Goal: Information Seeking & Learning: Check status

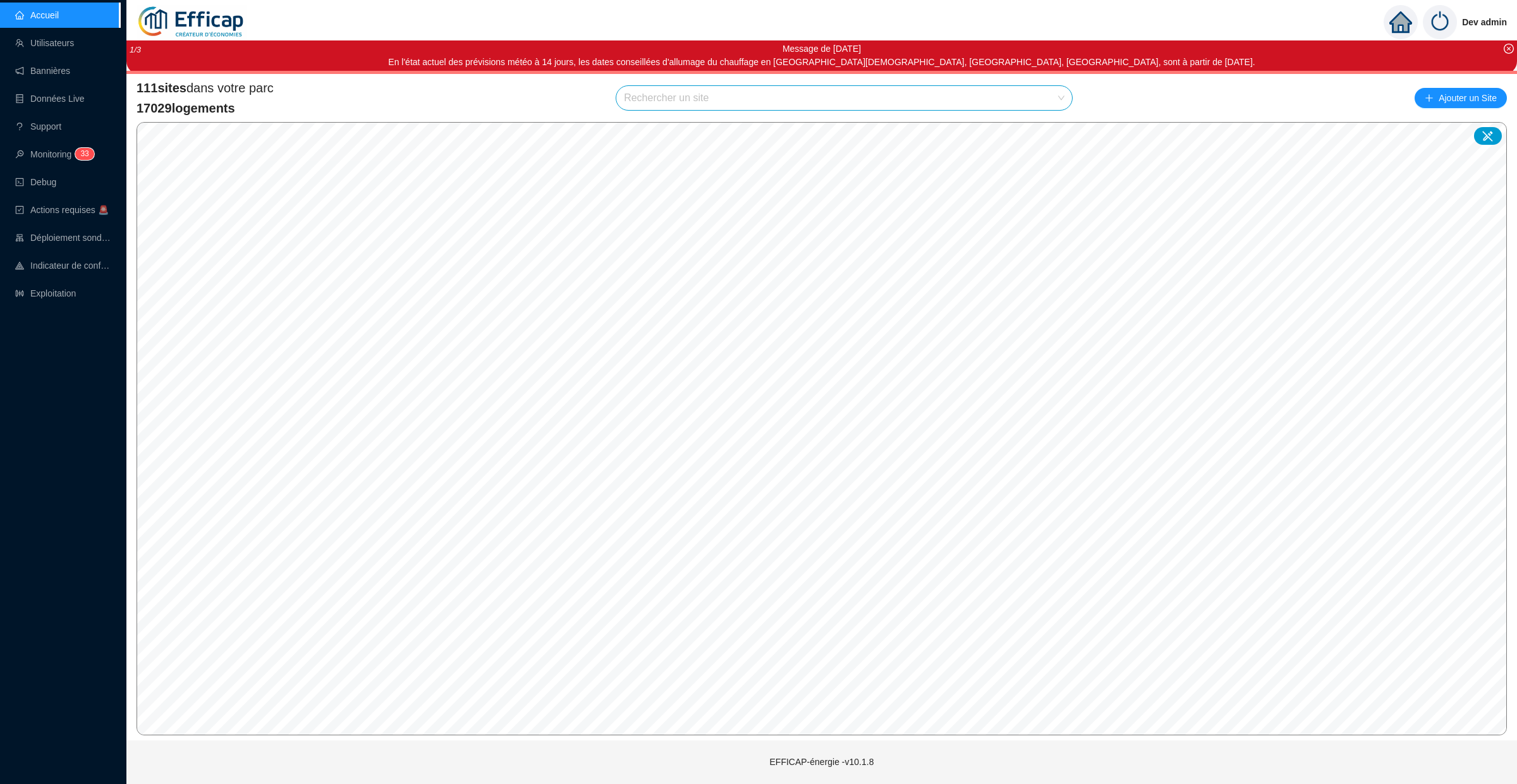
click at [663, 97] on input "search" at bounding box center [839, 97] width 430 height 24
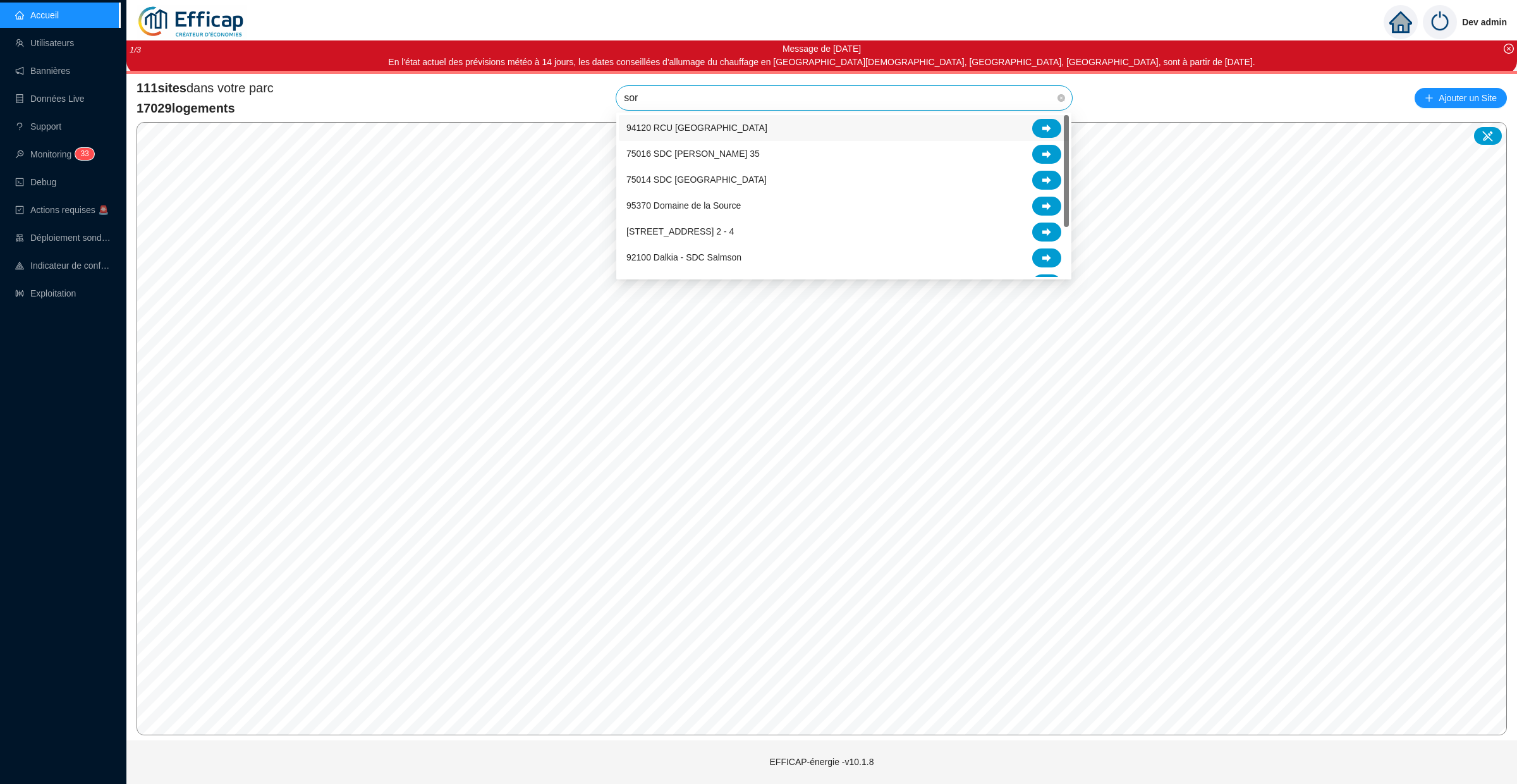
type input "sore"
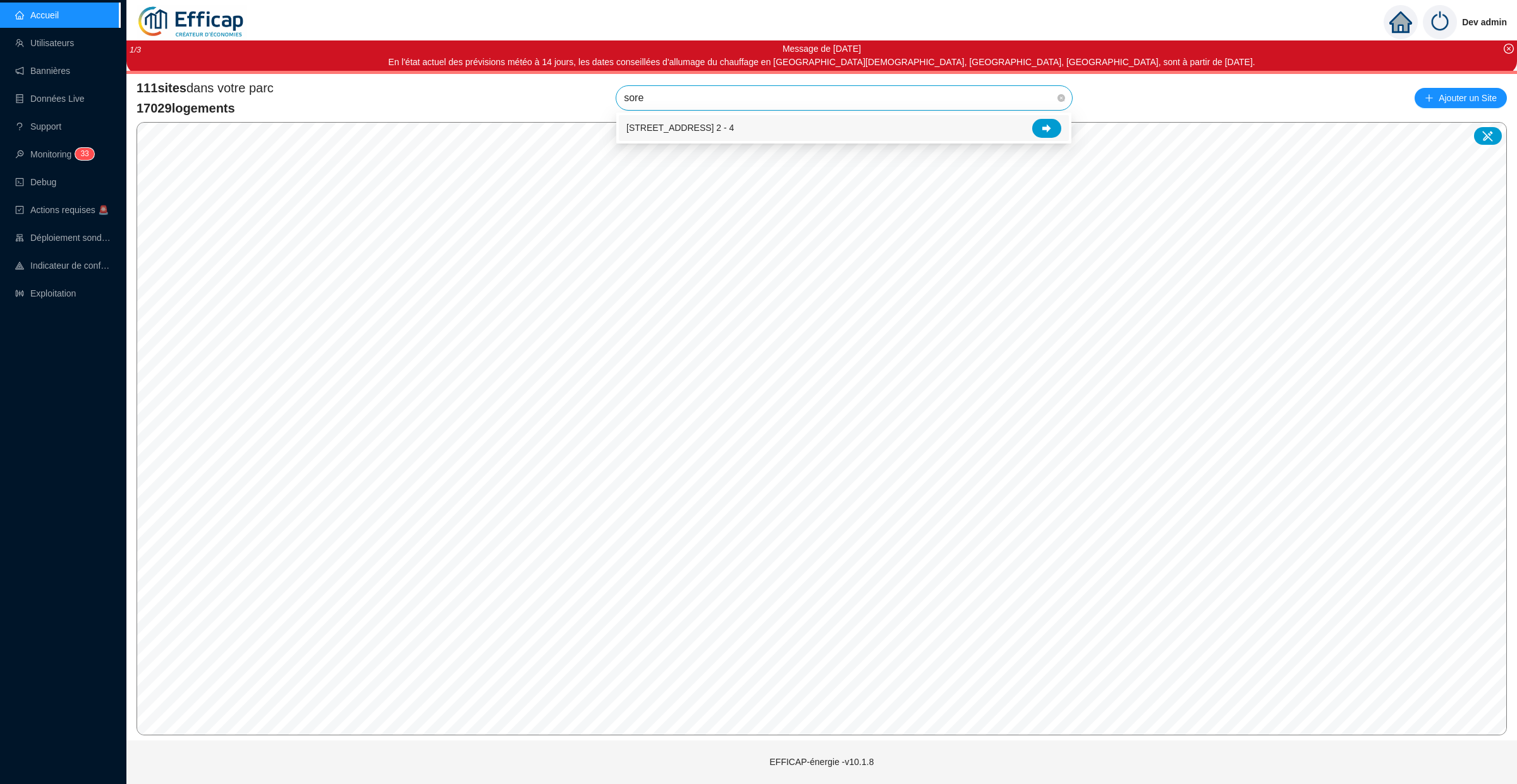
click at [902, 127] on div "[STREET_ADDRESS] 2 - 4" at bounding box center [844, 128] width 435 height 19
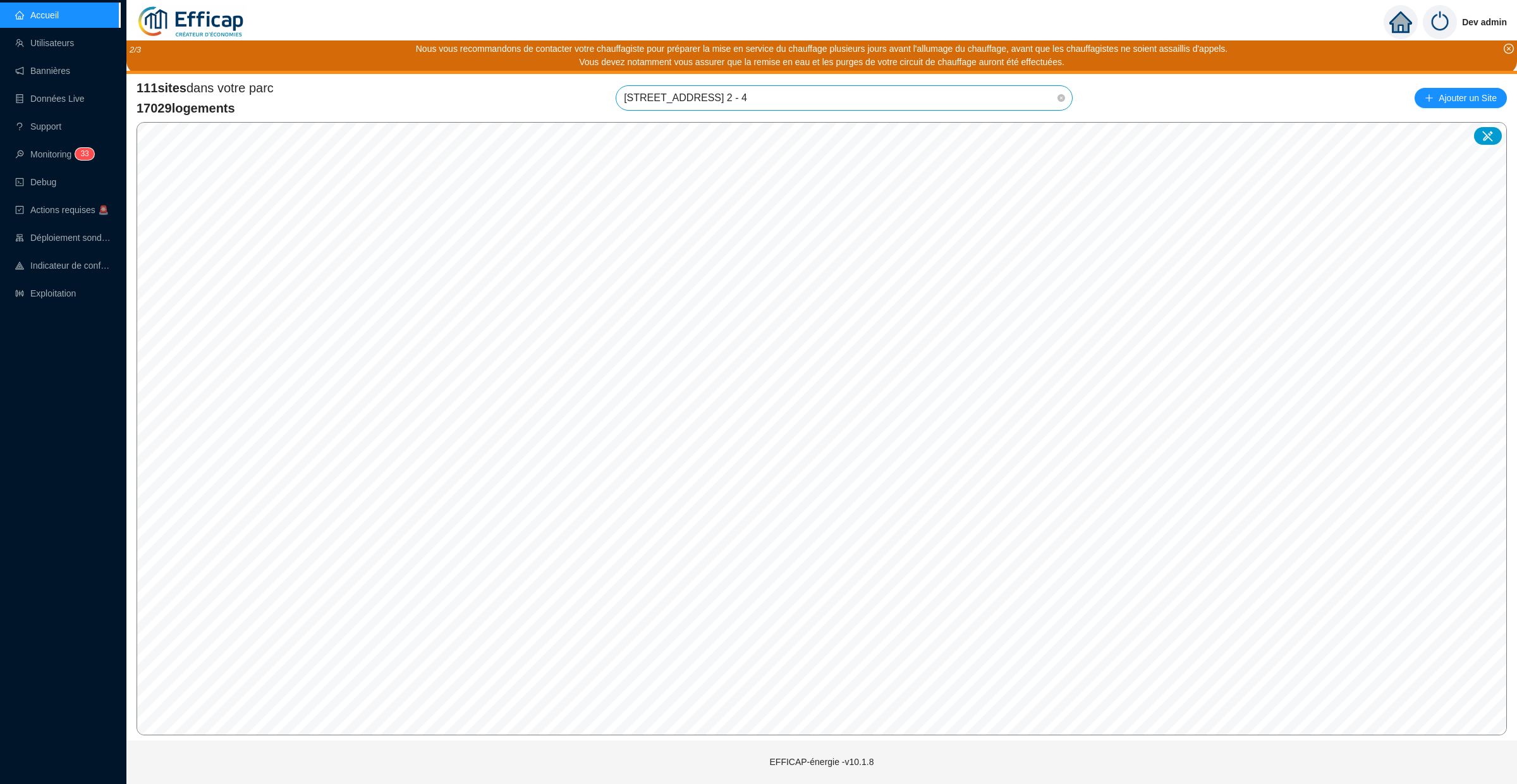
click at [855, 76] on div "111 sites dans votre parc 17029 logements [STREET_ADDRESS] 2 - 4 Ajouter un Sit…" at bounding box center [821, 407] width 1391 height 666
click at [850, 95] on span "[STREET_ADDRESS] 2 - 4" at bounding box center [845, 97] width 441 height 24
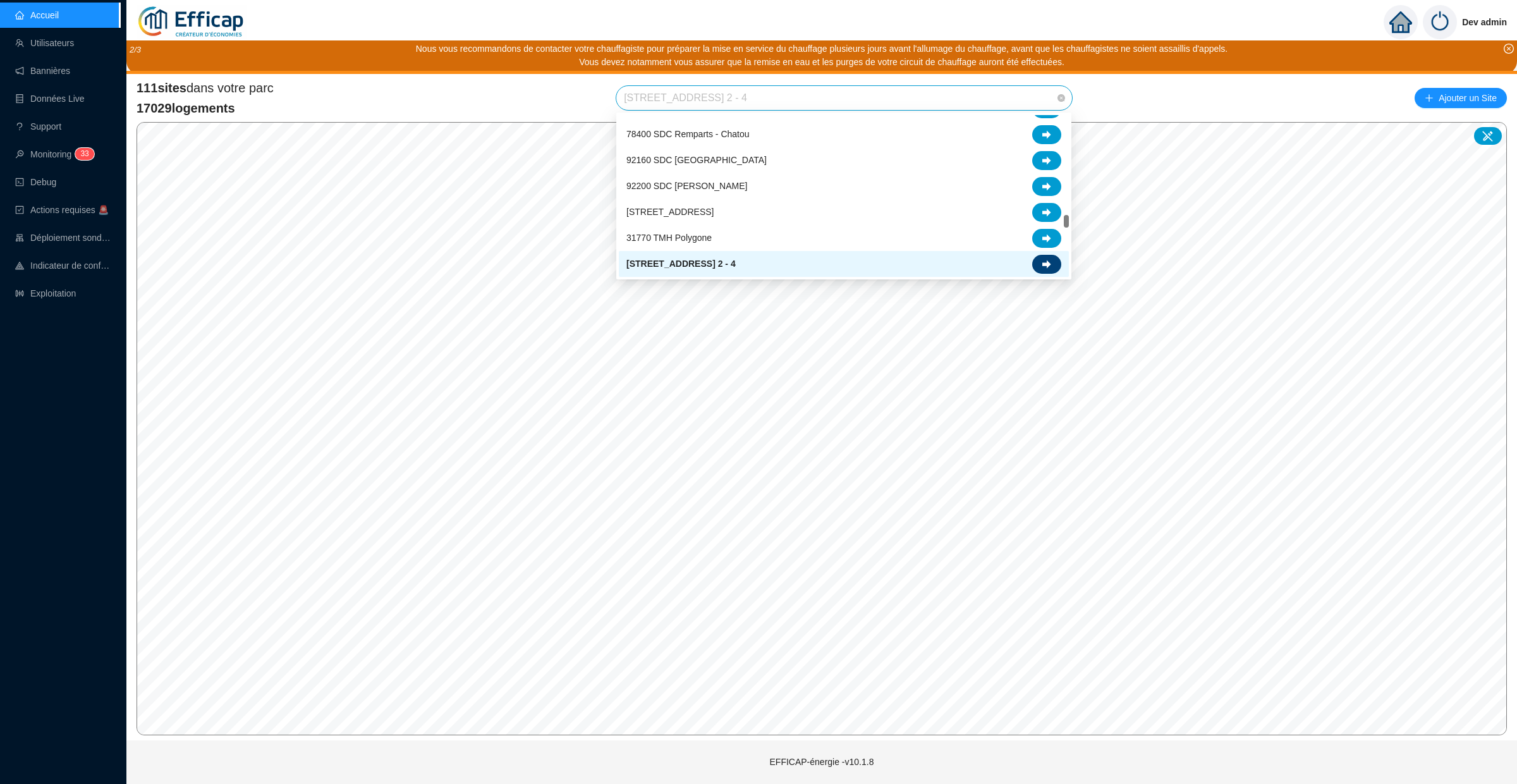
click at [1046, 256] on div at bounding box center [1047, 264] width 29 height 19
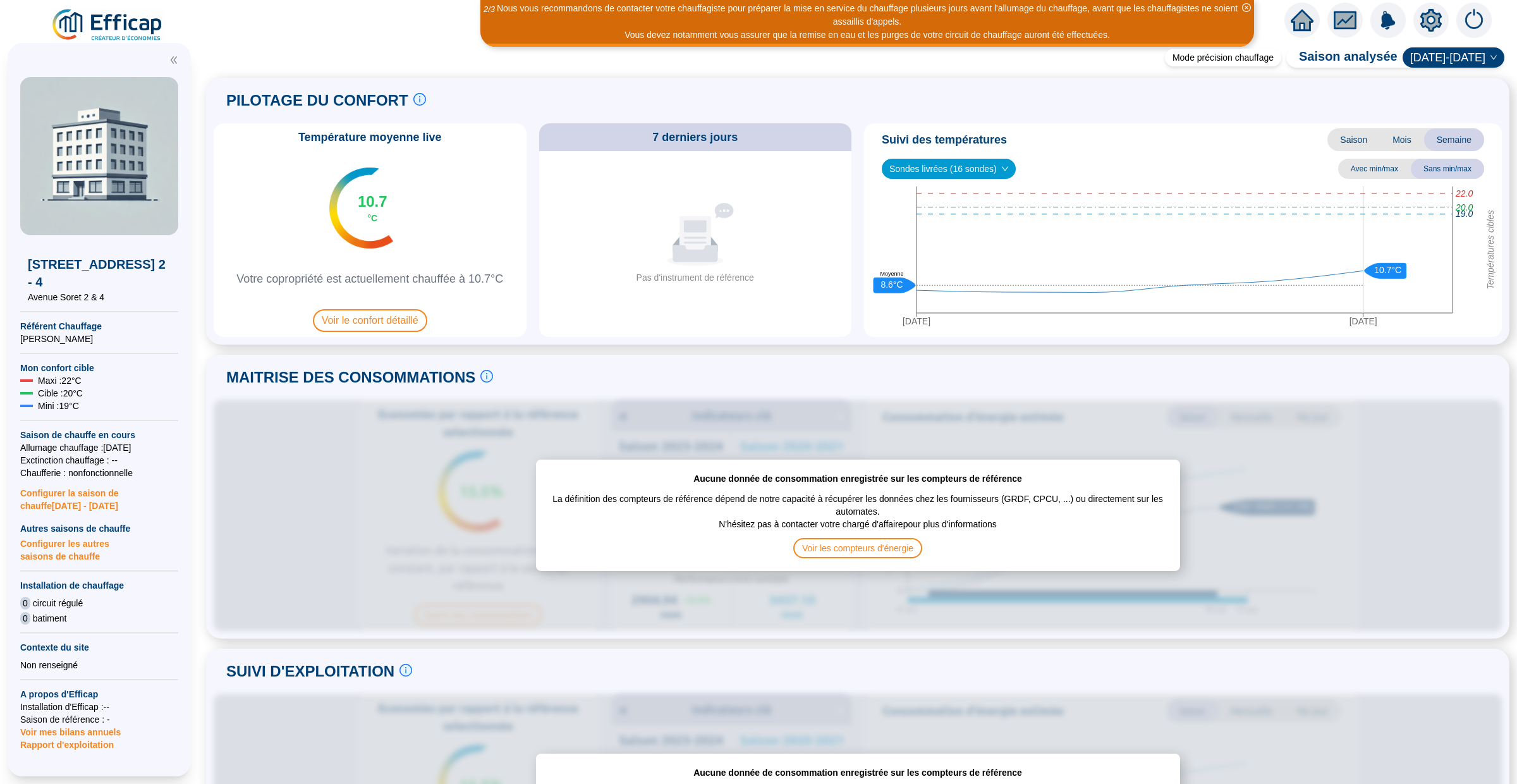
click at [1308, 16] on icon "home" at bounding box center [1302, 20] width 23 height 22
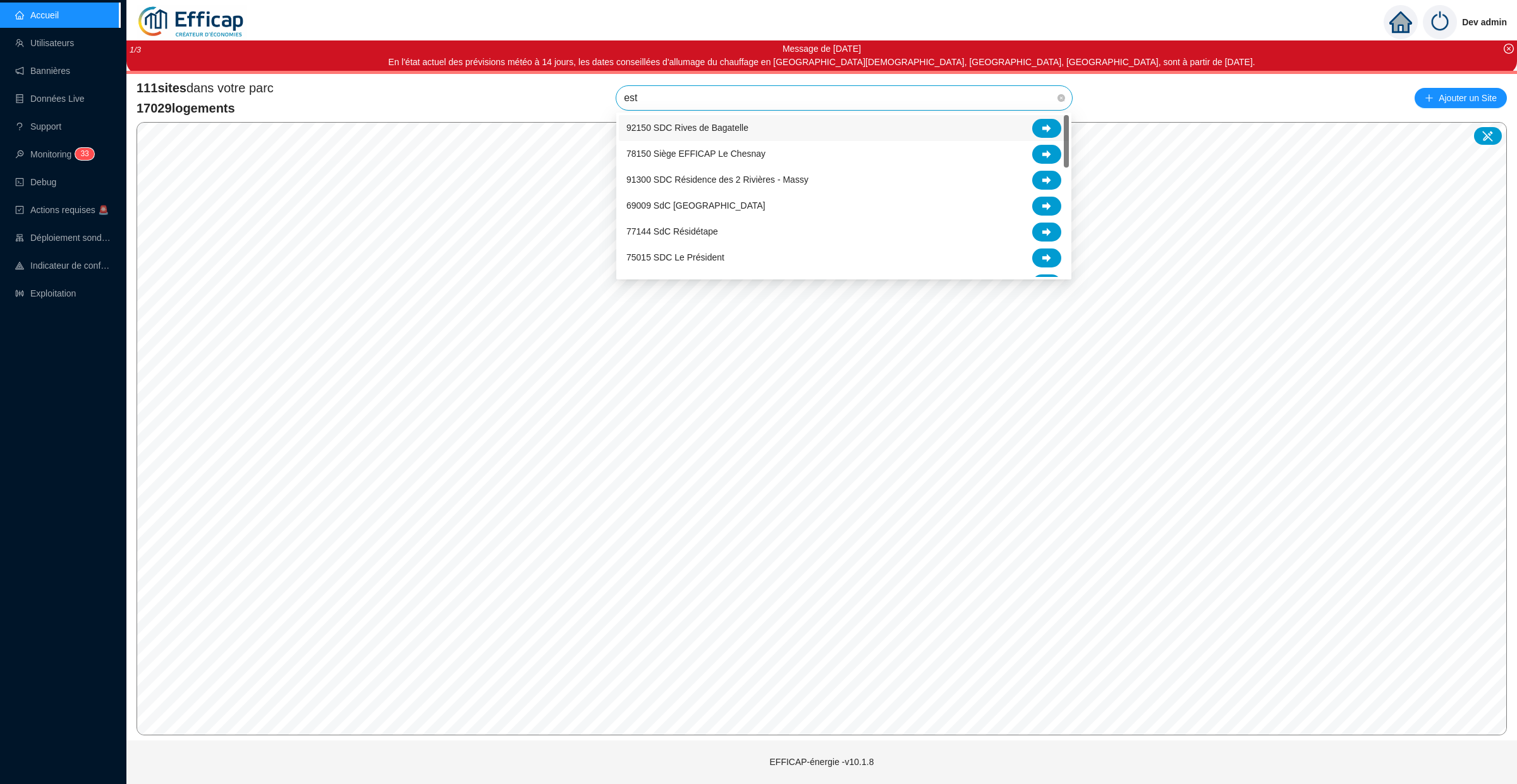
type input "este"
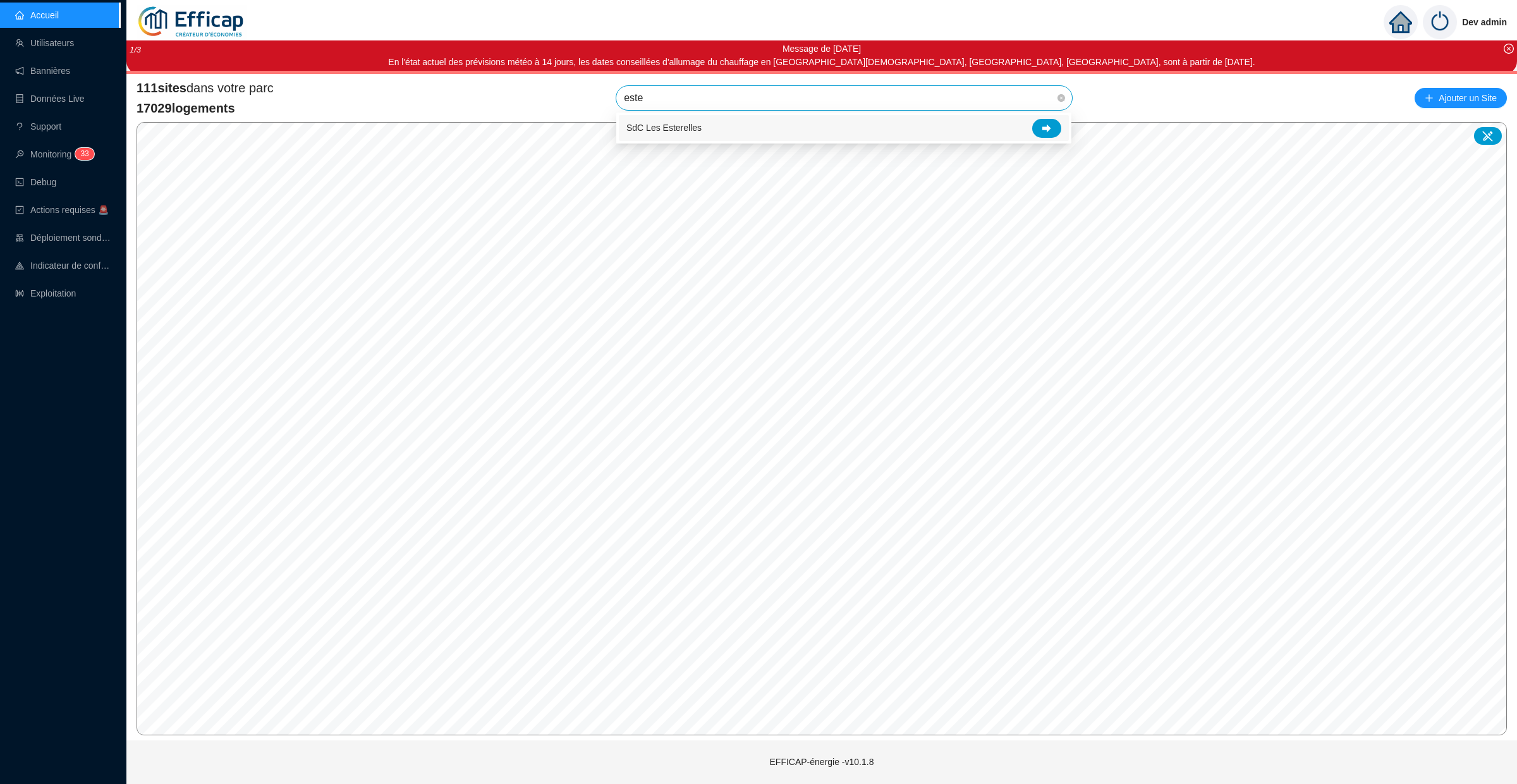
click at [719, 132] on div "SdC Les Esterelles" at bounding box center [844, 128] width 435 height 19
click at [826, 93] on span "SdC Les Esterelles" at bounding box center [845, 97] width 441 height 24
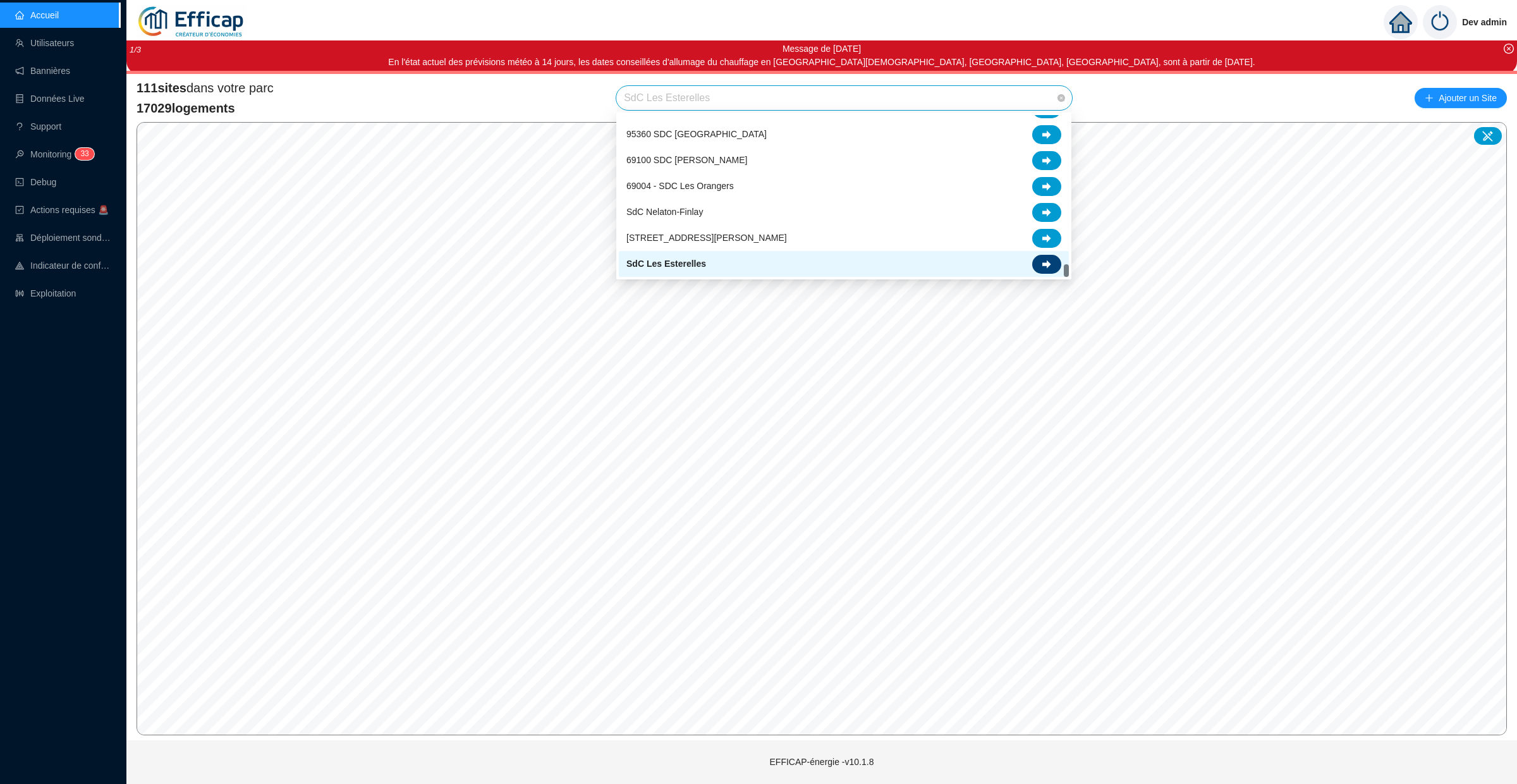
click at [1049, 262] on icon at bounding box center [1047, 263] width 9 height 9
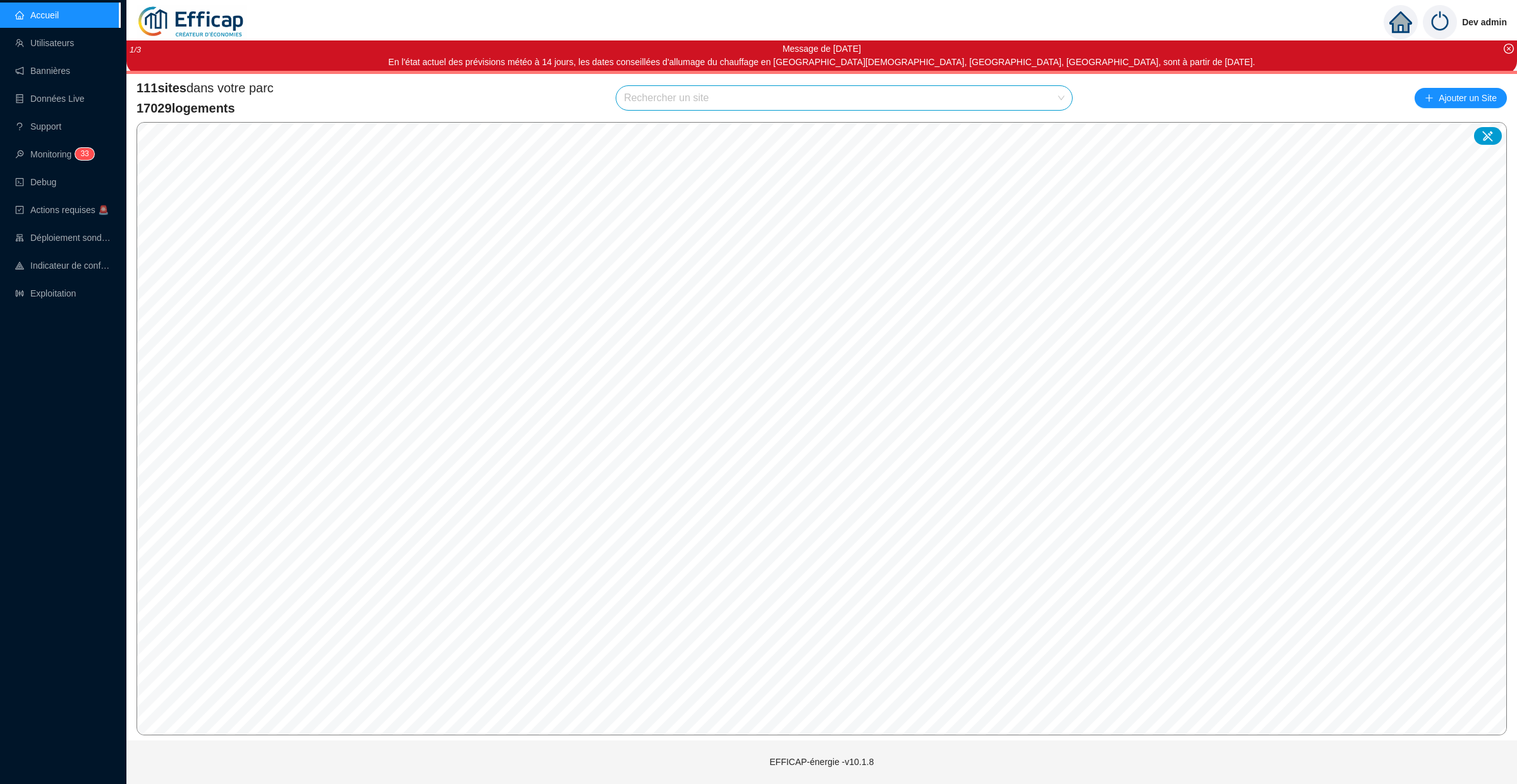
click at [646, 114] on div "111 sites dans votre parc 17029 logements Rechercher un site Ajouter un Site" at bounding box center [822, 98] width 1371 height 38
click at [646, 106] on input "search" at bounding box center [839, 97] width 430 height 24
type input "oran"
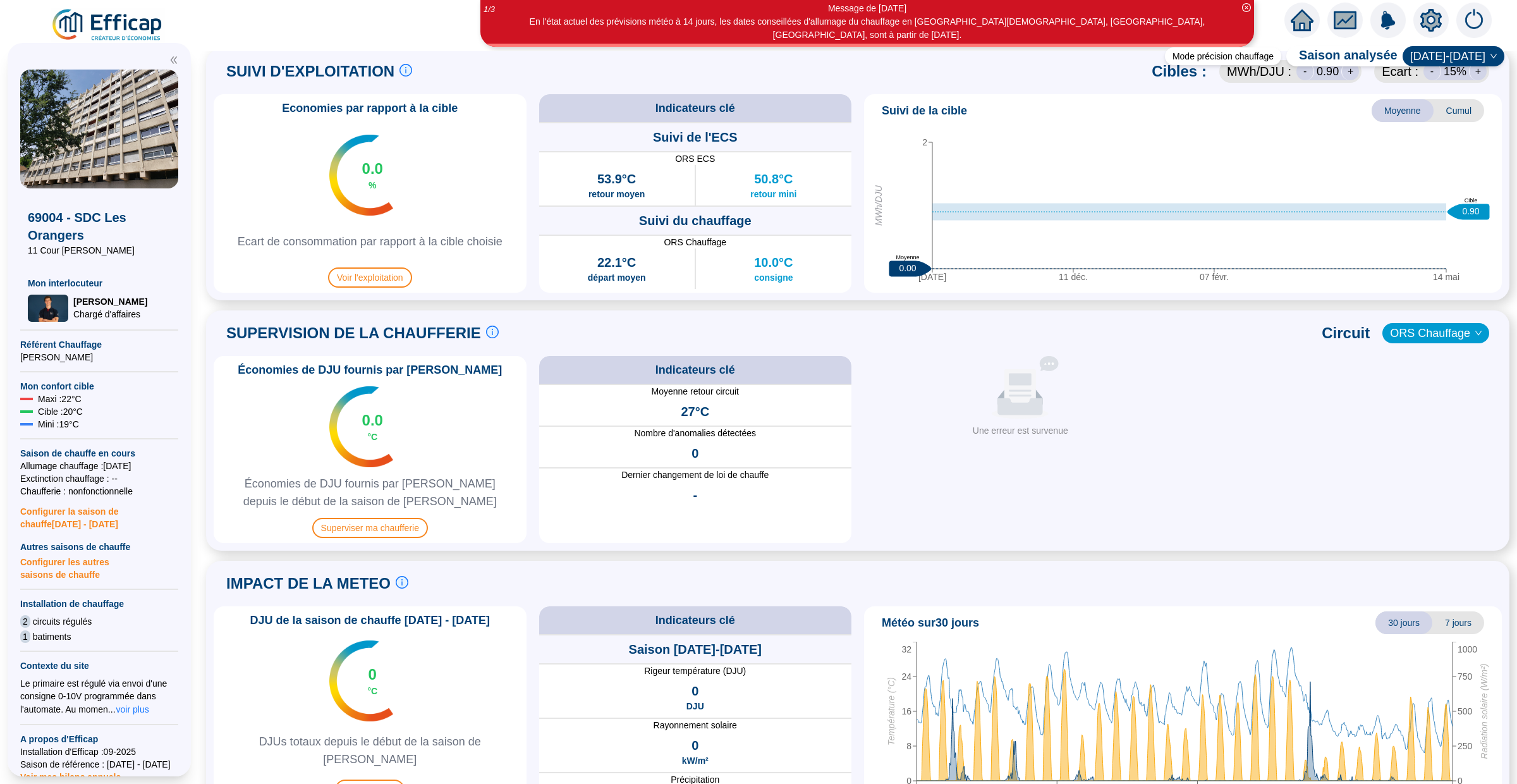
scroll to position [628, 0]
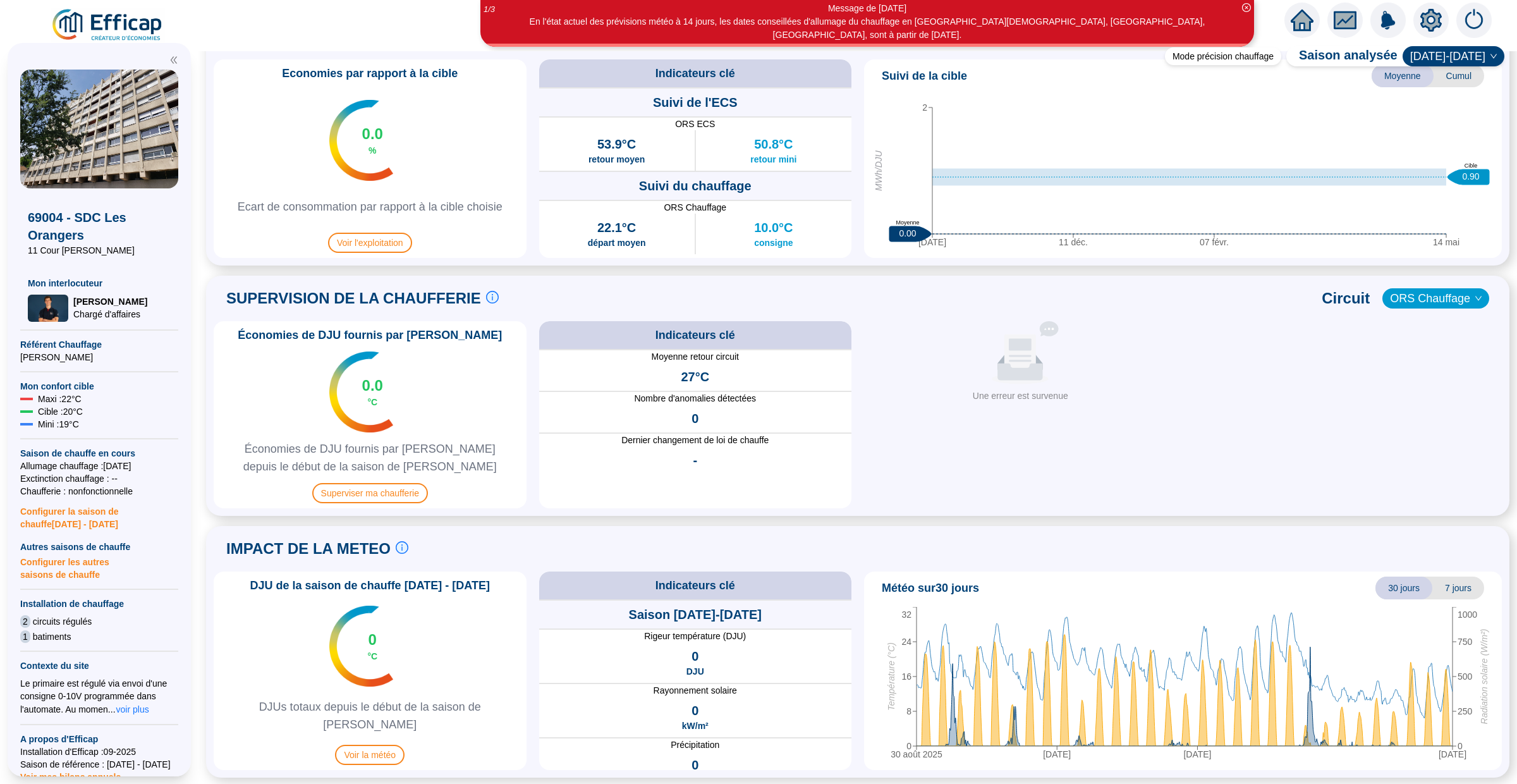
click at [1458, 306] on span "ORS Chauffage" at bounding box center [1436, 298] width 91 height 19
click at [384, 499] on span "Superviser ma chaufferie" at bounding box center [371, 492] width 116 height 20
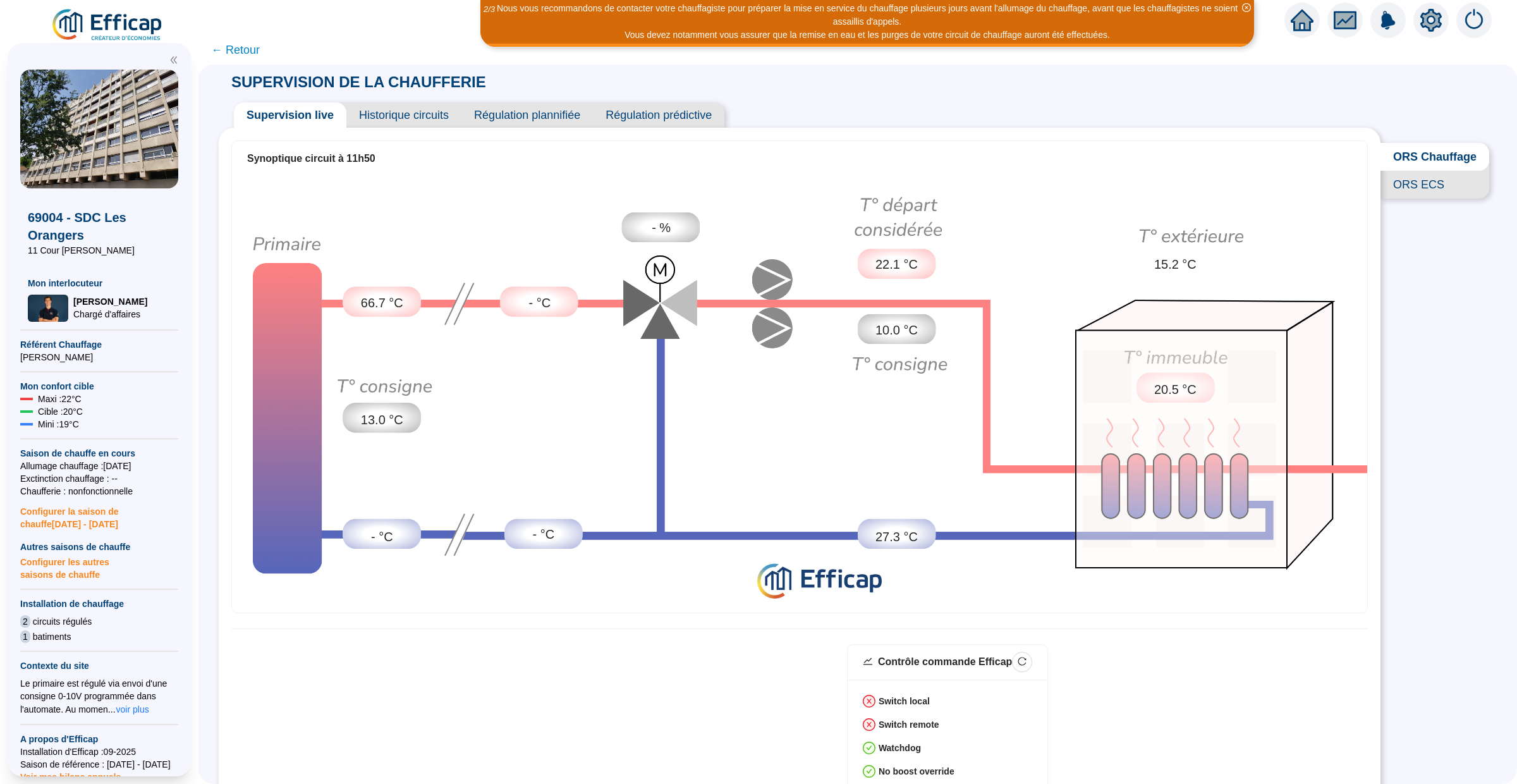
click at [221, 45] on span "← Retour" at bounding box center [235, 49] width 48 height 18
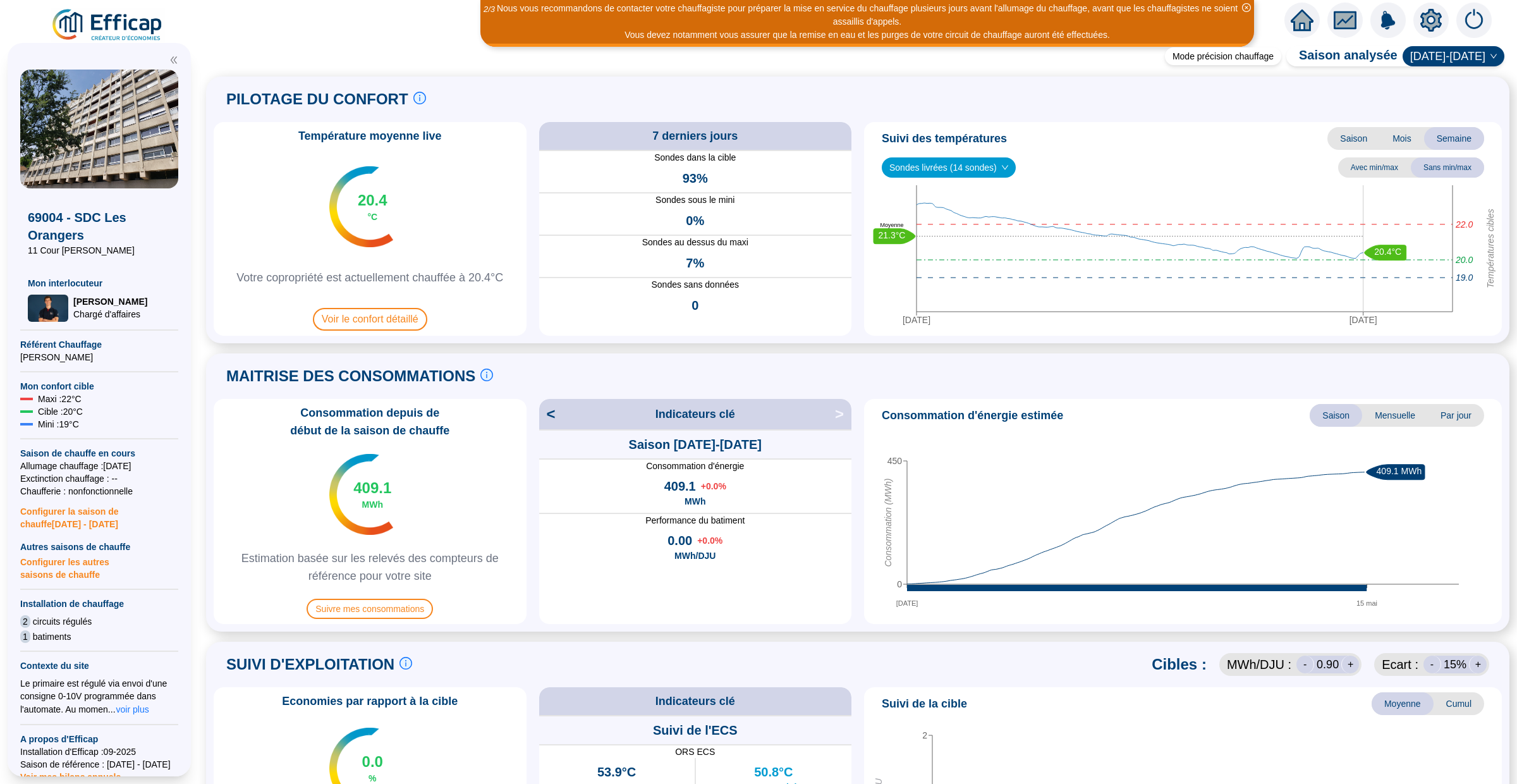
click at [1286, 25] on div at bounding box center [1302, 20] width 35 height 35
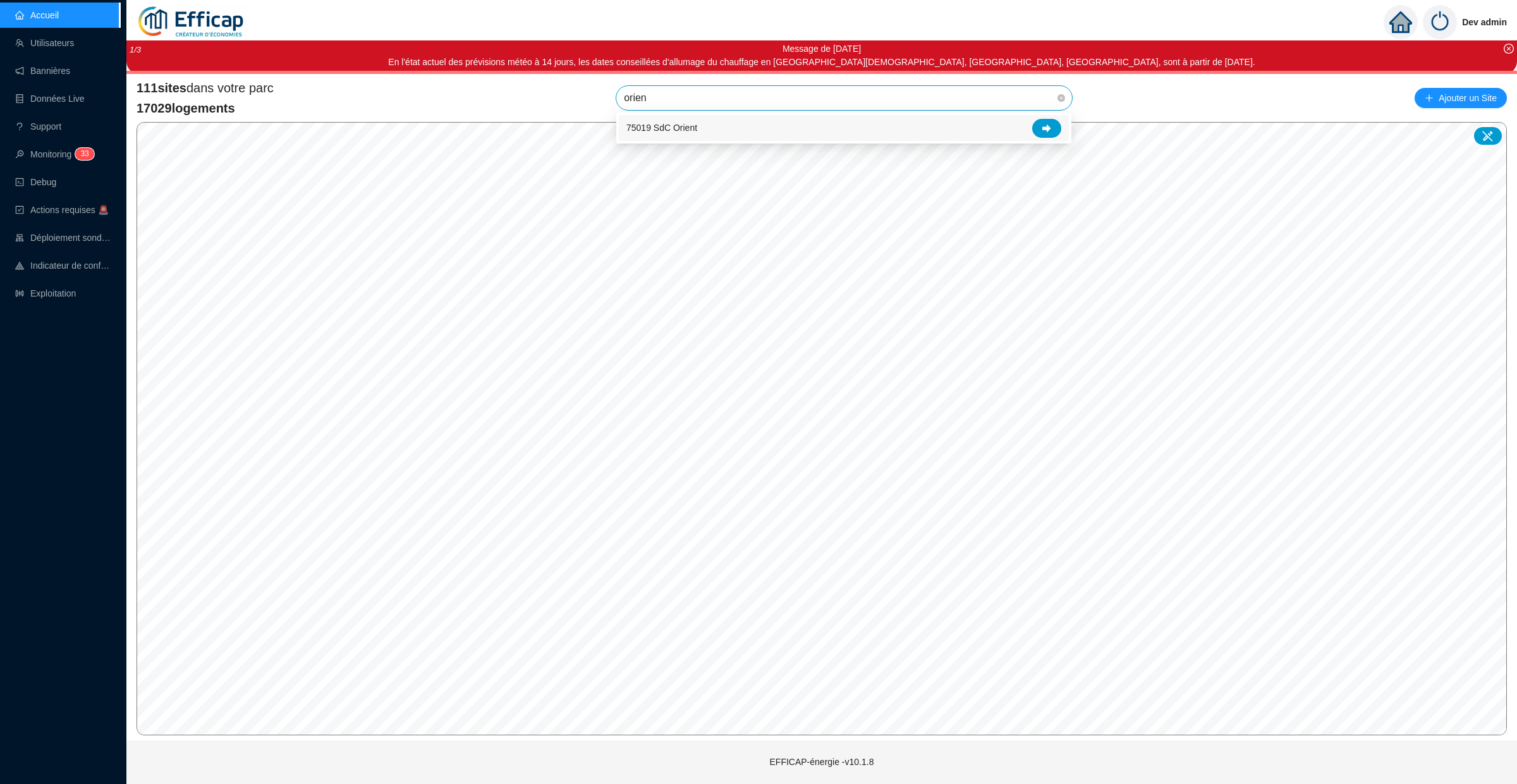
type input "orient"
click at [708, 124] on div "75019 SdC Orient" at bounding box center [844, 128] width 435 height 19
click at [753, 100] on span "75019 SdC Orient" at bounding box center [845, 97] width 441 height 24
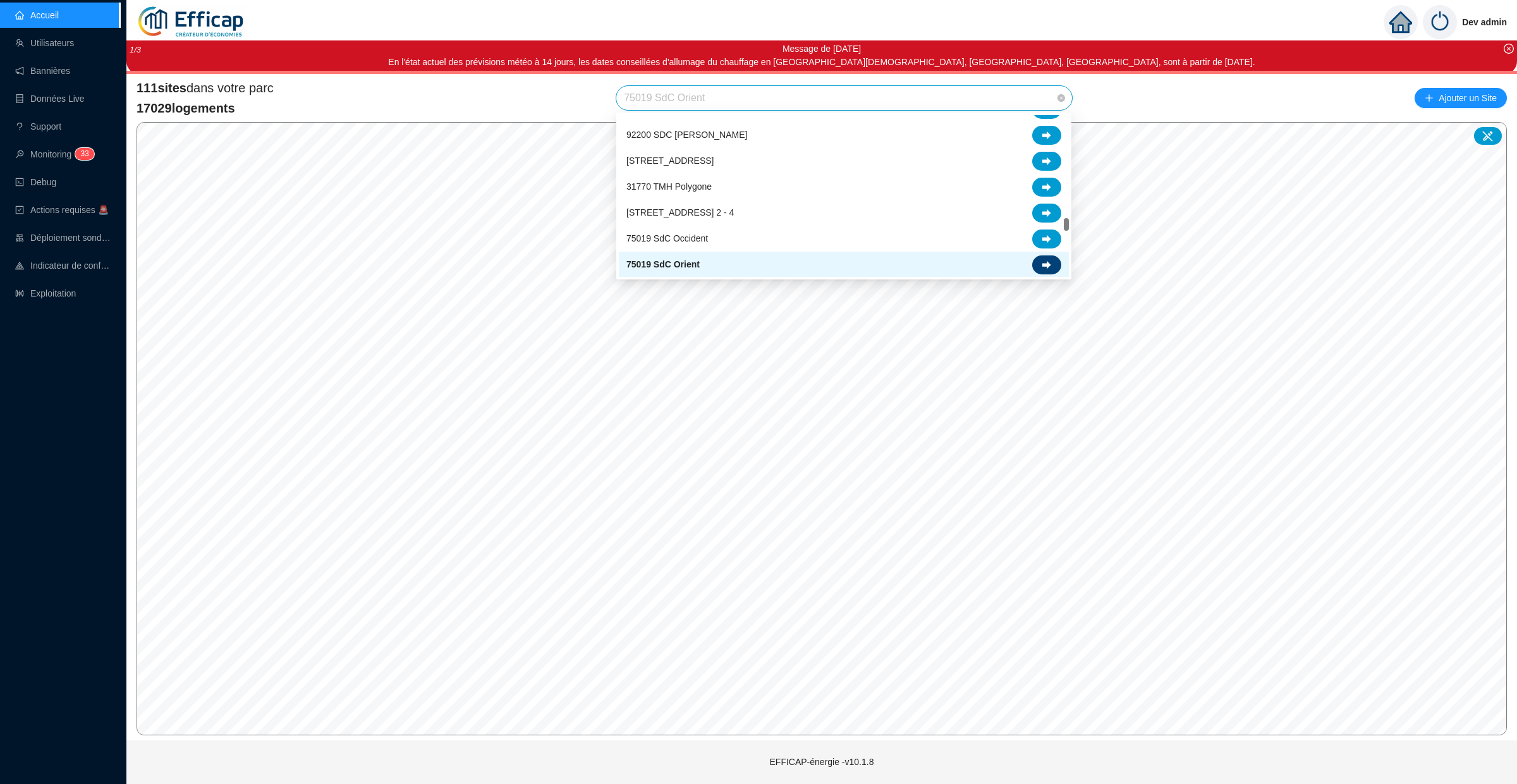
click at [1051, 267] on icon at bounding box center [1047, 264] width 9 height 9
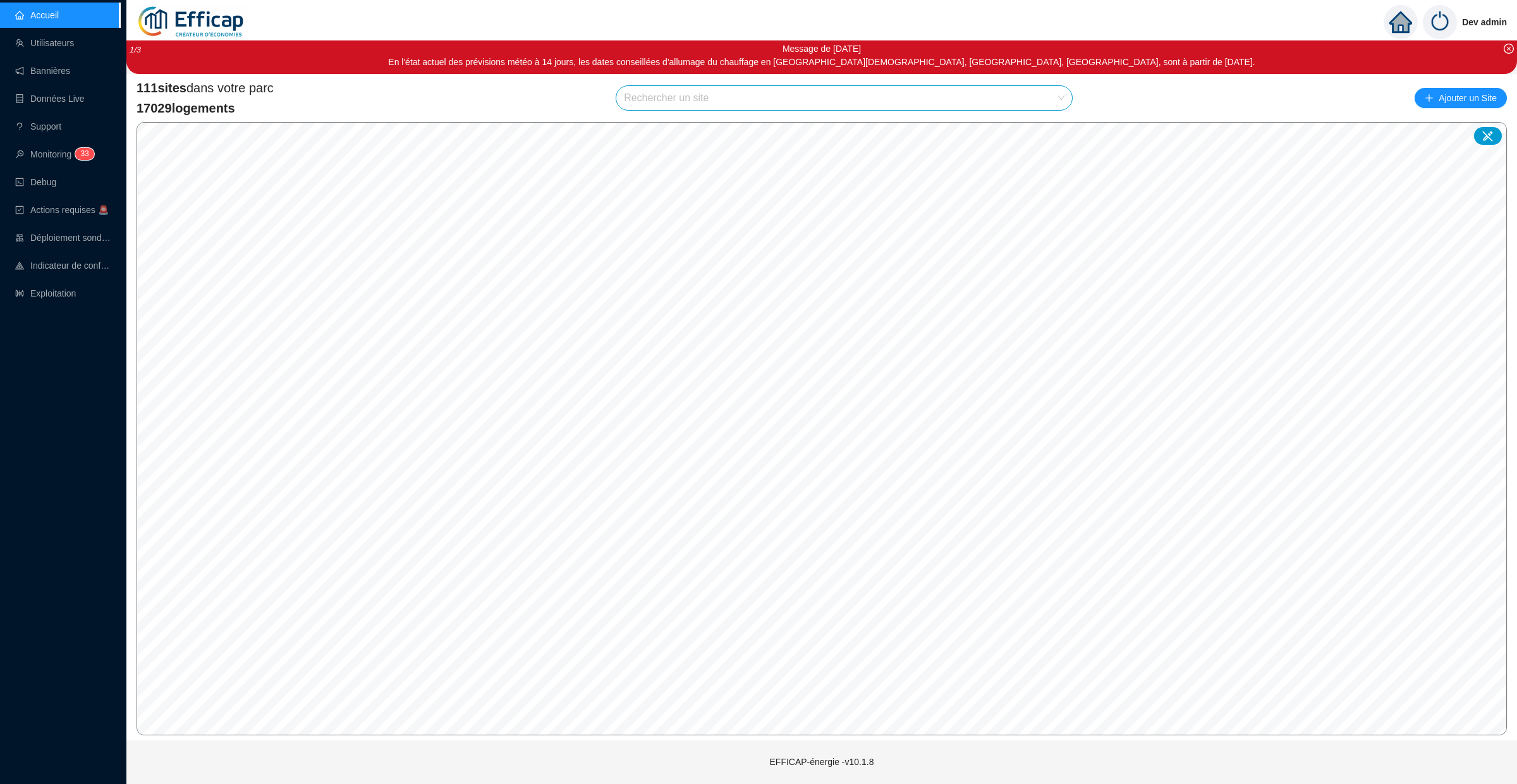
click at [665, 95] on input "search" at bounding box center [839, 97] width 430 height 24
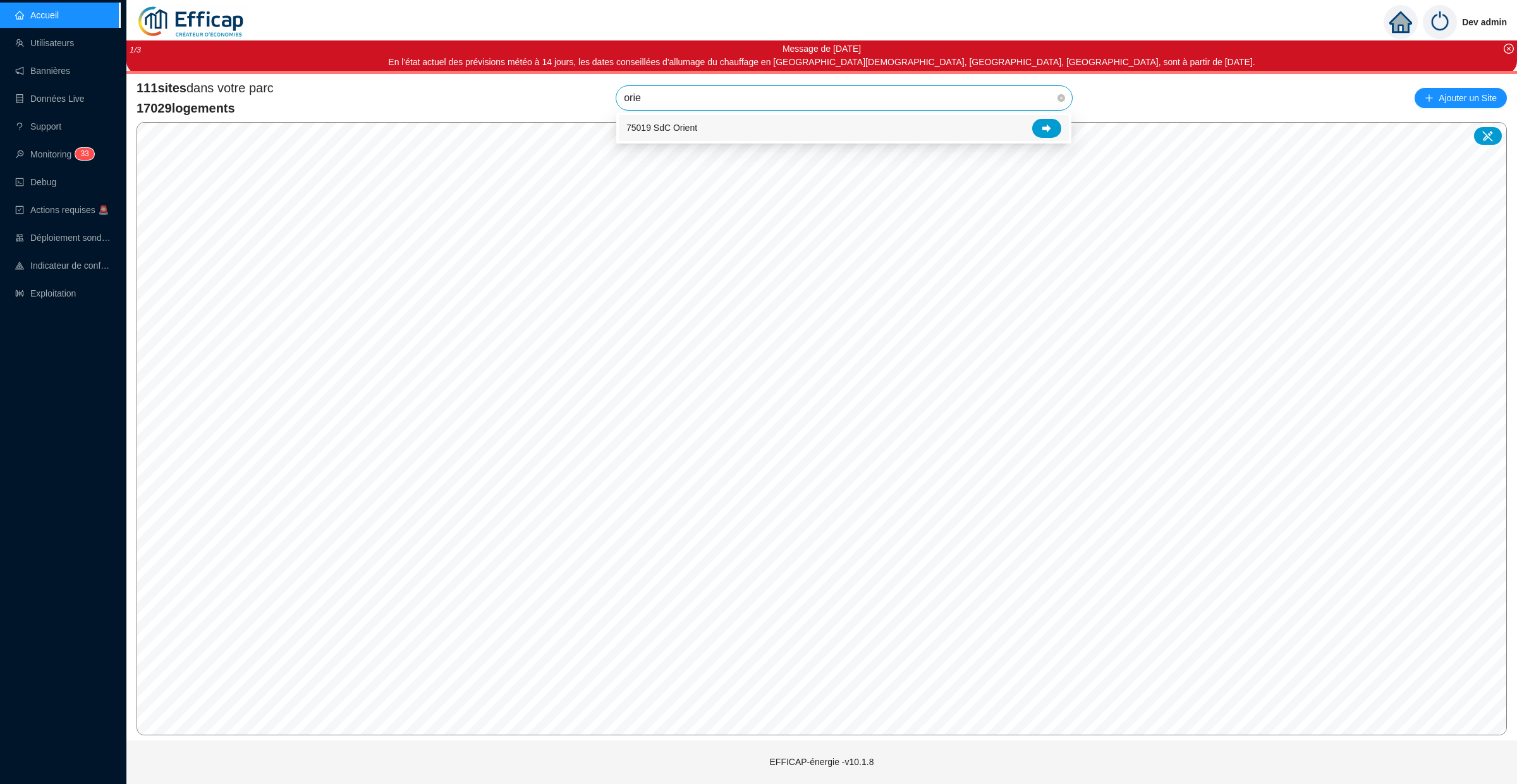
type input "orien"
click at [1047, 124] on icon at bounding box center [1047, 127] width 9 height 9
click at [648, 93] on input "search" at bounding box center [839, 97] width 430 height 24
type input "ori"
click at [680, 120] on div "75019 SdC Orient" at bounding box center [844, 128] width 435 height 19
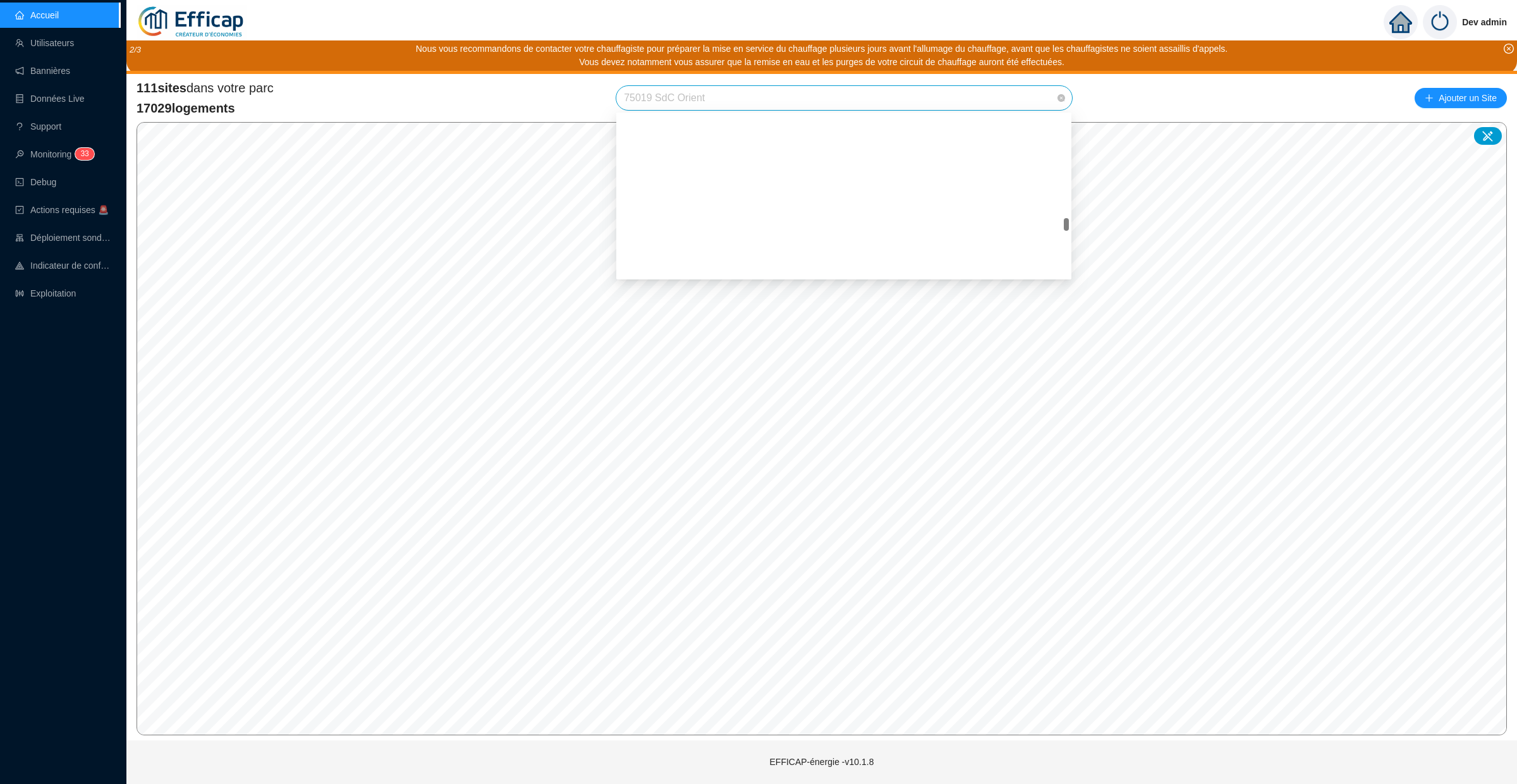
click at [730, 102] on span "75019 SdC Orient" at bounding box center [845, 97] width 441 height 24
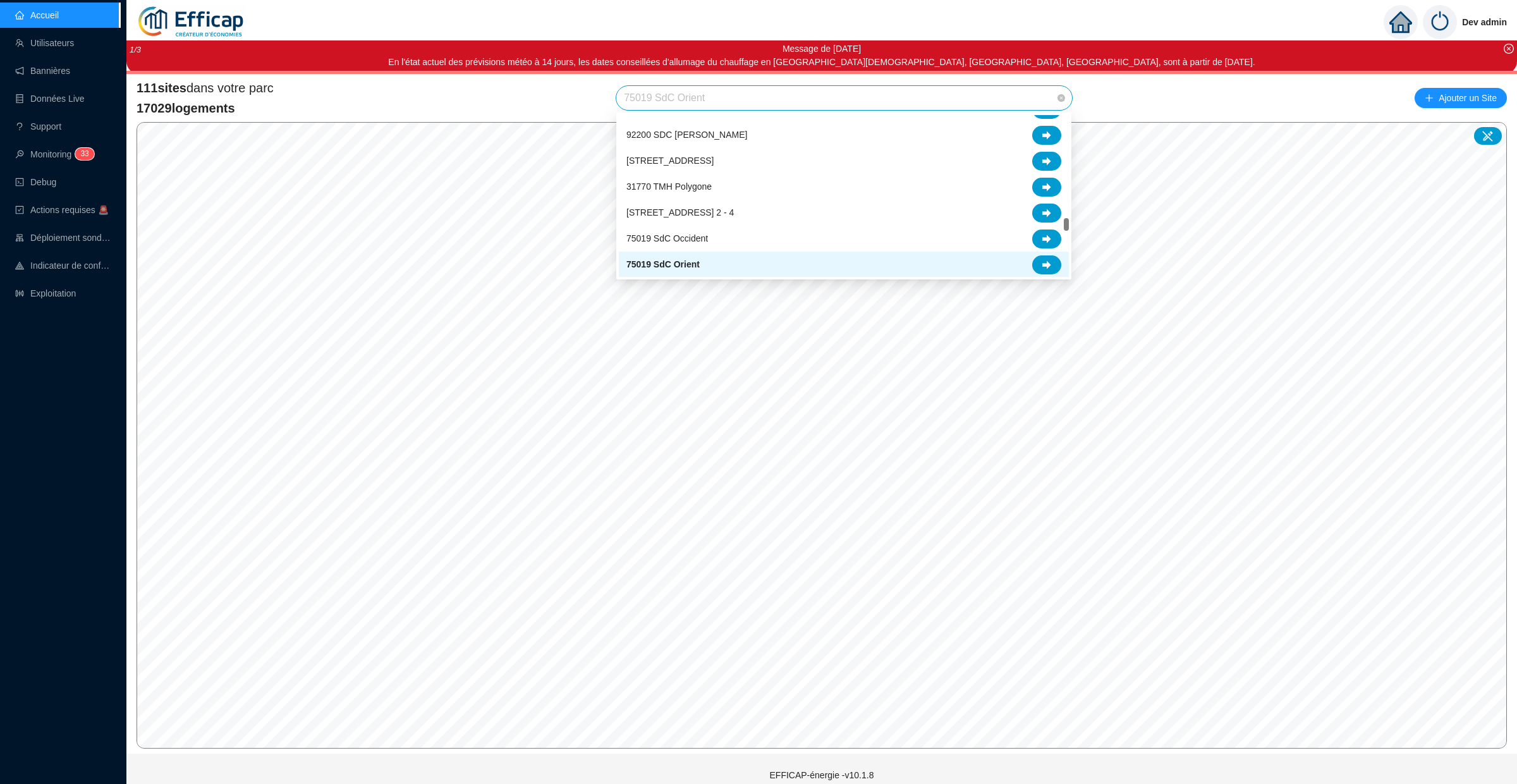
click at [758, 267] on div "75019 SdC Orient" at bounding box center [844, 265] width 435 height 19
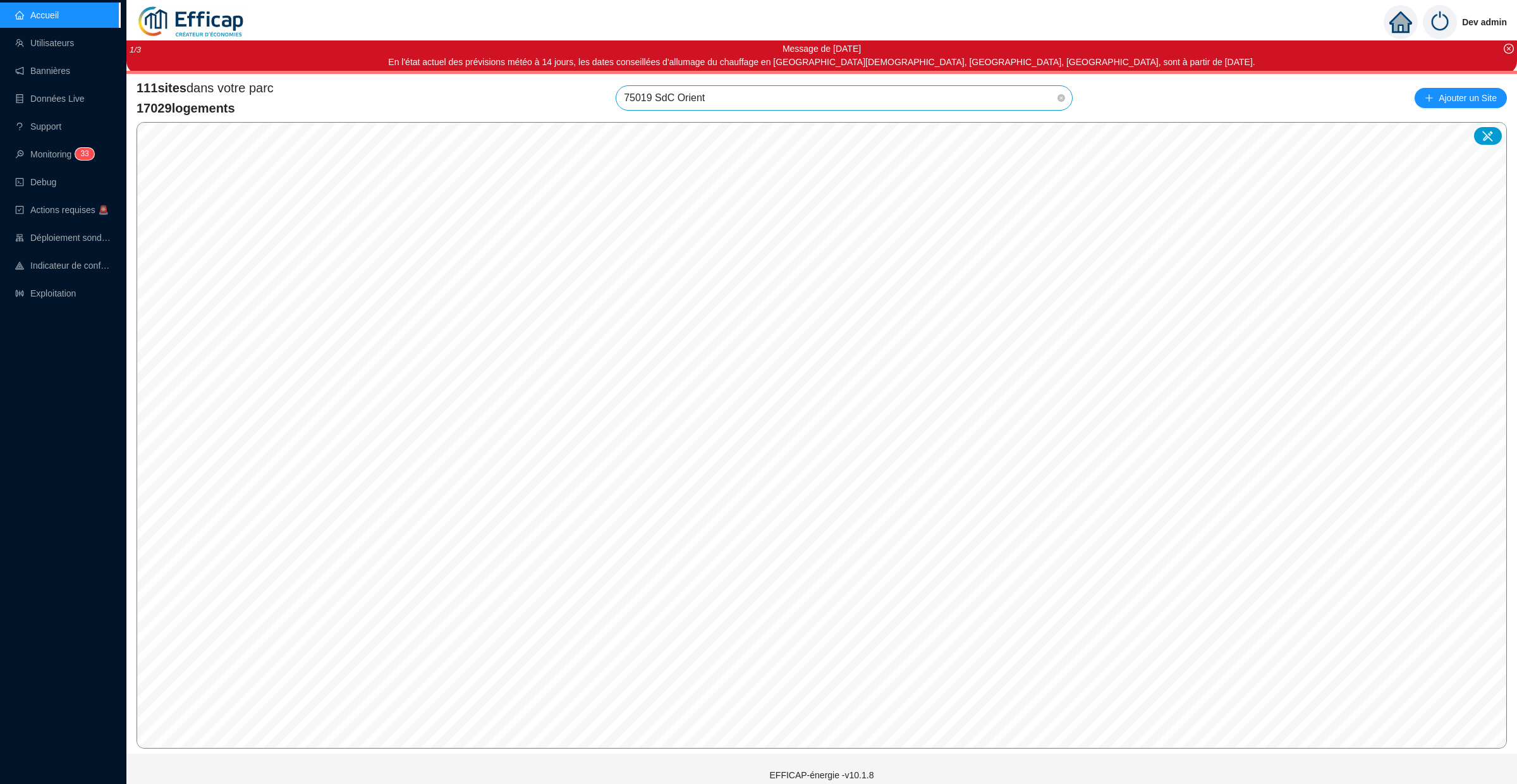
click at [749, 99] on span "75019 SdC Orient" at bounding box center [845, 97] width 441 height 24
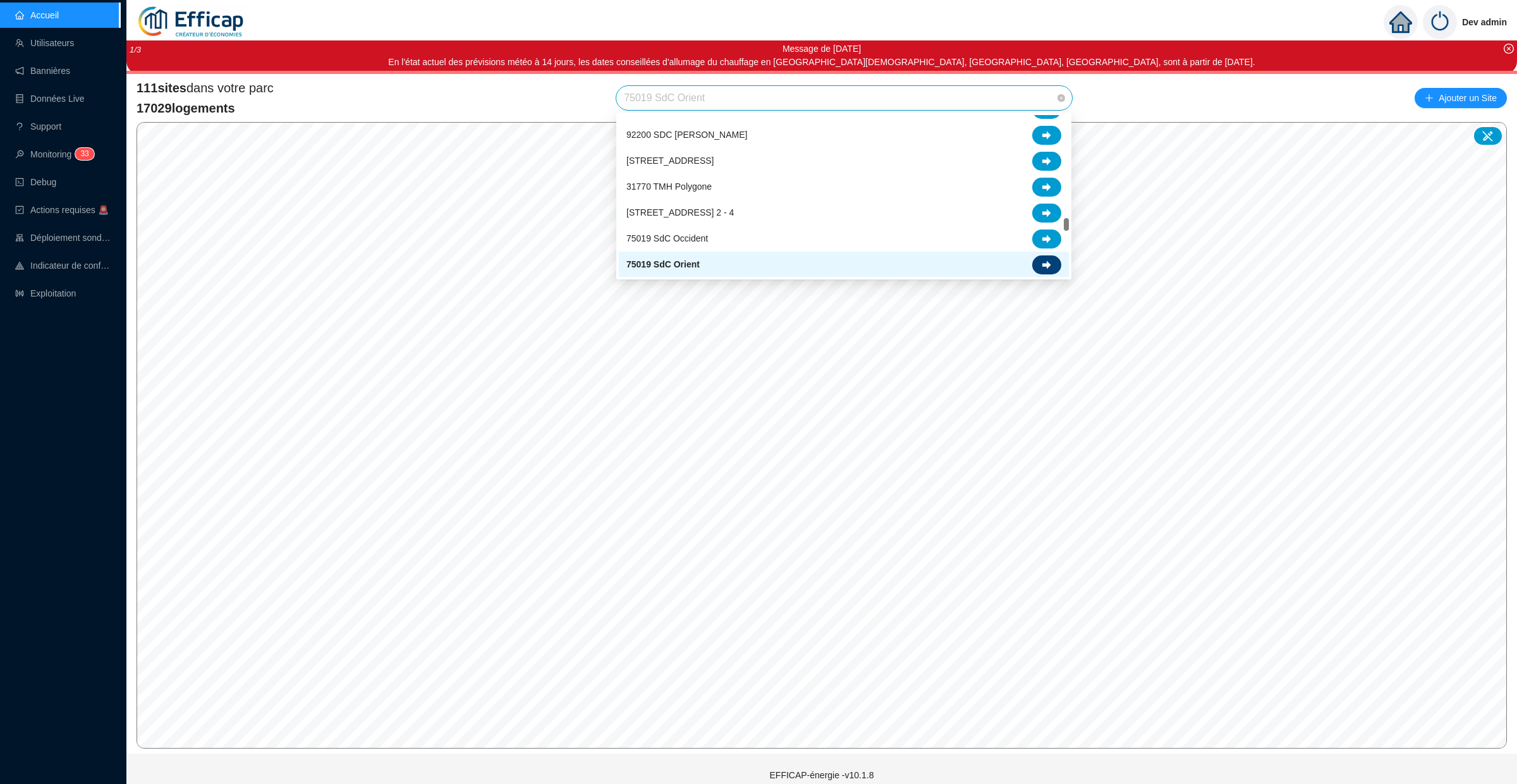
click at [1054, 261] on div at bounding box center [1047, 265] width 29 height 19
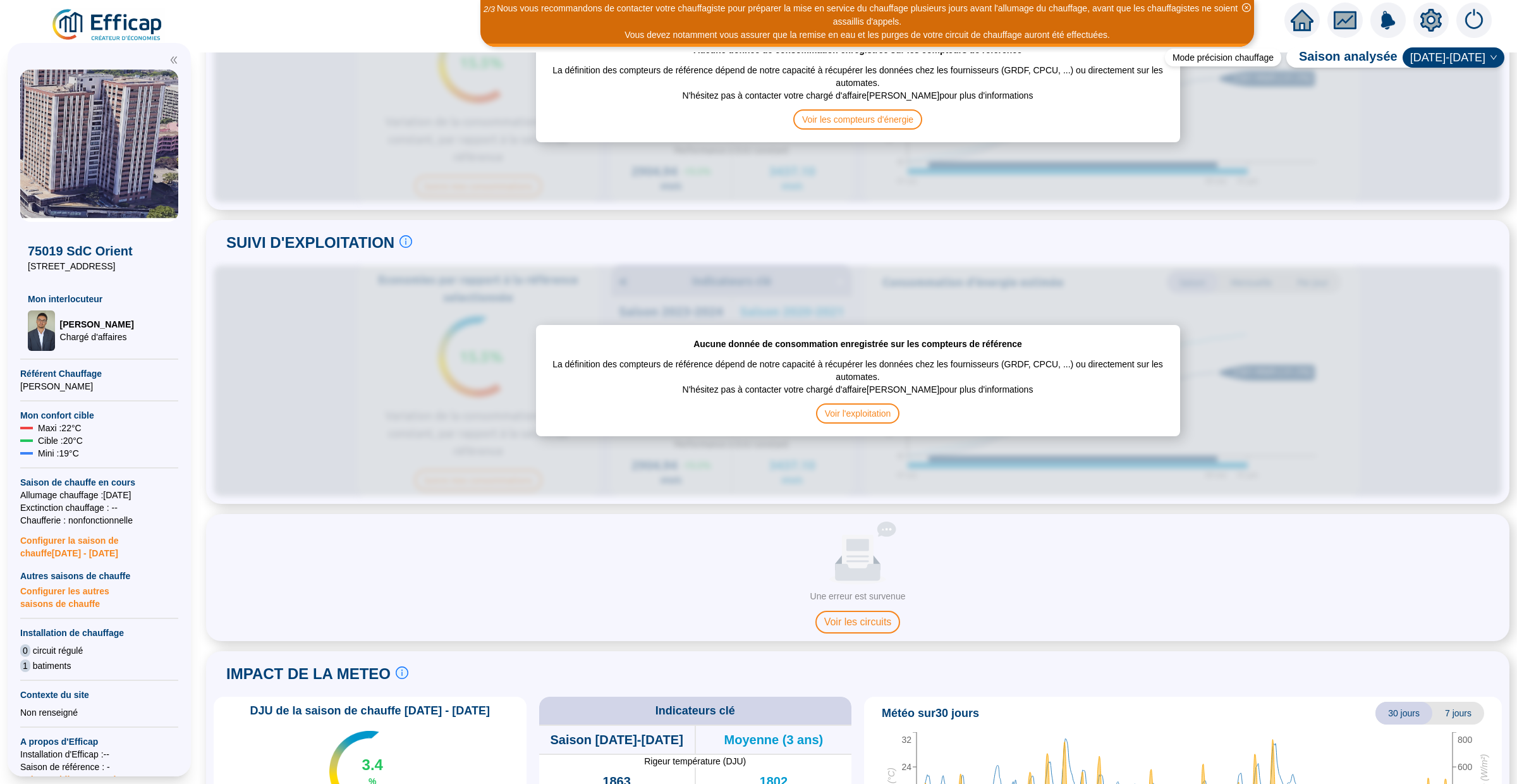
scroll to position [558, 0]
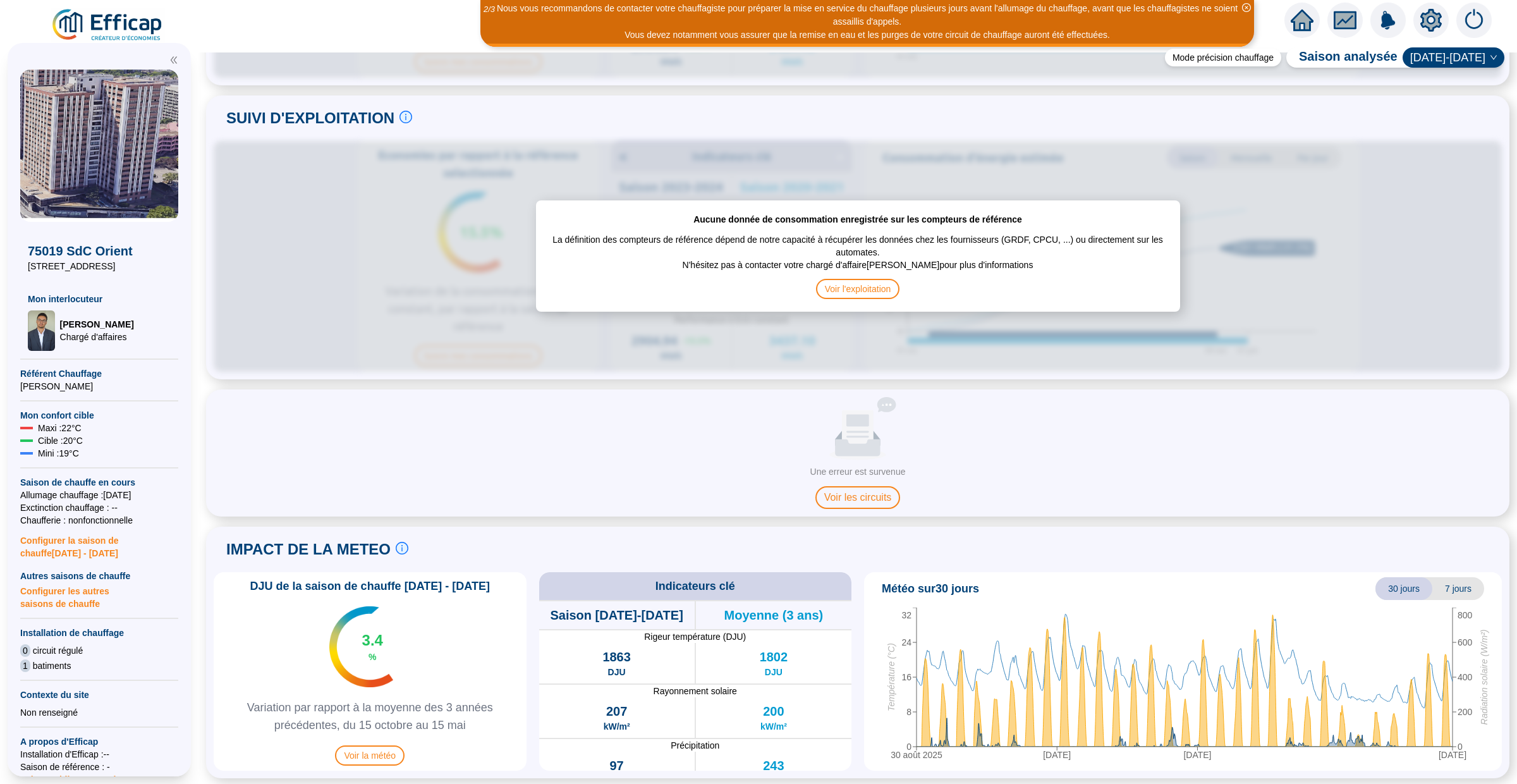
click at [908, 469] on div "Une erreur est survenue" at bounding box center [857, 472] width 116 height 13
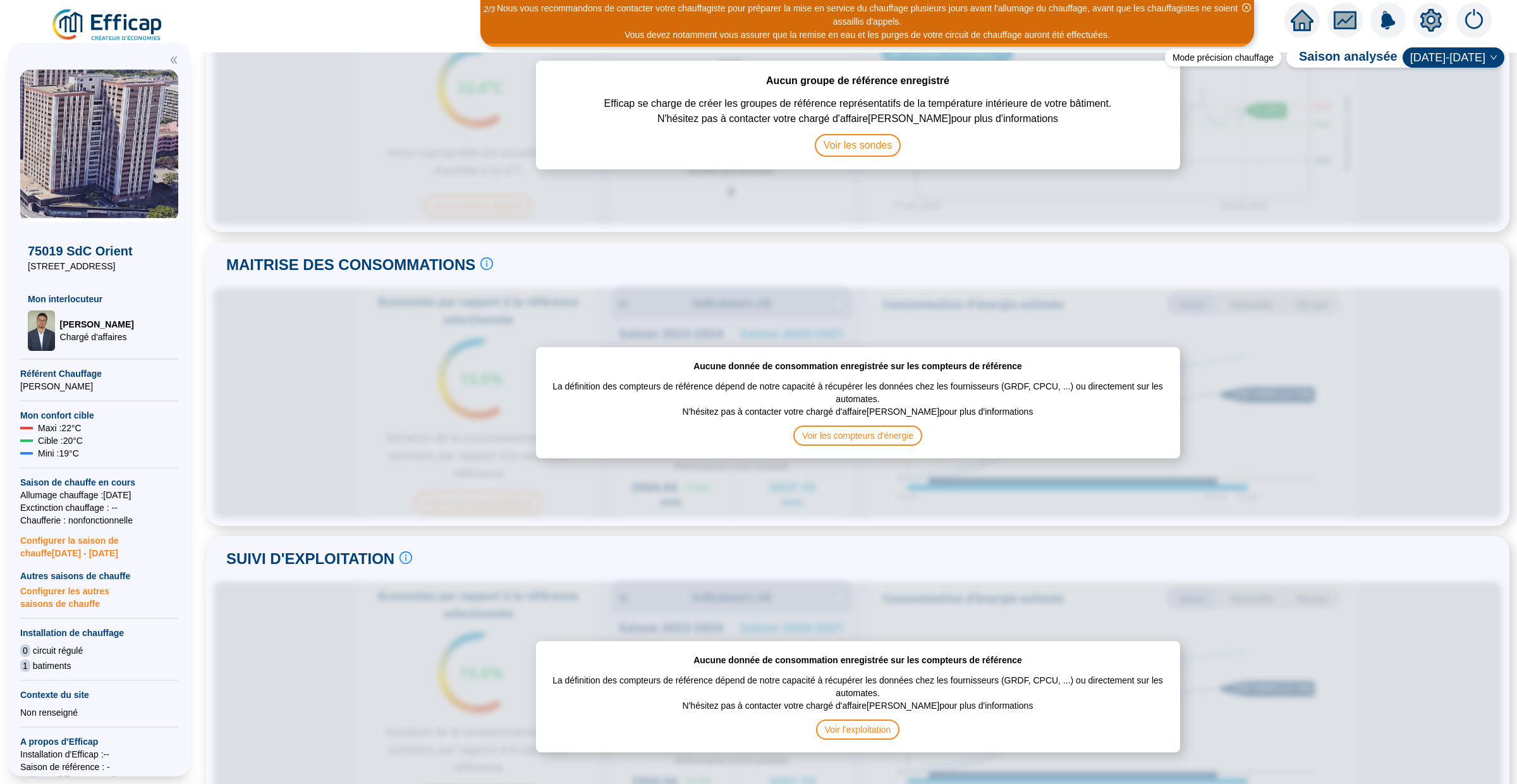
scroll to position [0, 0]
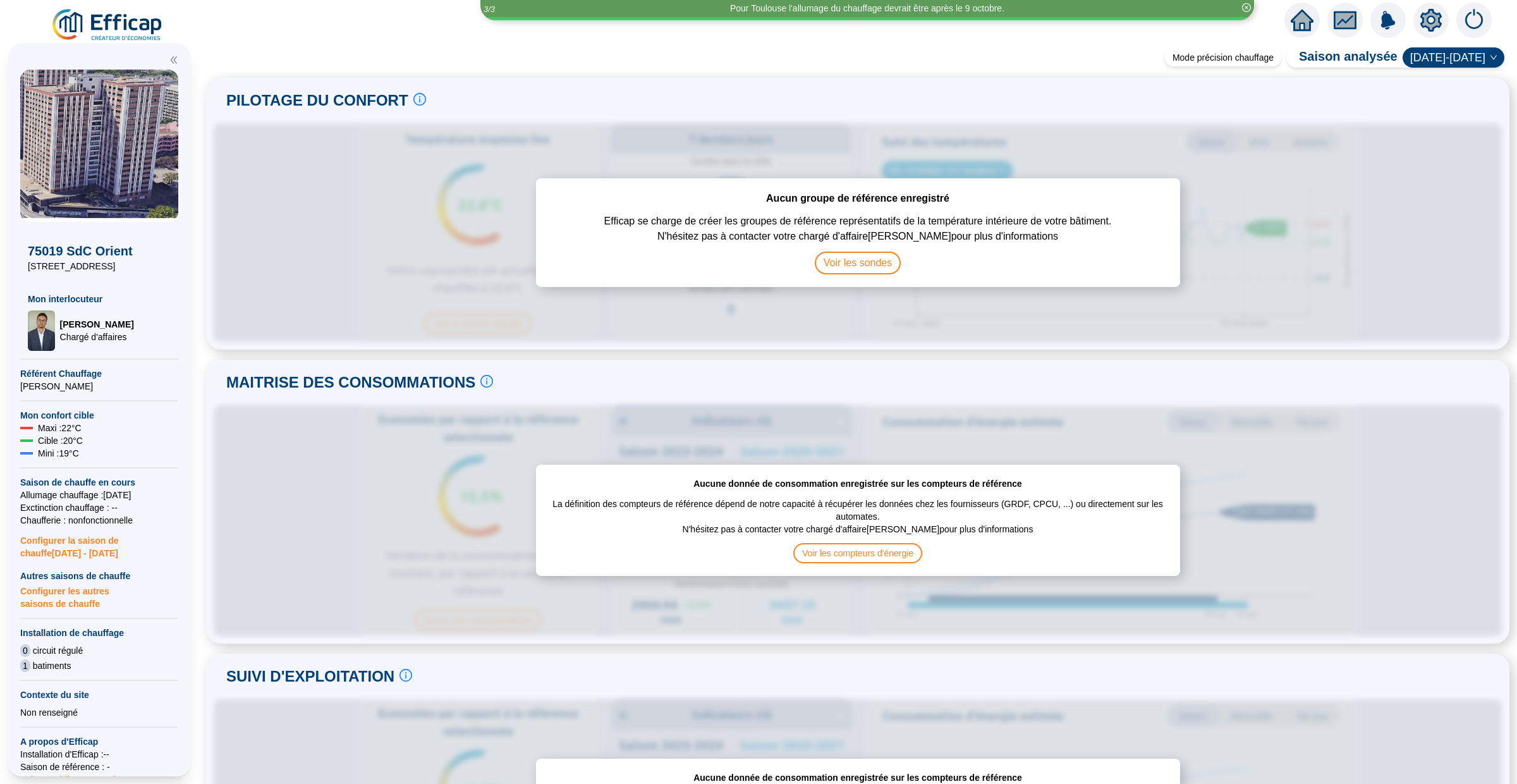
click at [1312, 20] on icon "home" at bounding box center [1302, 20] width 23 height 22
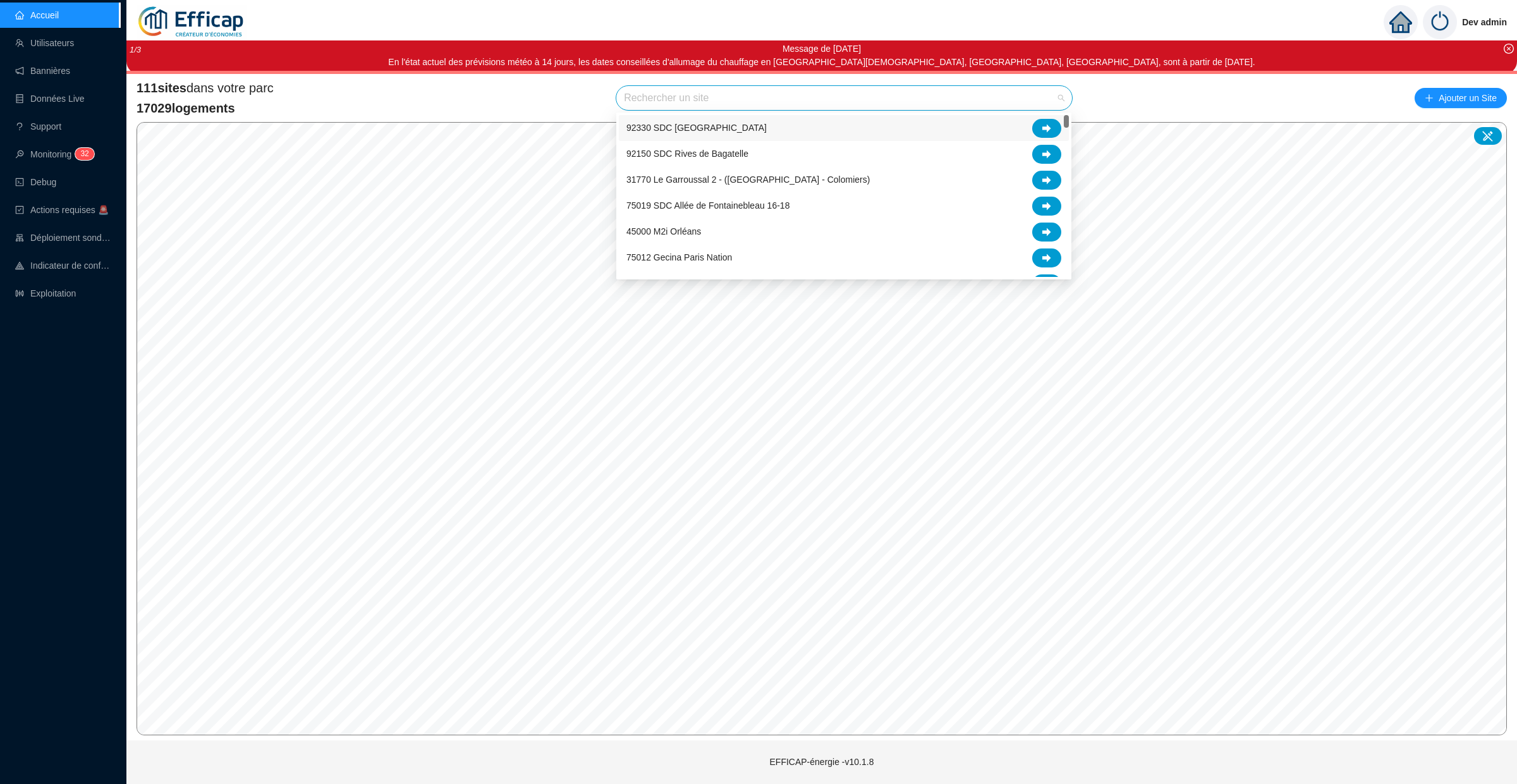
click at [665, 97] on input "search" at bounding box center [839, 97] width 430 height 24
type input "cler"
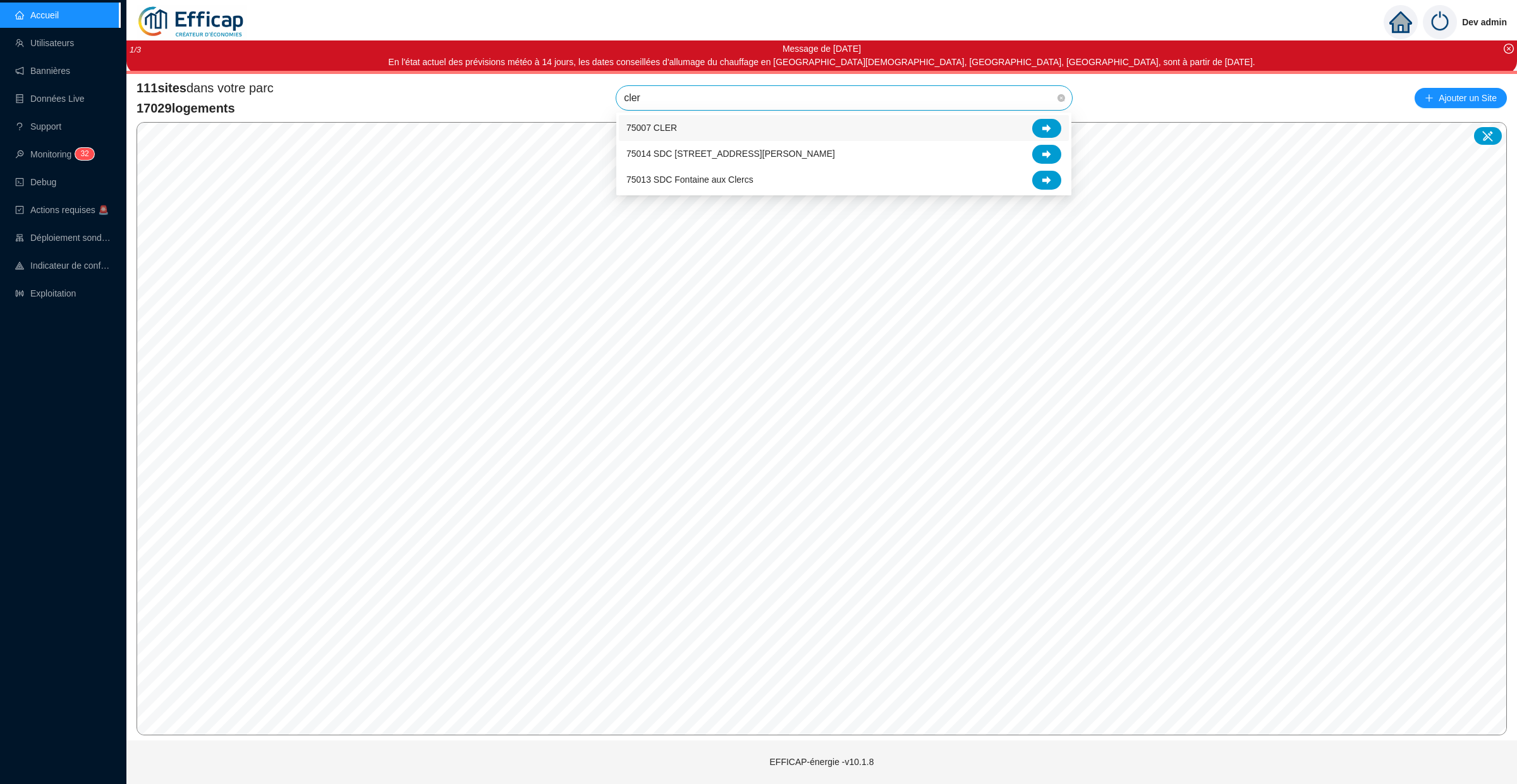
click at [966, 125] on div "75007 CLER" at bounding box center [844, 128] width 435 height 19
click at [1484, 135] on icon at bounding box center [1488, 135] width 12 height 12
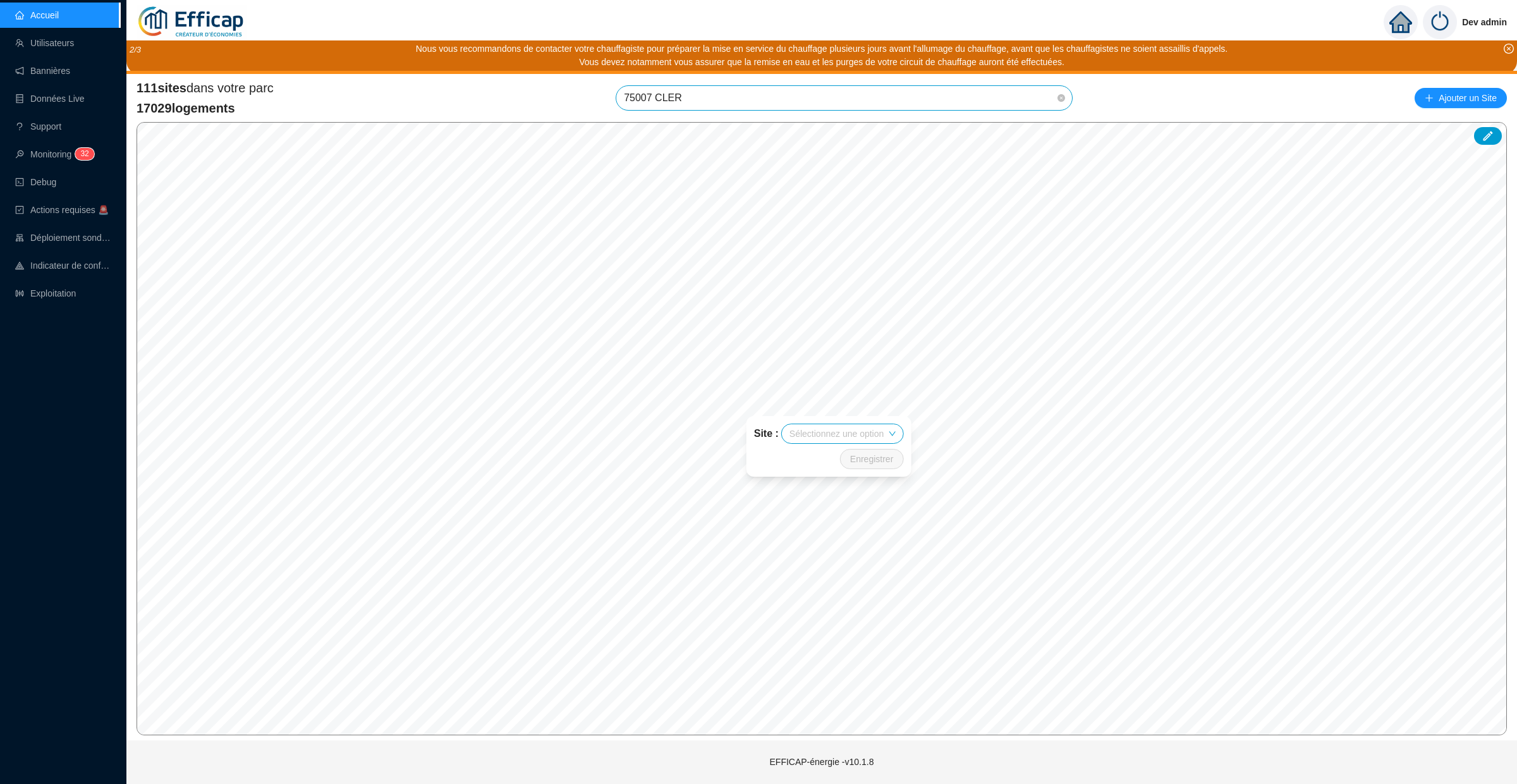
click at [856, 431] on input "search" at bounding box center [836, 433] width 94 height 19
type input "cler"
click at [858, 454] on div "75007 CLER" at bounding box center [842, 459] width 105 height 13
click at [1006, 101] on span "75007 CLER" at bounding box center [845, 97] width 441 height 24
type input "cler"
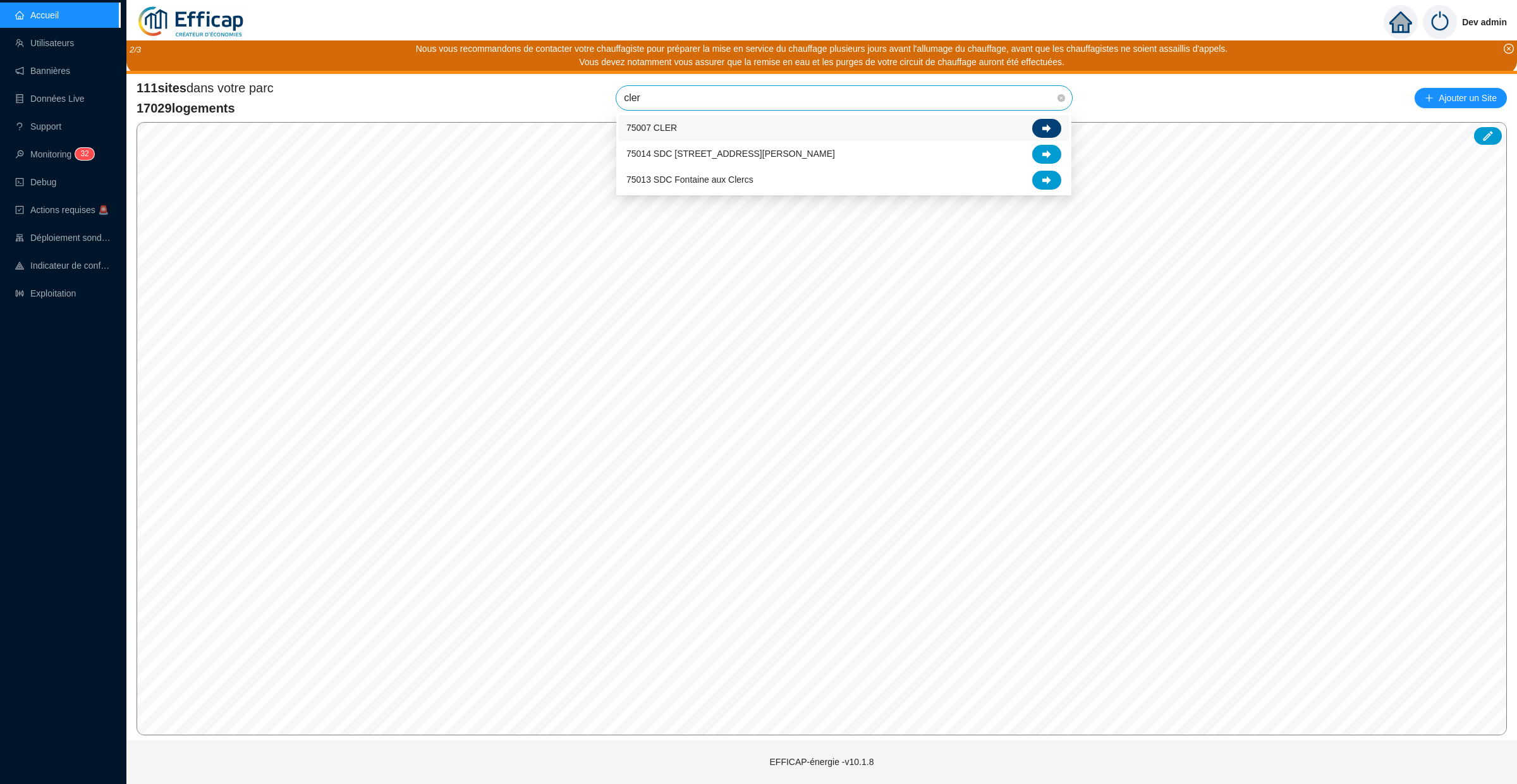
click at [1045, 129] on icon at bounding box center [1047, 127] width 9 height 9
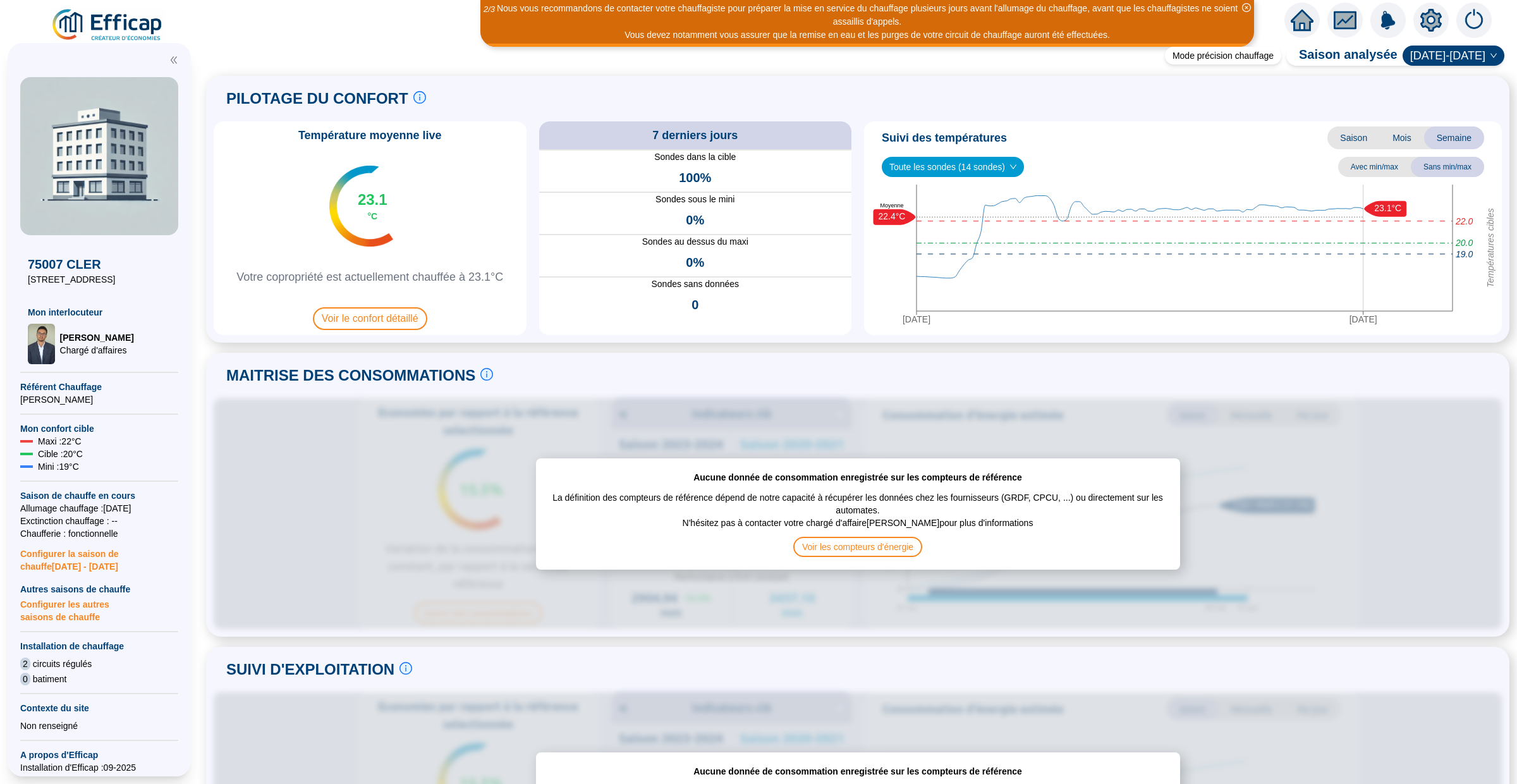
click at [1264, 182] on div "Suivi des températures Saison Mois Semaine Toute les sondes (14 sondes) Avec mi…" at bounding box center [1182, 228] width 638 height 214
click at [354, 322] on span "Voir le confort détaillé" at bounding box center [370, 318] width 114 height 23
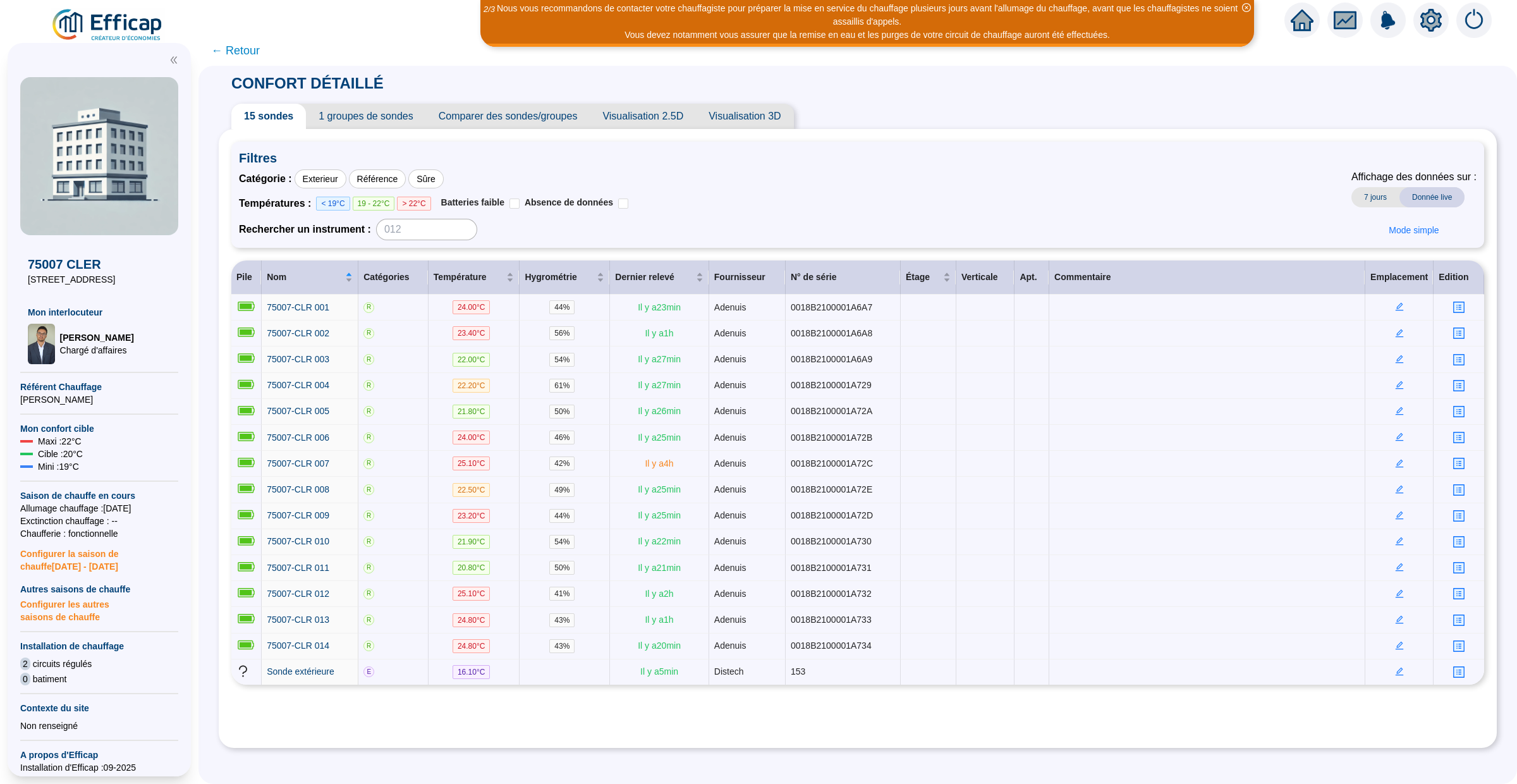
click at [237, 49] on span "← Retour" at bounding box center [235, 50] width 48 height 18
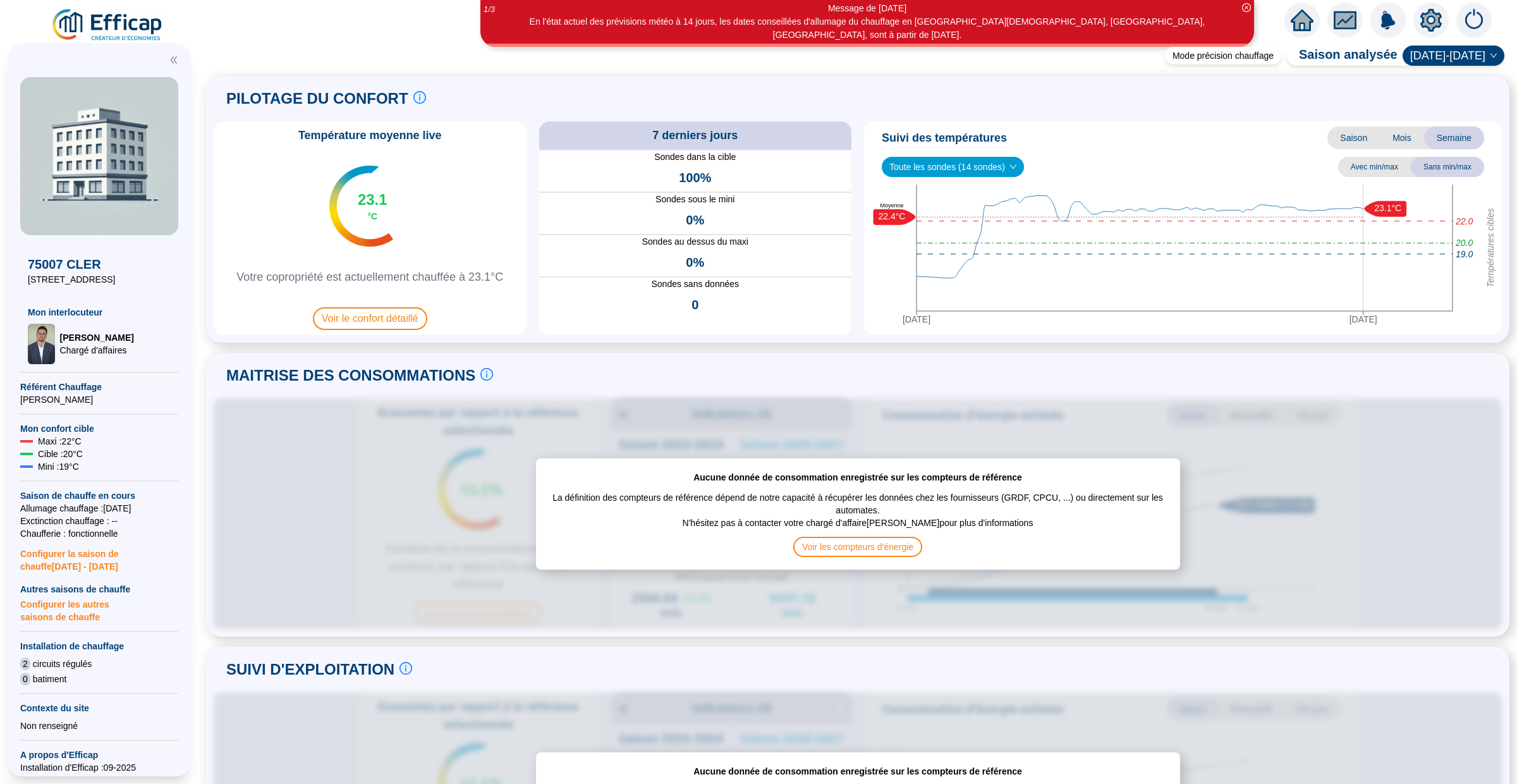
click at [1306, 26] on icon "home" at bounding box center [1302, 20] width 23 height 18
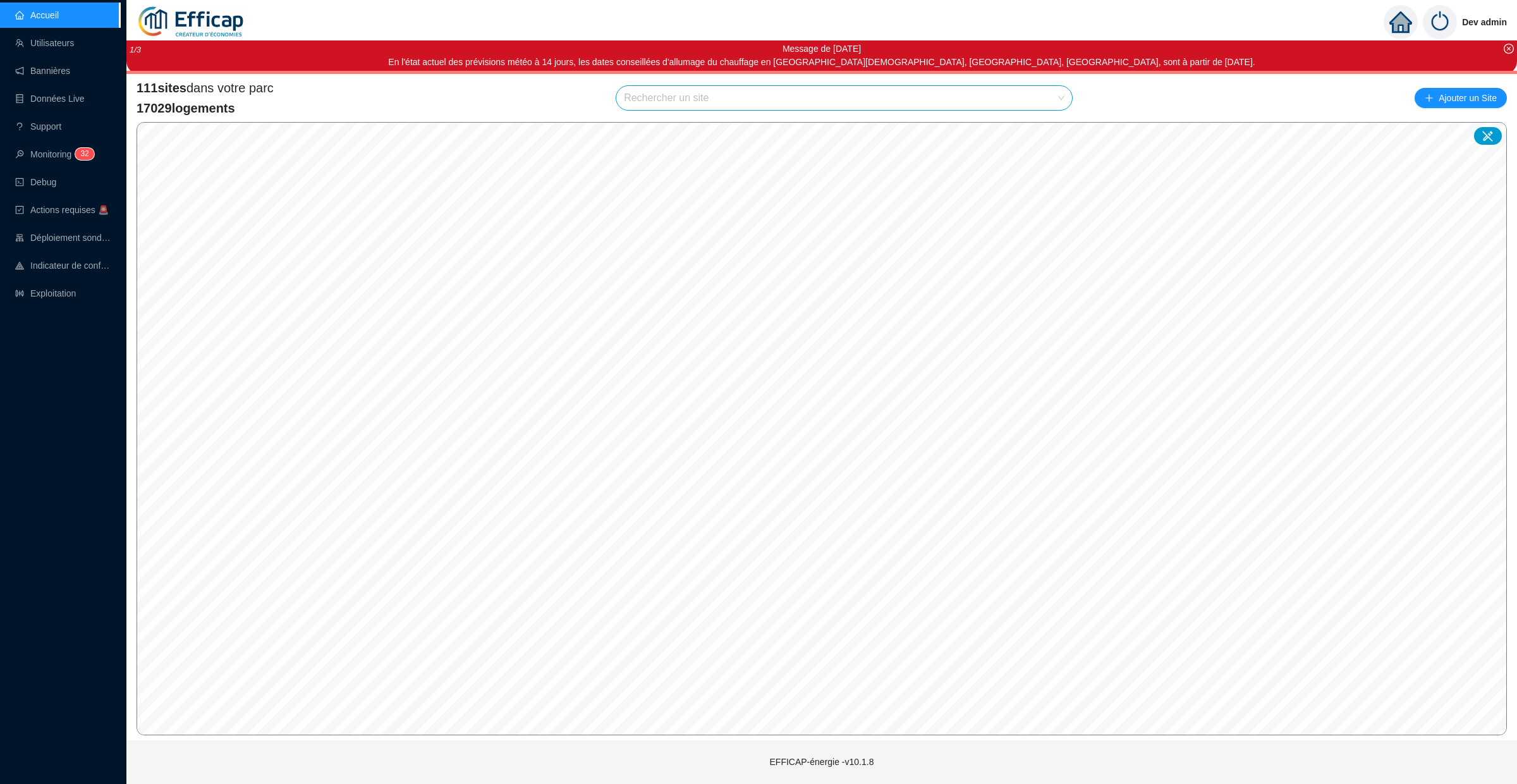
click at [531, 96] on div "111 sites dans votre parc 17029 logements Rechercher un site Ajouter un Site" at bounding box center [822, 98] width 1371 height 38
click at [706, 98] on input "search" at bounding box center [839, 97] width 430 height 24
type input "obse"
click at [793, 122] on span "75014 SdC La Parisienne de l'observatoire" at bounding box center [710, 128] width 168 height 13
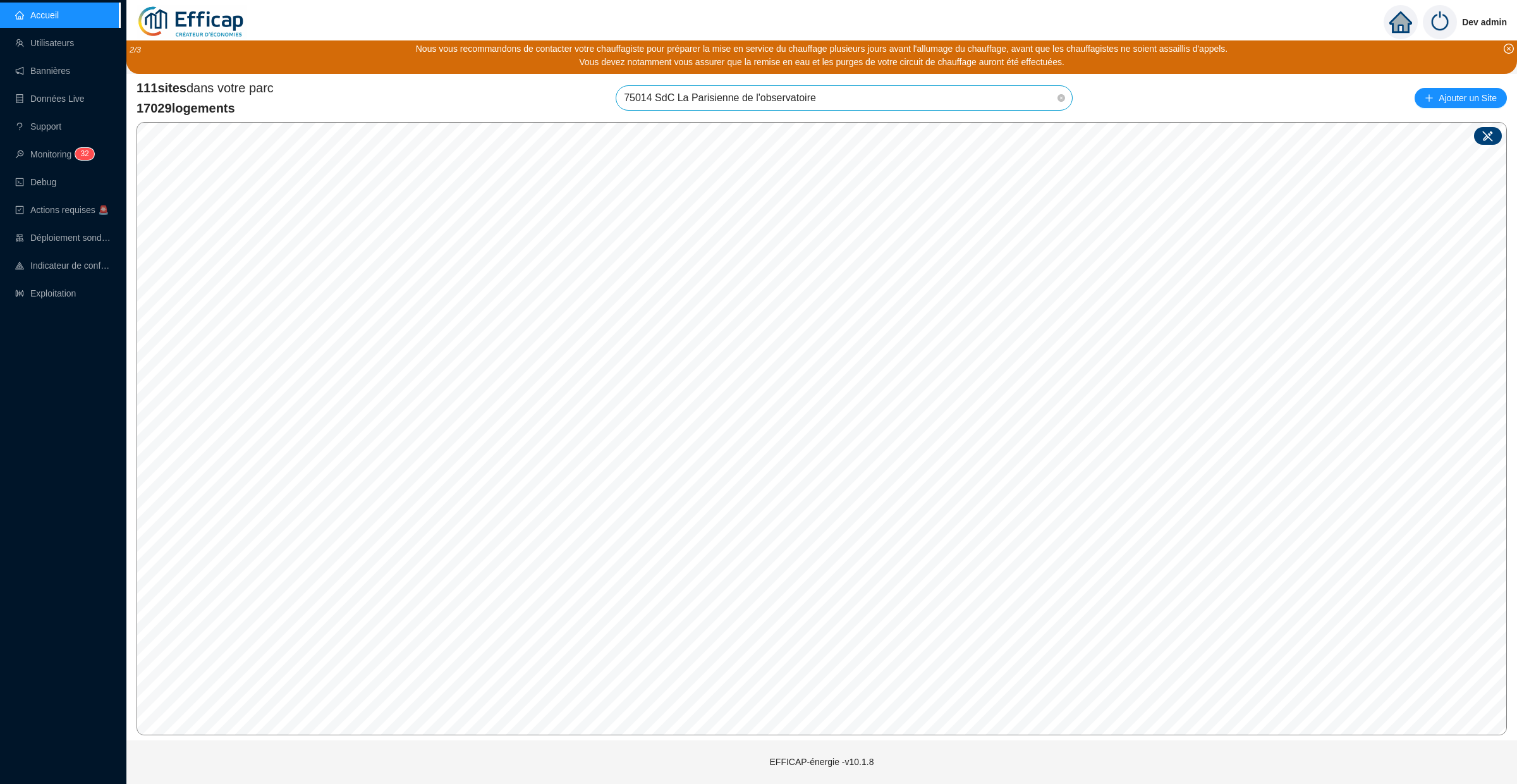
click at [1488, 131] on icon at bounding box center [1488, 135] width 12 height 12
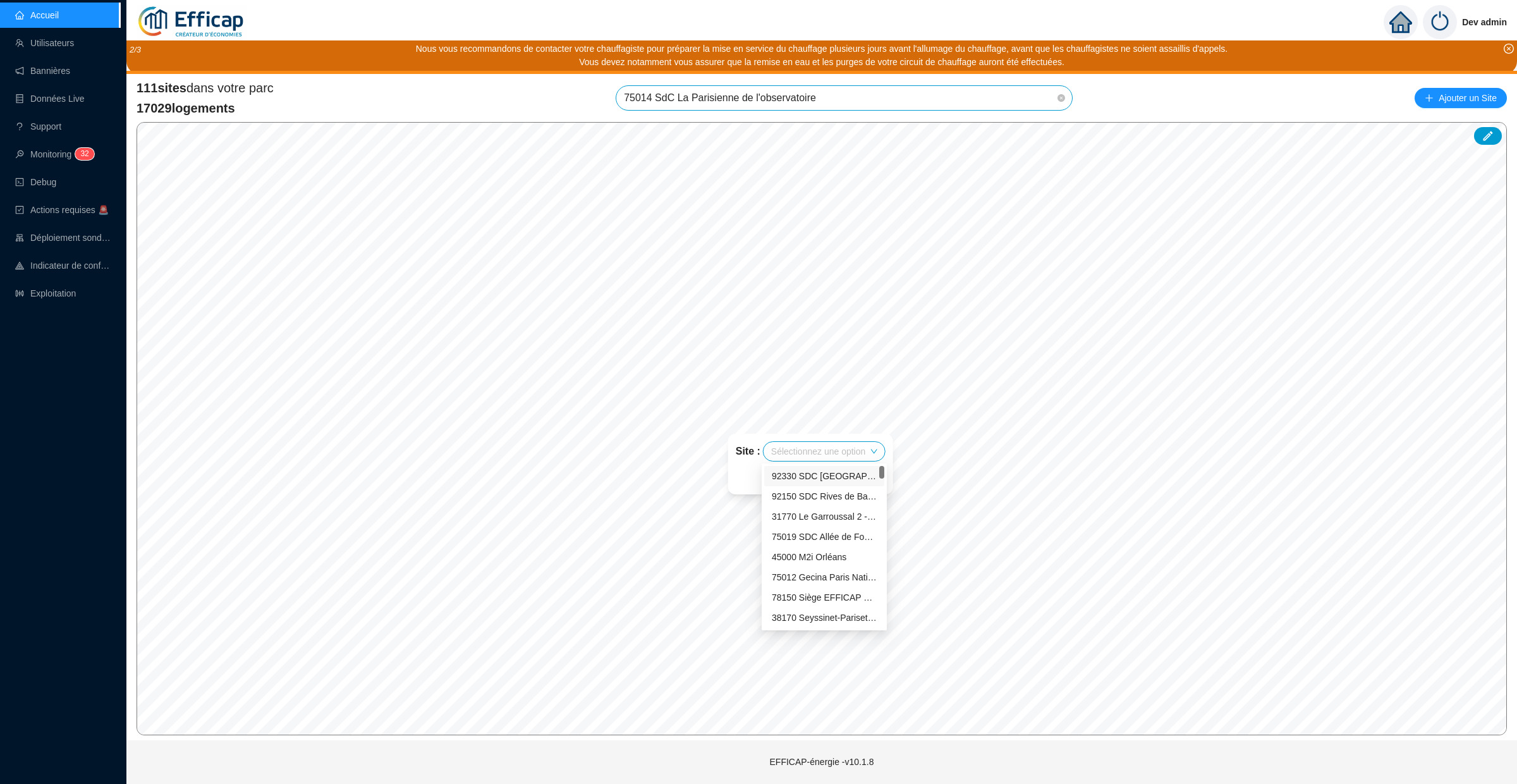
click at [847, 452] on input "search" at bounding box center [818, 451] width 94 height 19
click at [751, 420] on div "Site : Sélectionnez une option Enregistrer" at bounding box center [811, 464] width 196 height 91
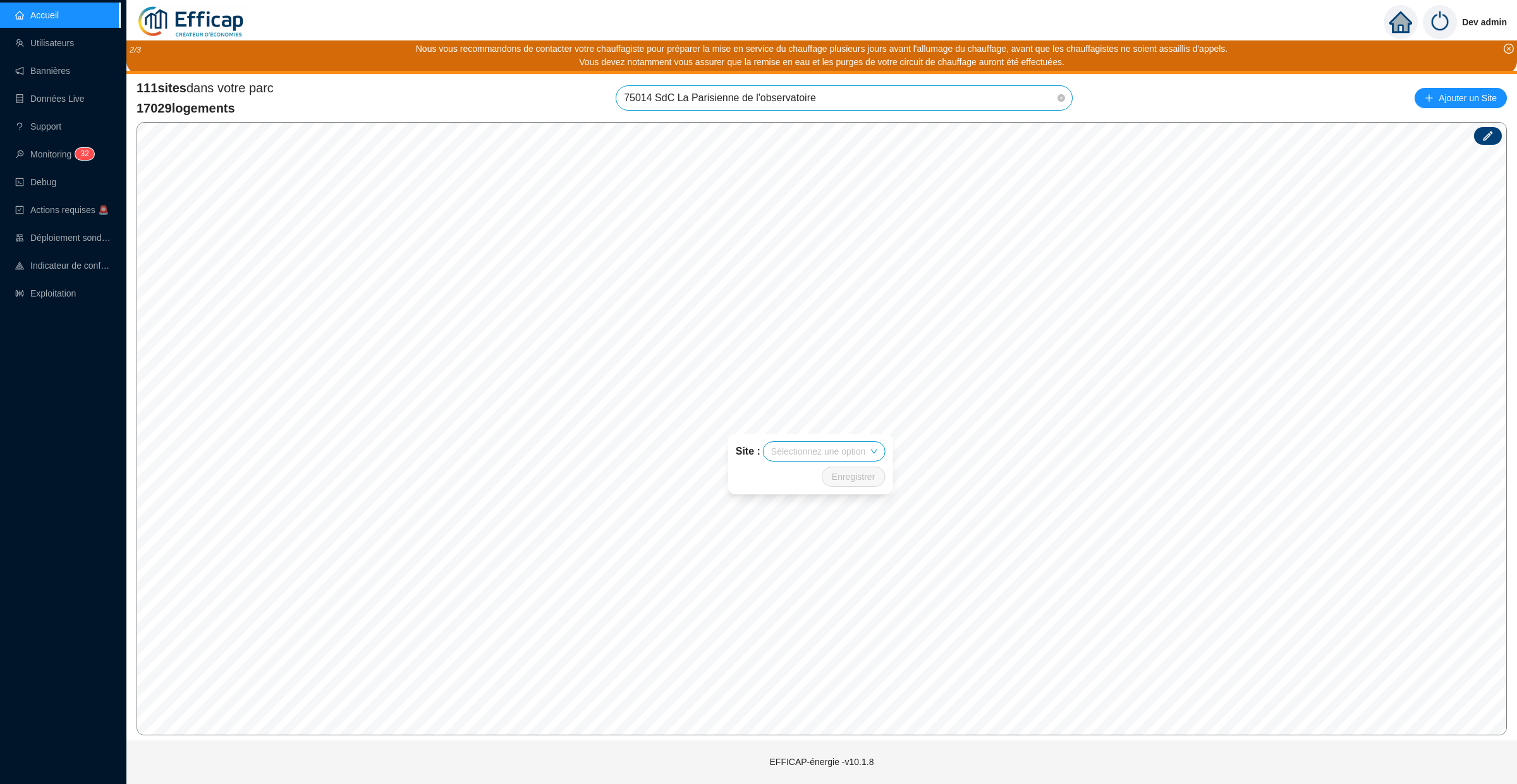
click at [1485, 137] on icon at bounding box center [1488, 136] width 10 height 10
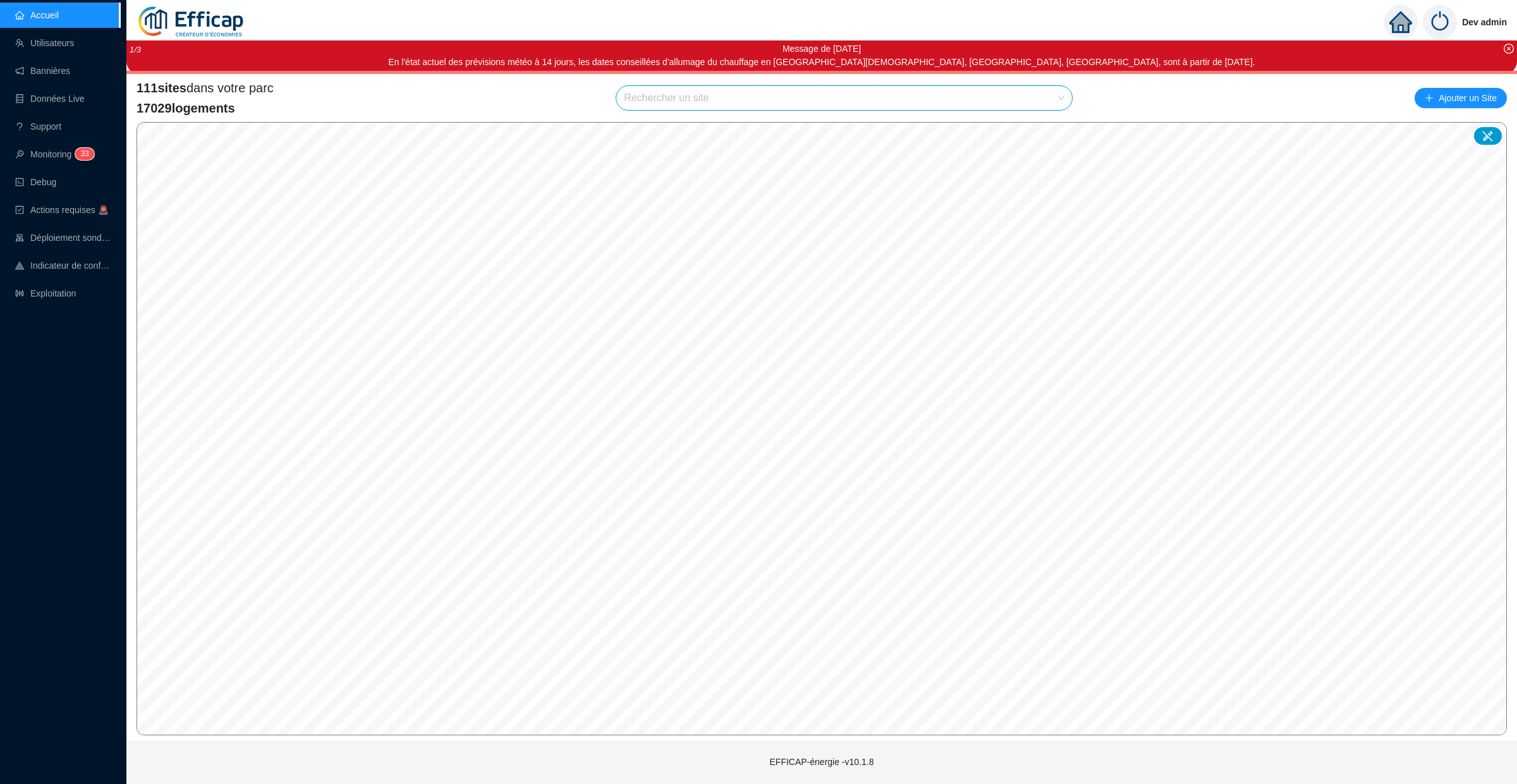
drag, startPoint x: 801, startPoint y: 76, endPoint x: 794, endPoint y: 82, distance: 9.2
click at [801, 76] on div "111 sites dans votre parc 17029 logements Rechercher un site Ajouter un Site © …" at bounding box center [821, 407] width 1391 height 666
click at [769, 95] on input "search" at bounding box center [839, 97] width 430 height 24
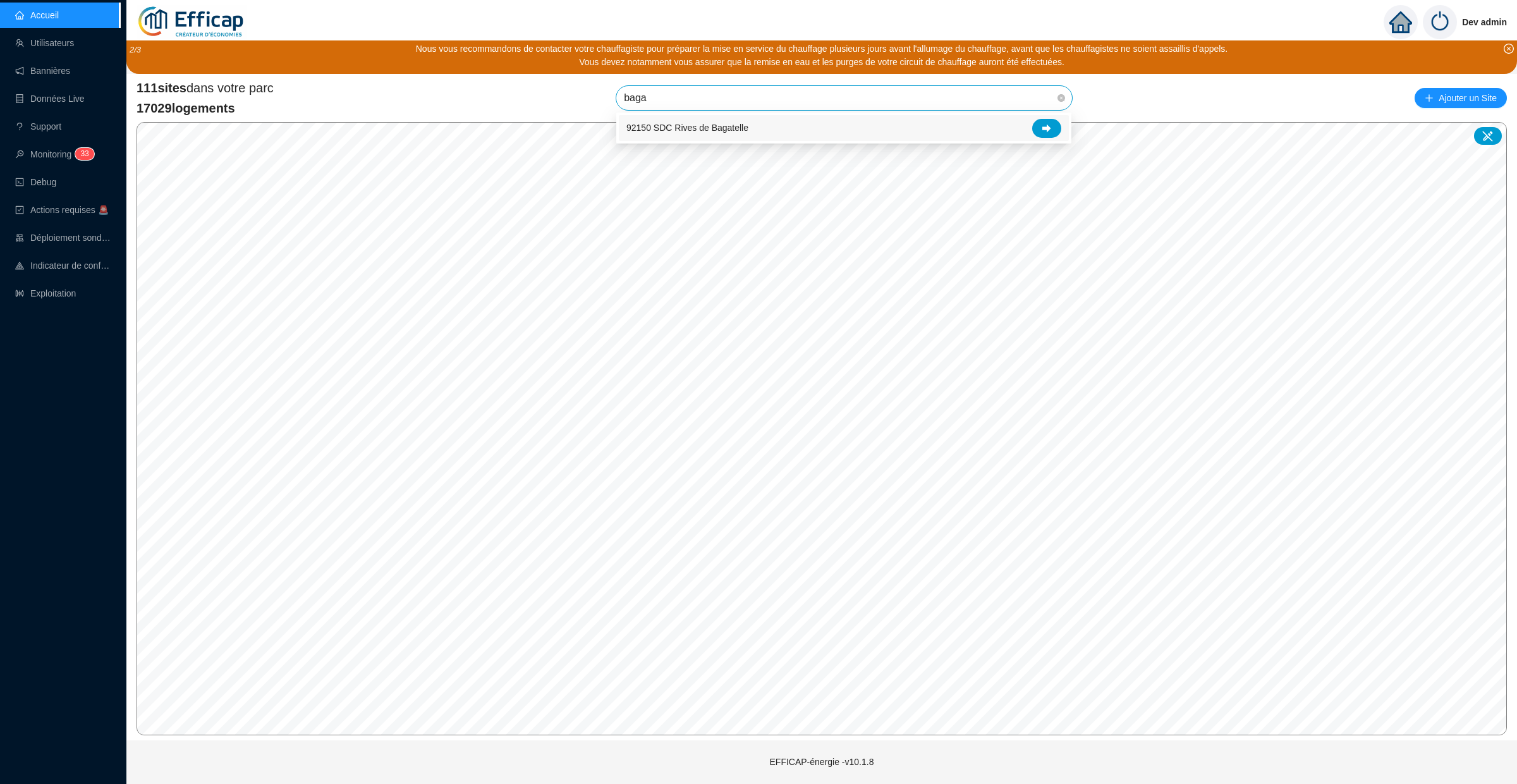
type input "bagat"
click at [1051, 125] on icon at bounding box center [1047, 127] width 9 height 9
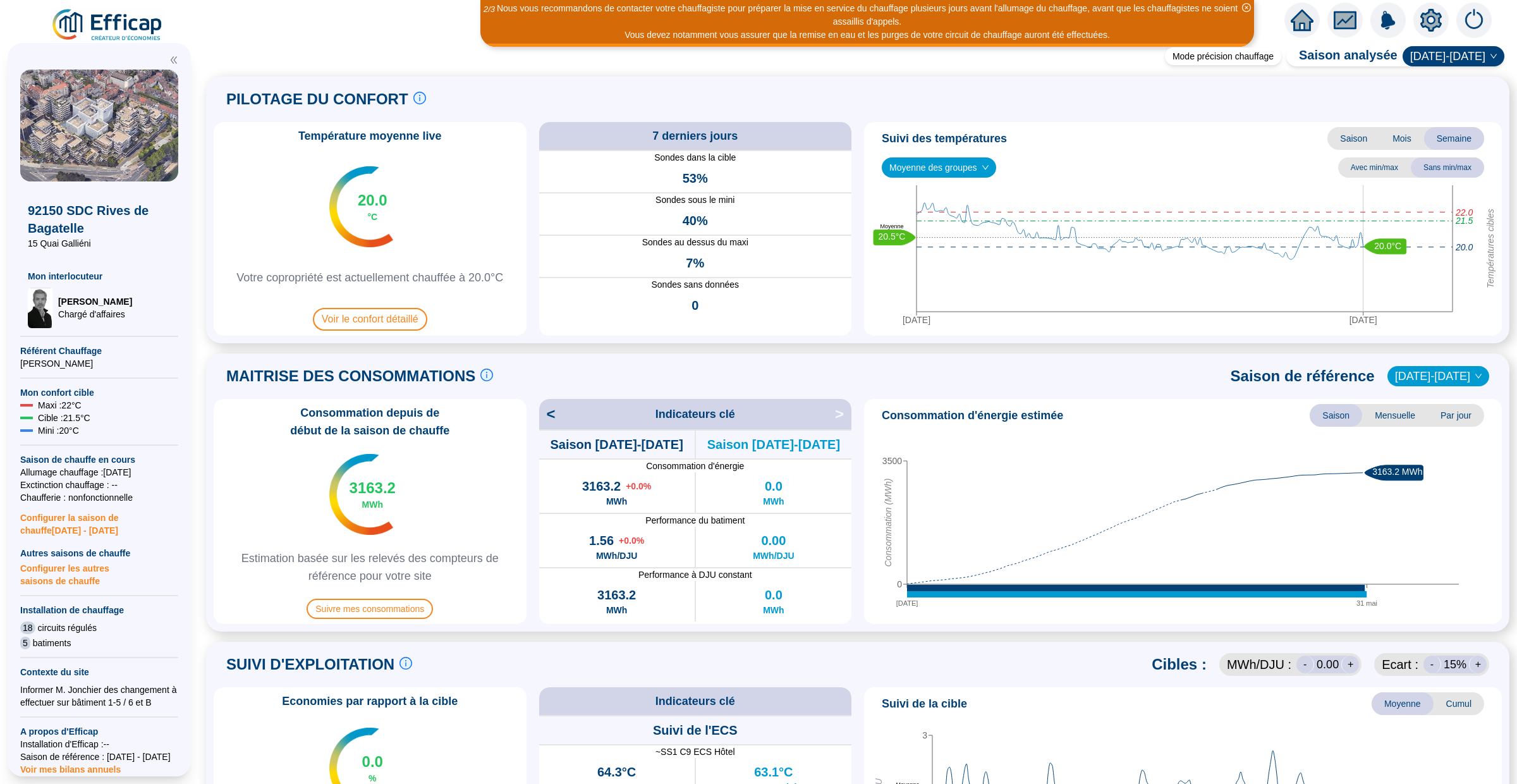
click at [1296, 12] on icon "home" at bounding box center [1302, 20] width 23 height 23
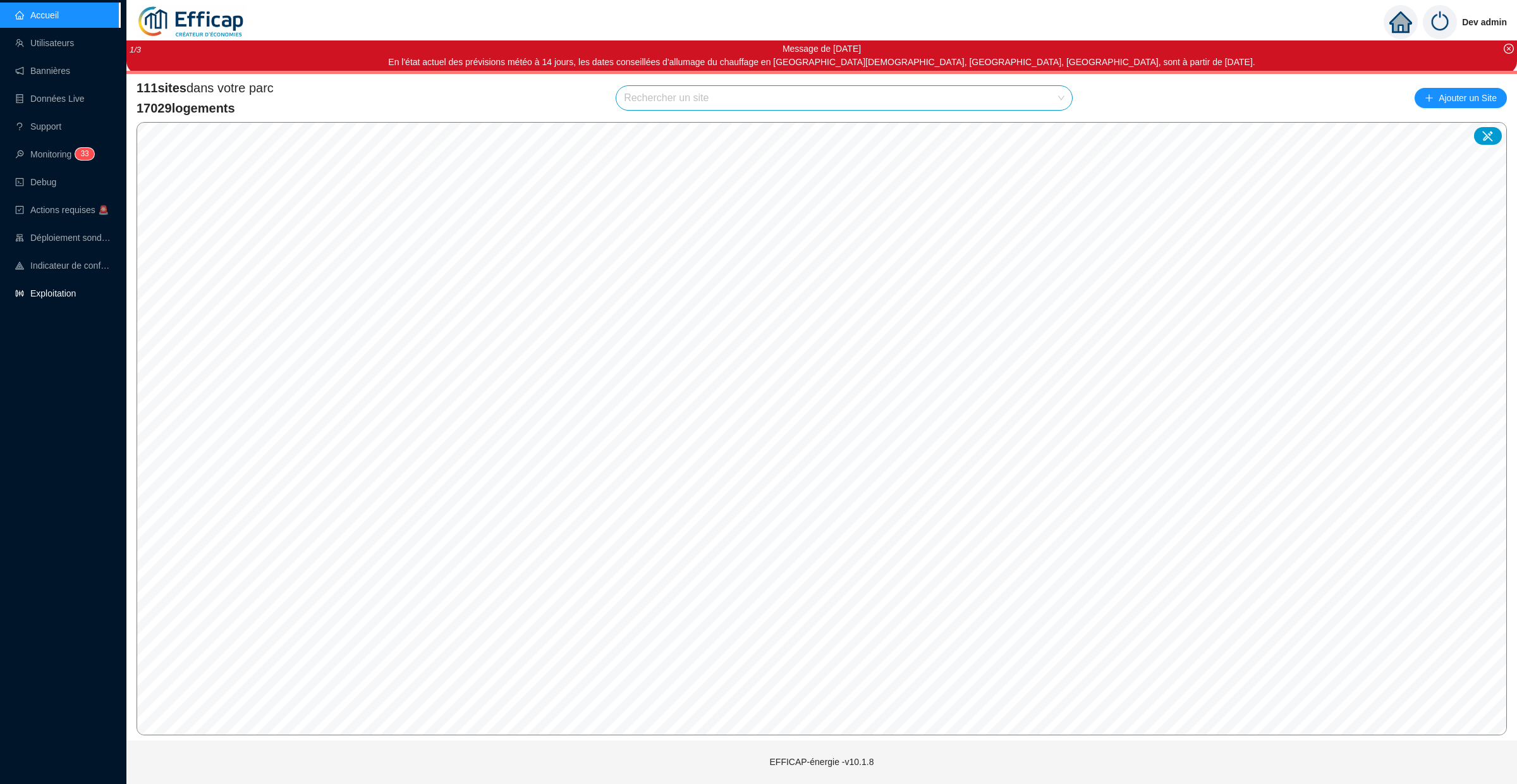
click at [38, 290] on link "Exploitation" at bounding box center [46, 293] width 61 height 10
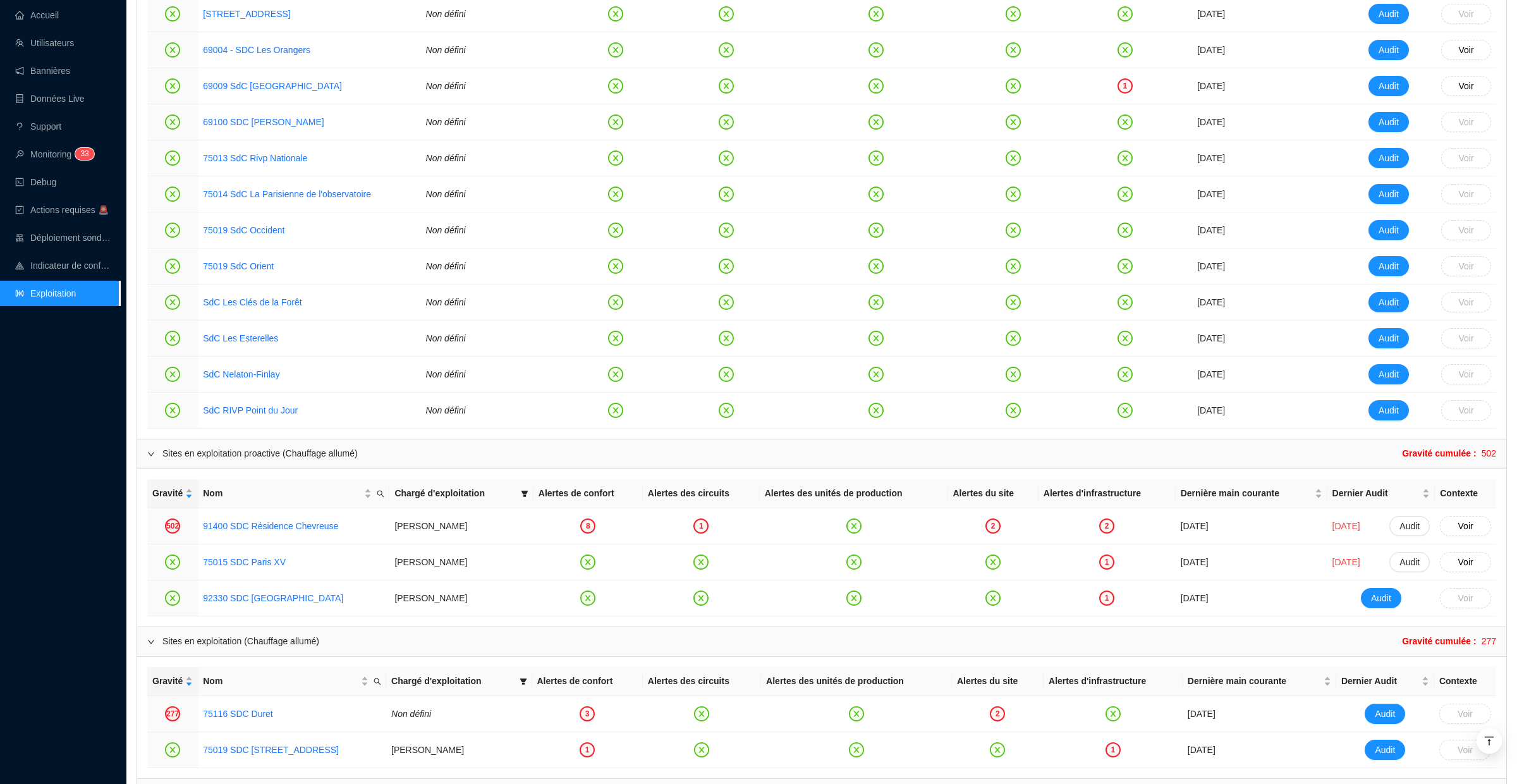
scroll to position [905, 0]
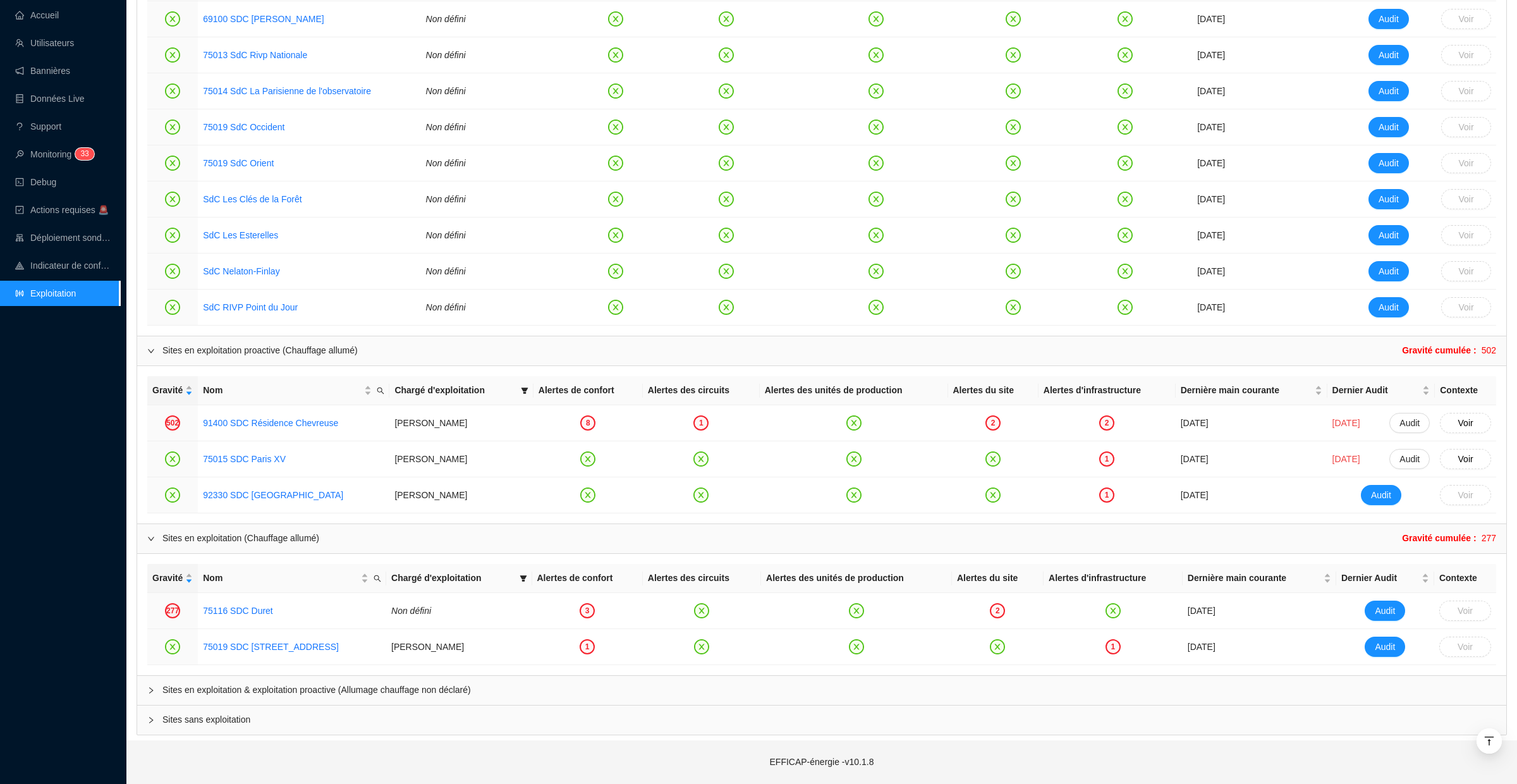
click at [154, 690] on icon "collapsed" at bounding box center [151, 690] width 8 height 8
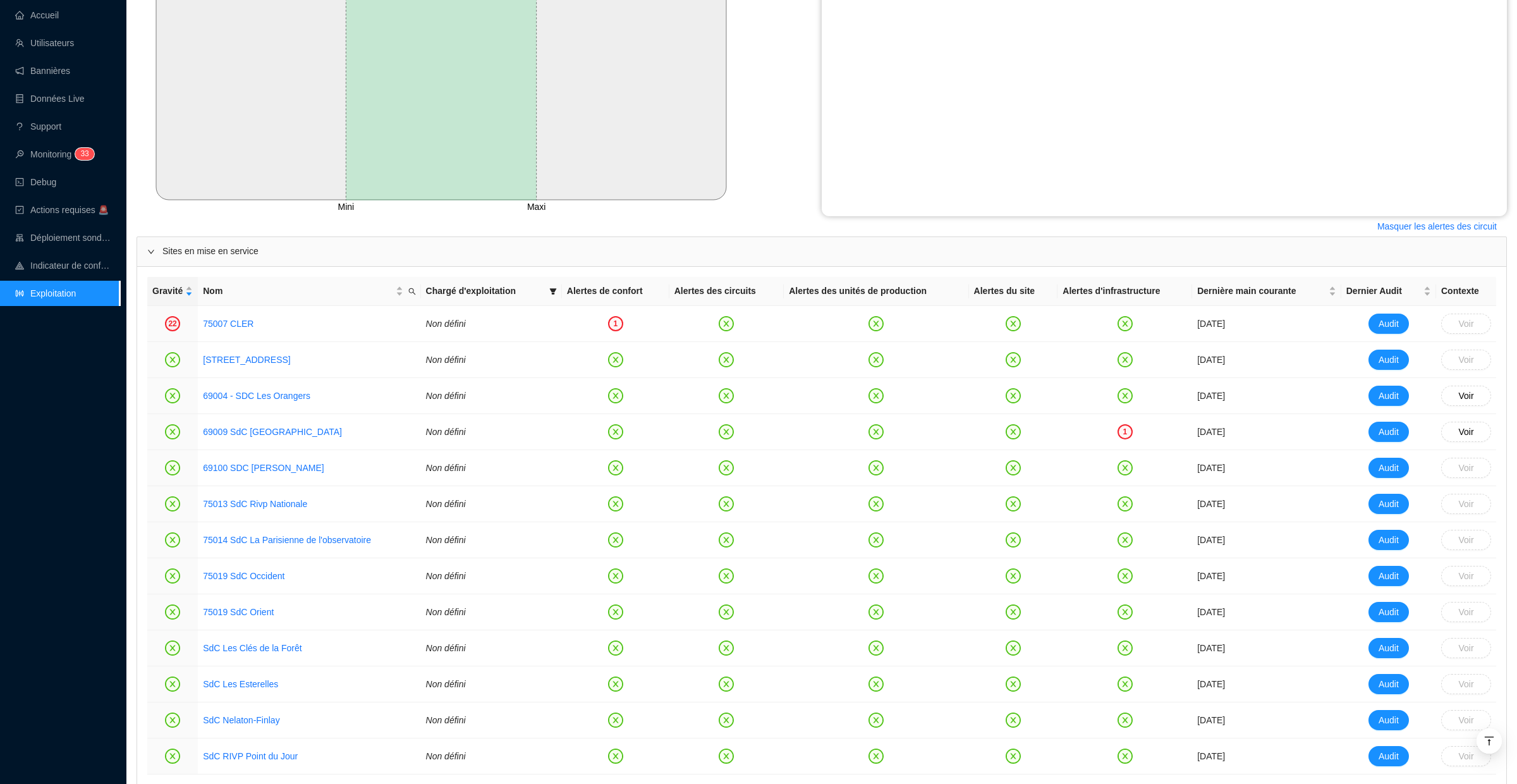
scroll to position [467, 0]
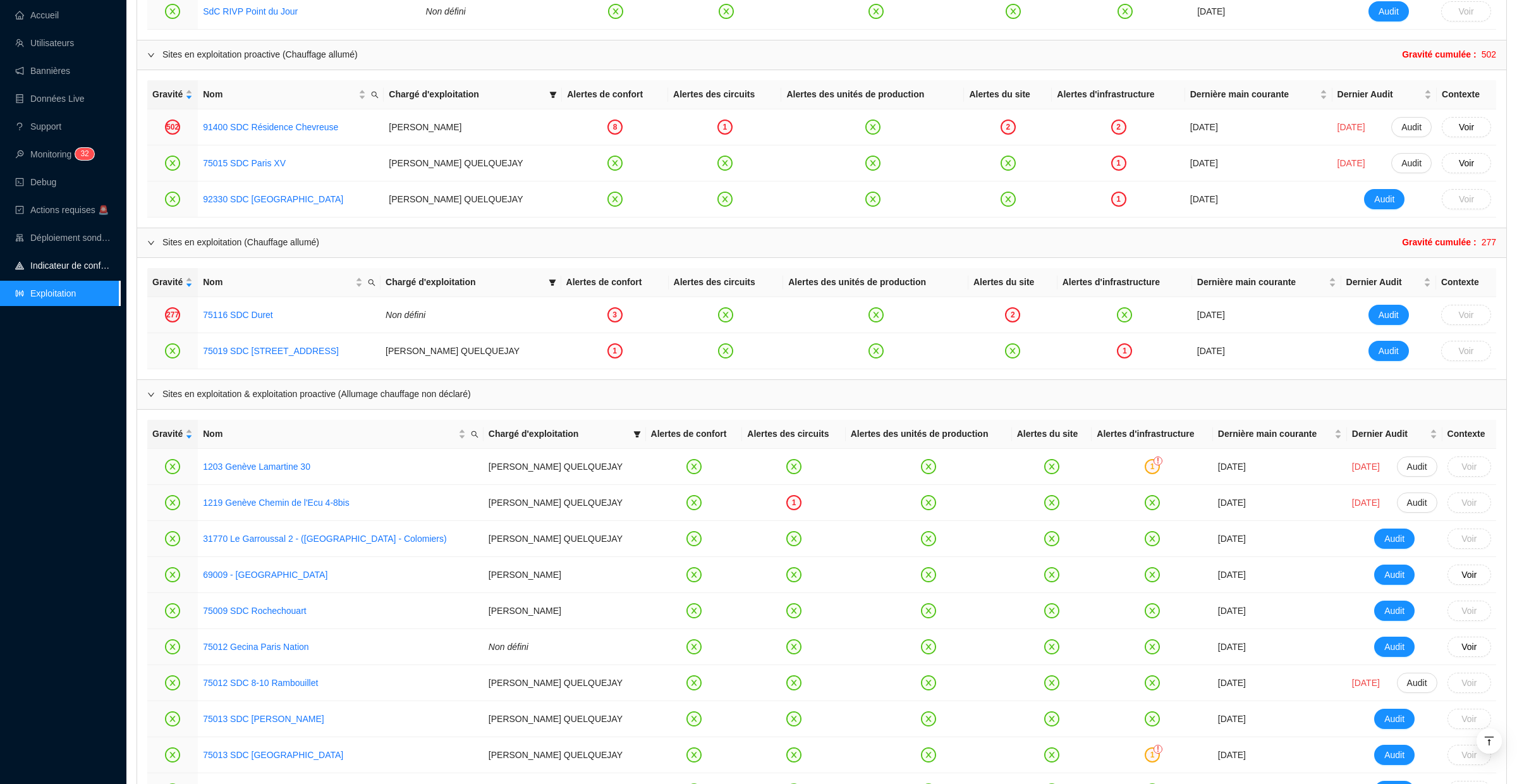
scroll to position [1180, 0]
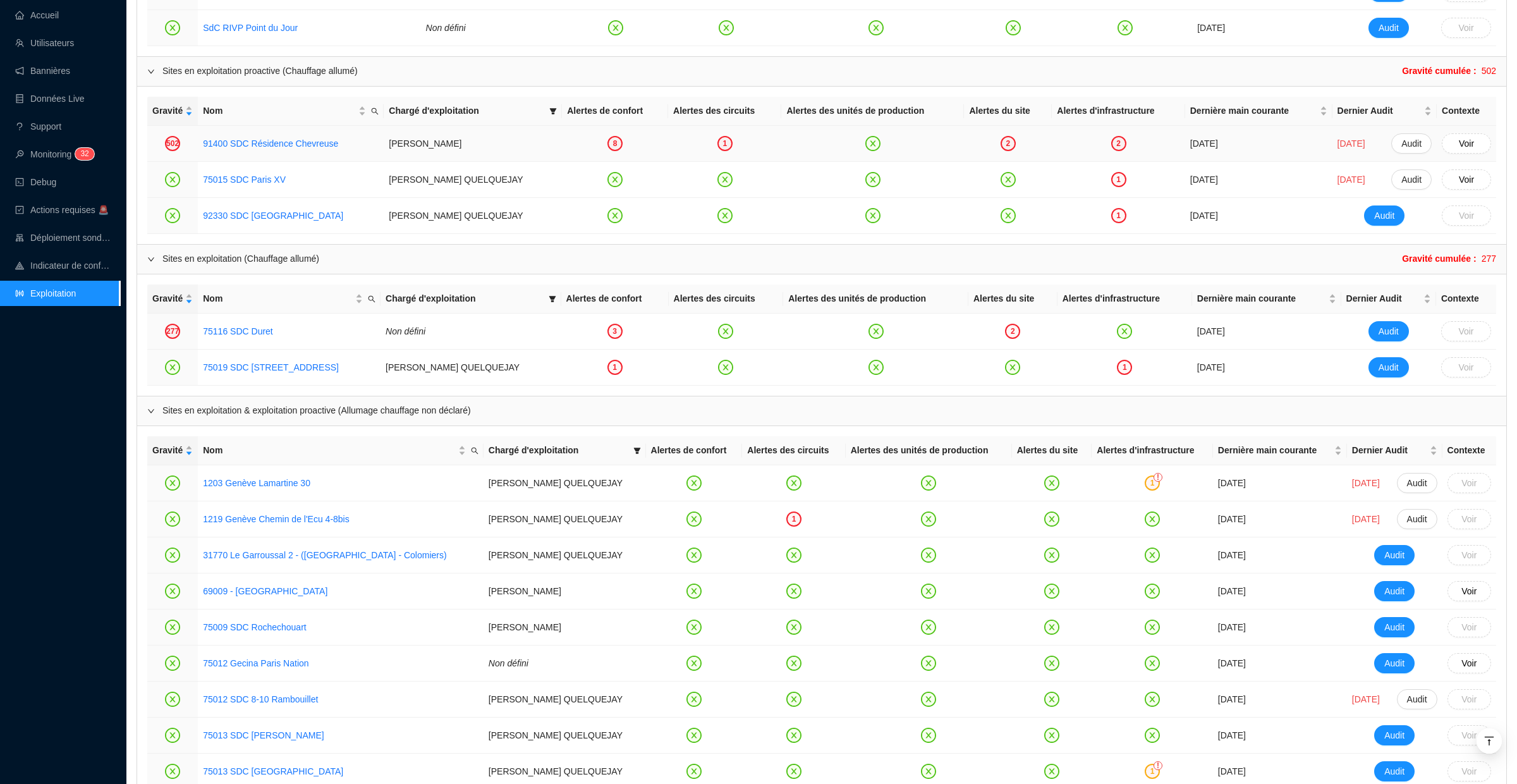
click at [1111, 140] on div "2" at bounding box center [1119, 143] width 15 height 15
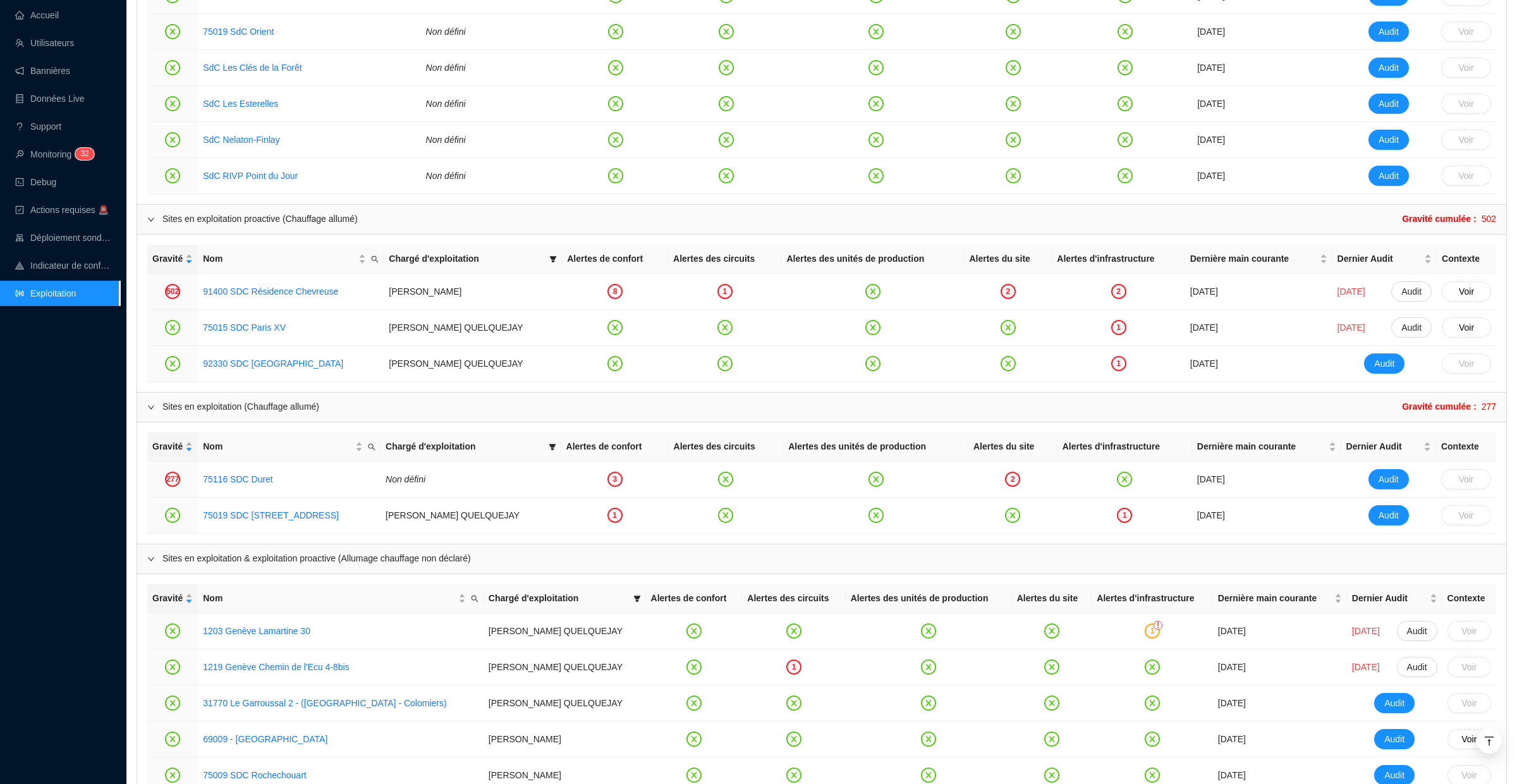
scroll to position [1037, 0]
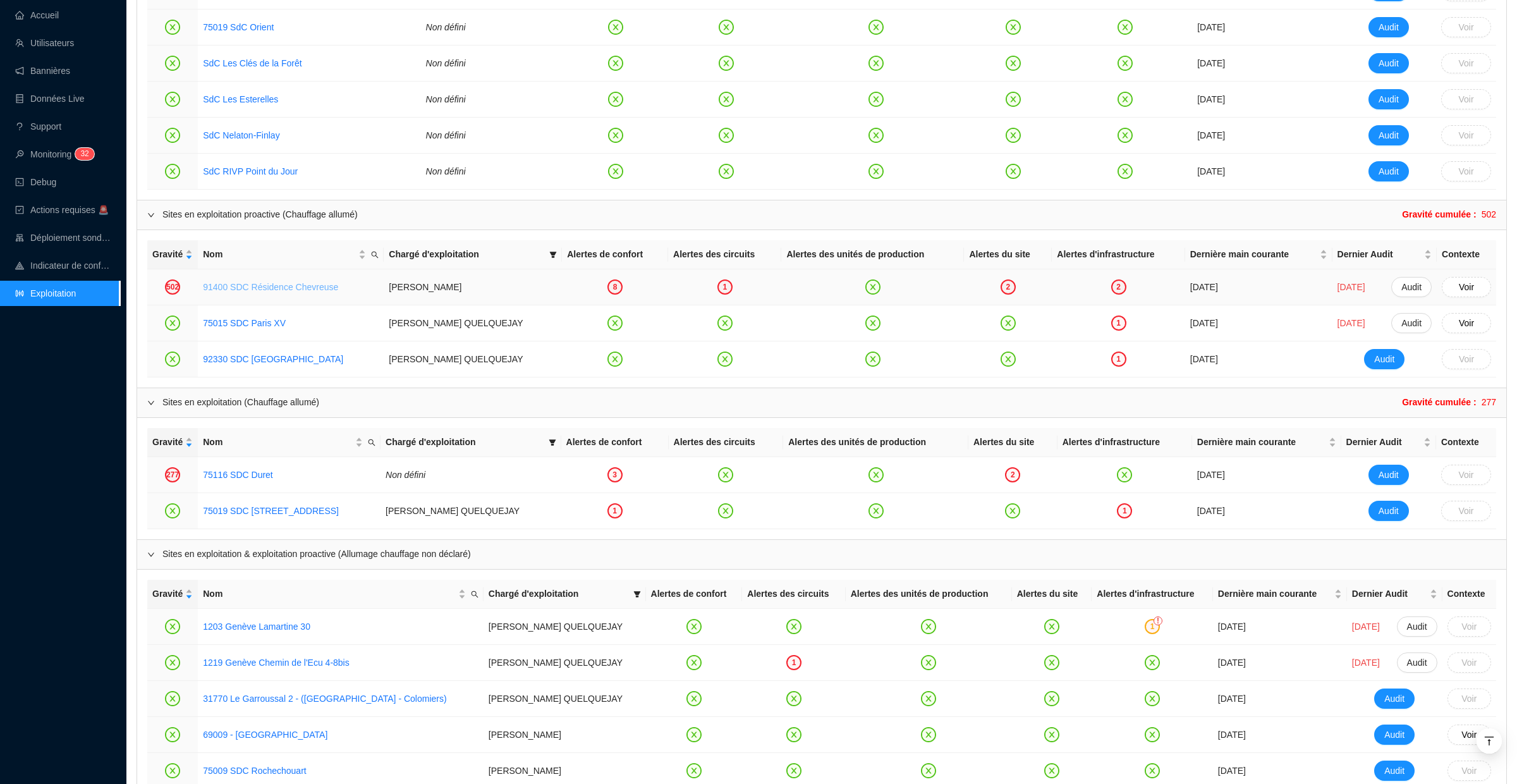
click at [221, 289] on link "91400 SDC Résidence Chevreuse" at bounding box center [271, 287] width 135 height 10
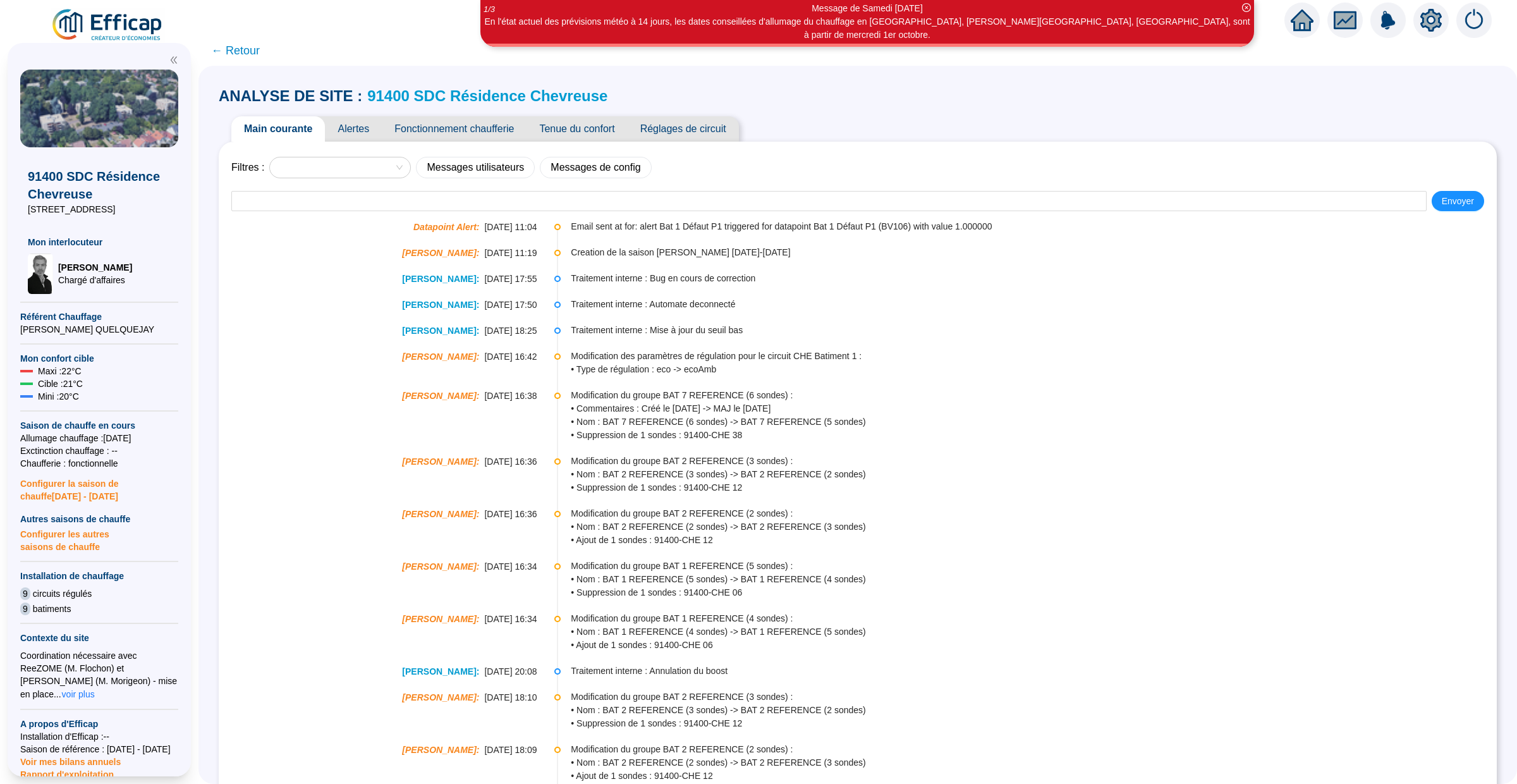
click at [365, 131] on span "Alertes" at bounding box center [354, 128] width 57 height 26
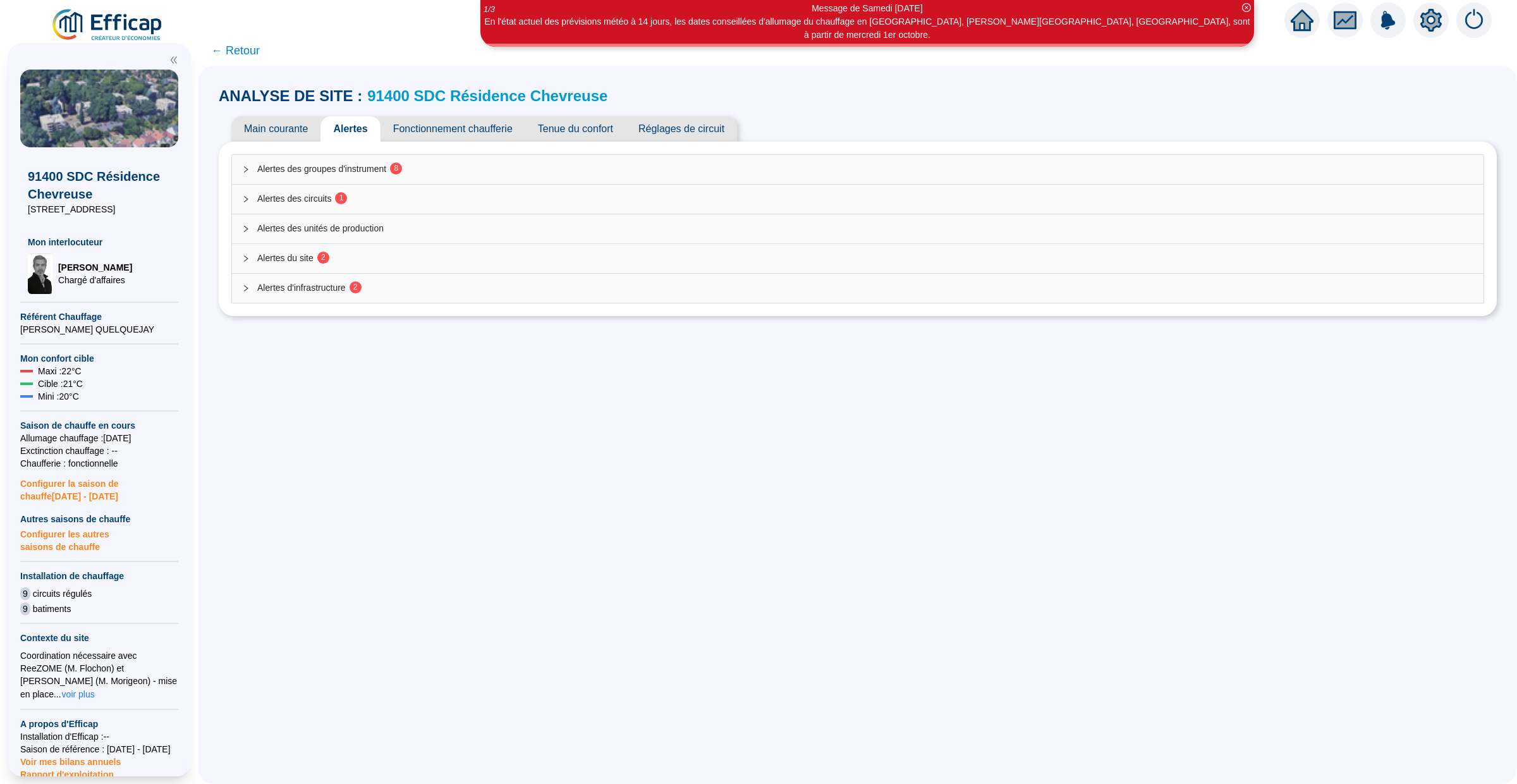
click at [432, 177] on div "Alertes des groupes d'instrument 8" at bounding box center [857, 169] width 1252 height 29
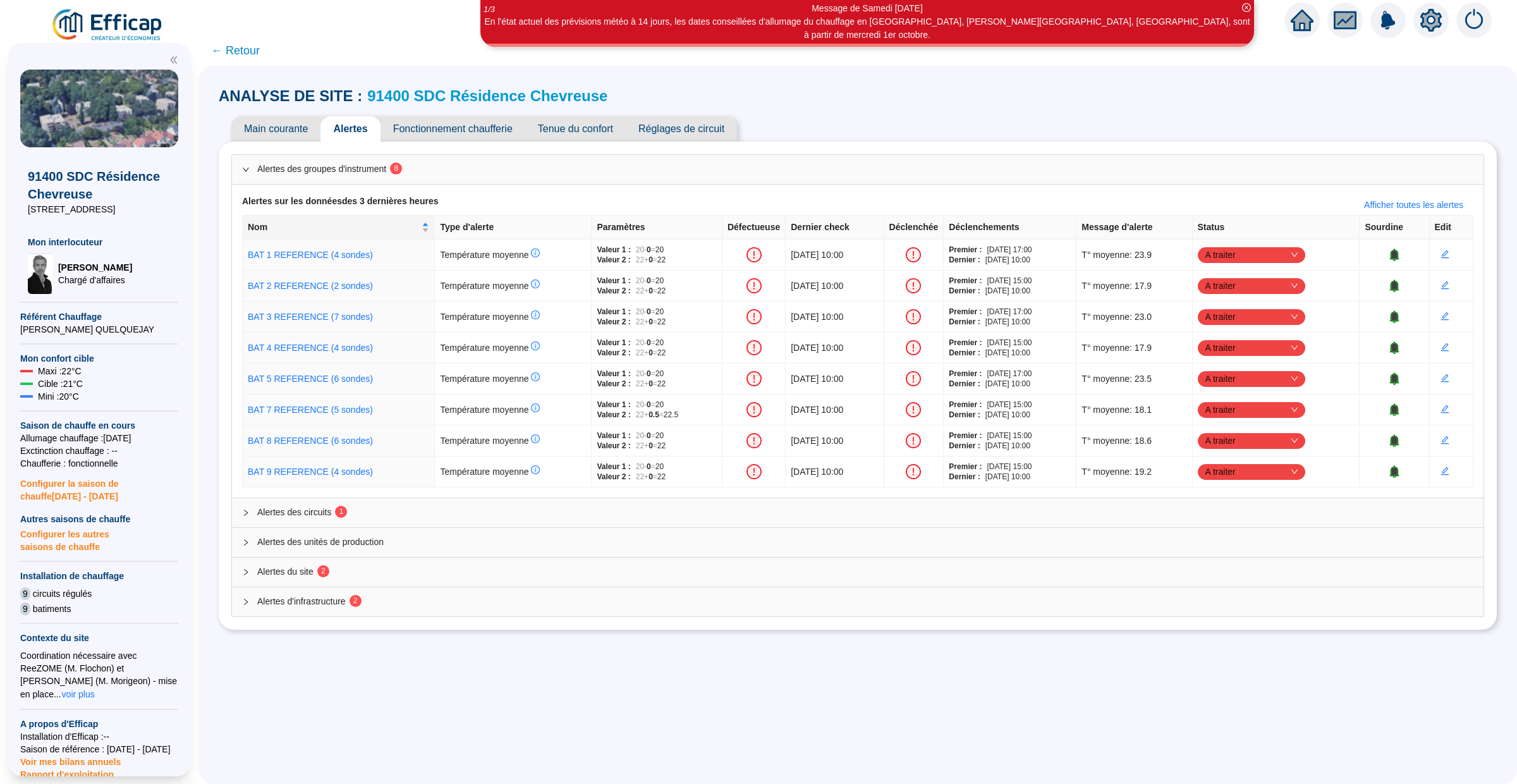
click at [455, 511] on span "Alertes des circuits 1" at bounding box center [866, 512] width 1217 height 13
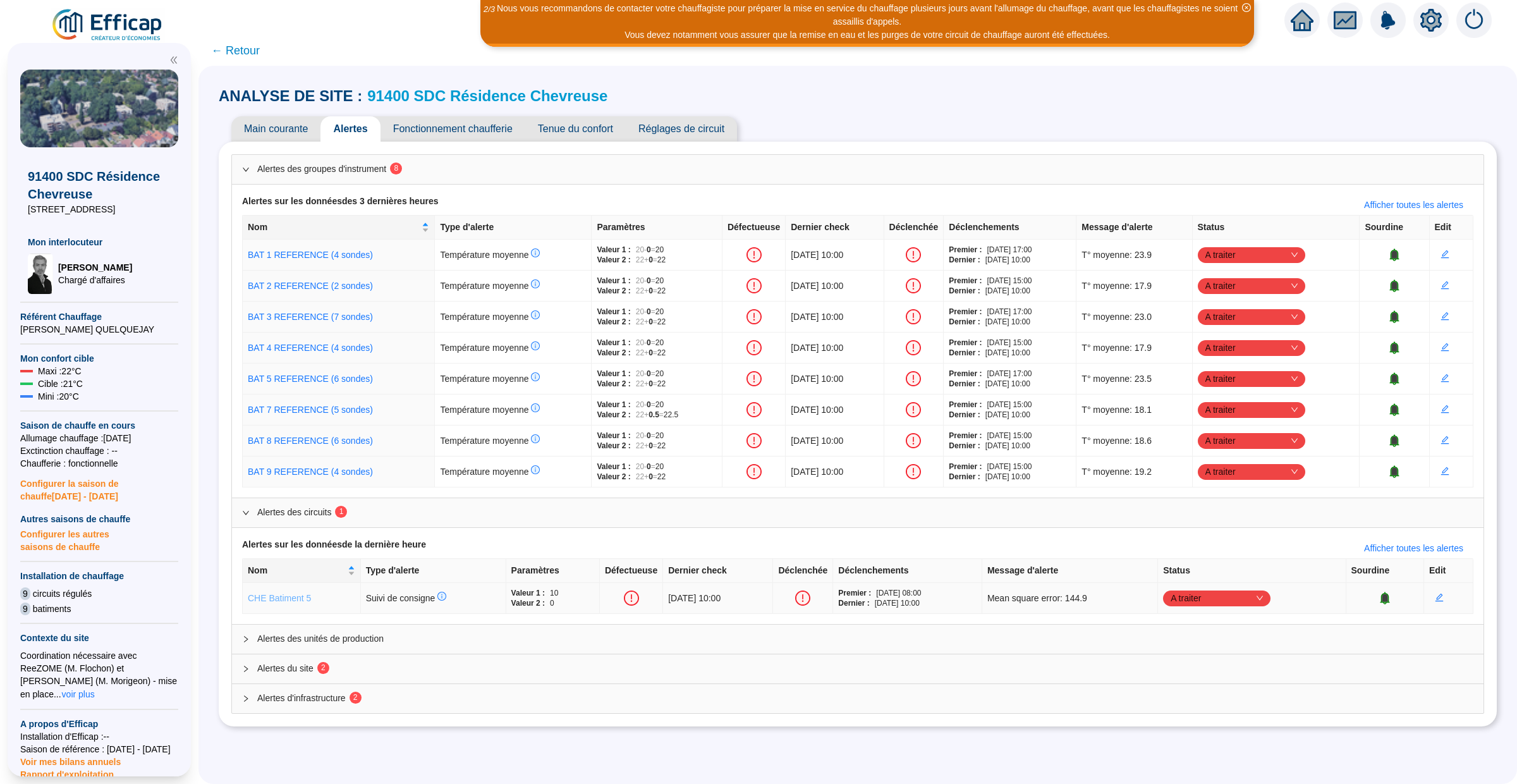
click at [281, 598] on link "CHE Batiment 5" at bounding box center [279, 598] width 64 height 10
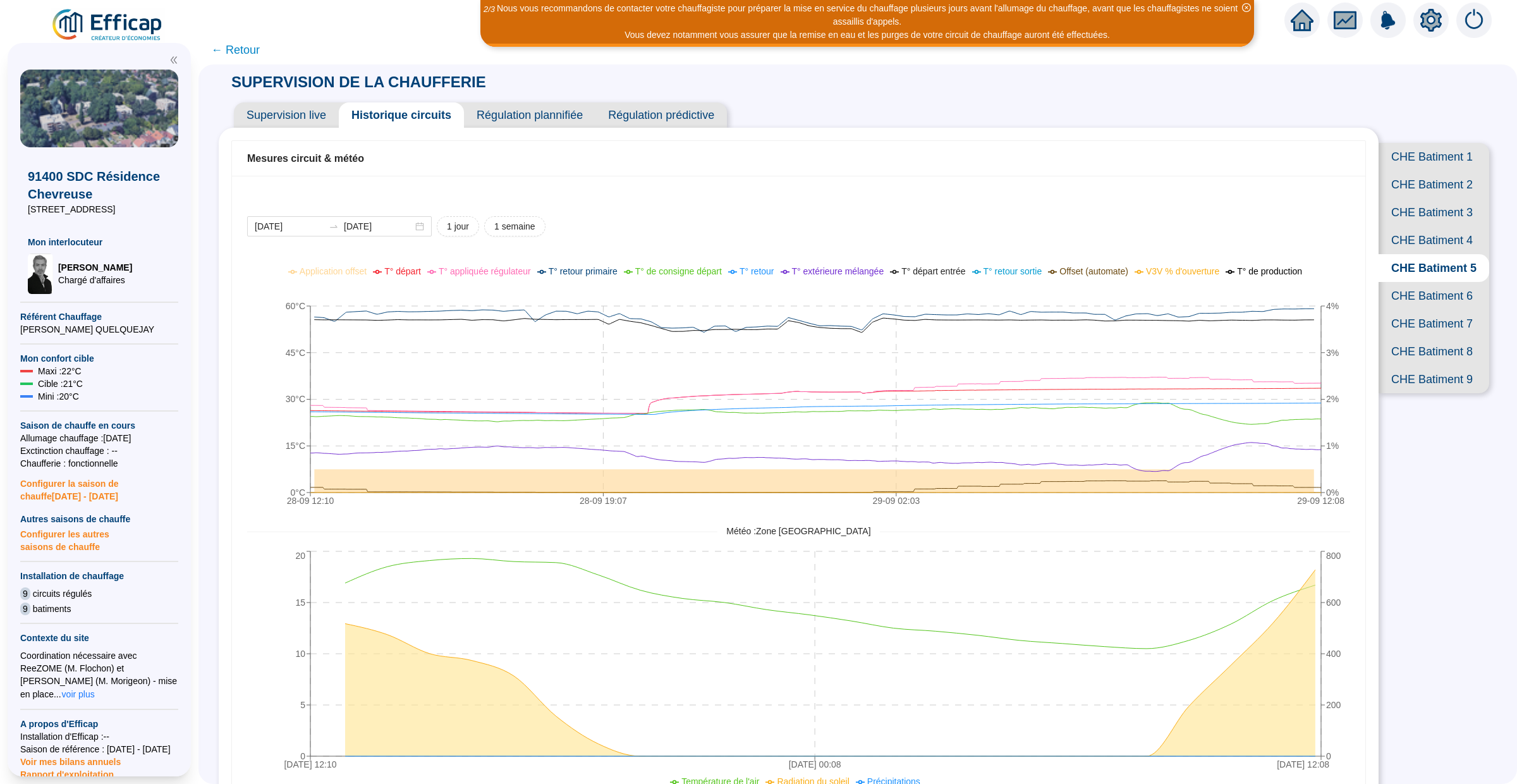
click at [1406, 315] on span "CHE Batiment 7" at bounding box center [1434, 323] width 110 height 28
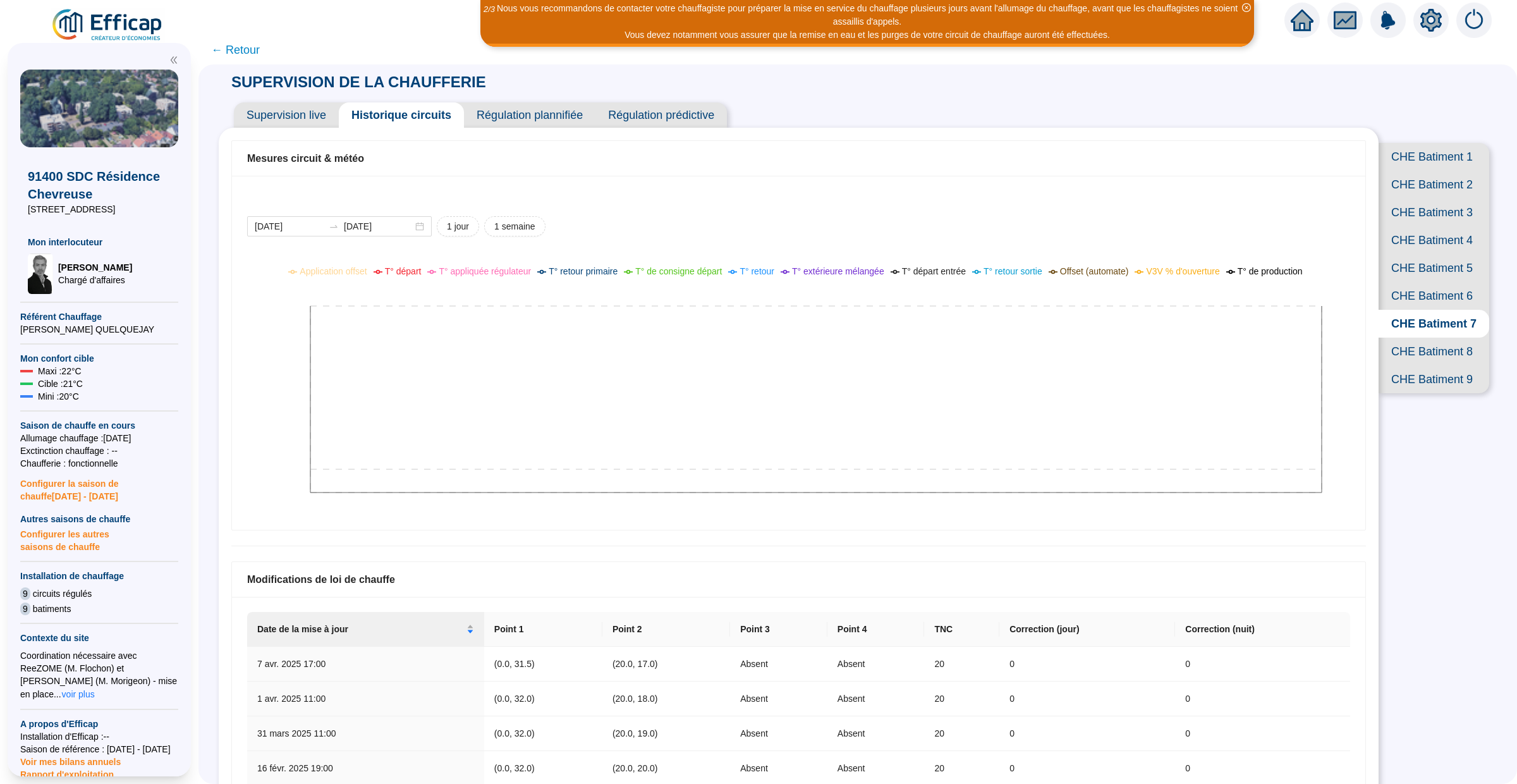
click at [1419, 242] on span "CHE Batiment 4" at bounding box center [1434, 239] width 110 height 28
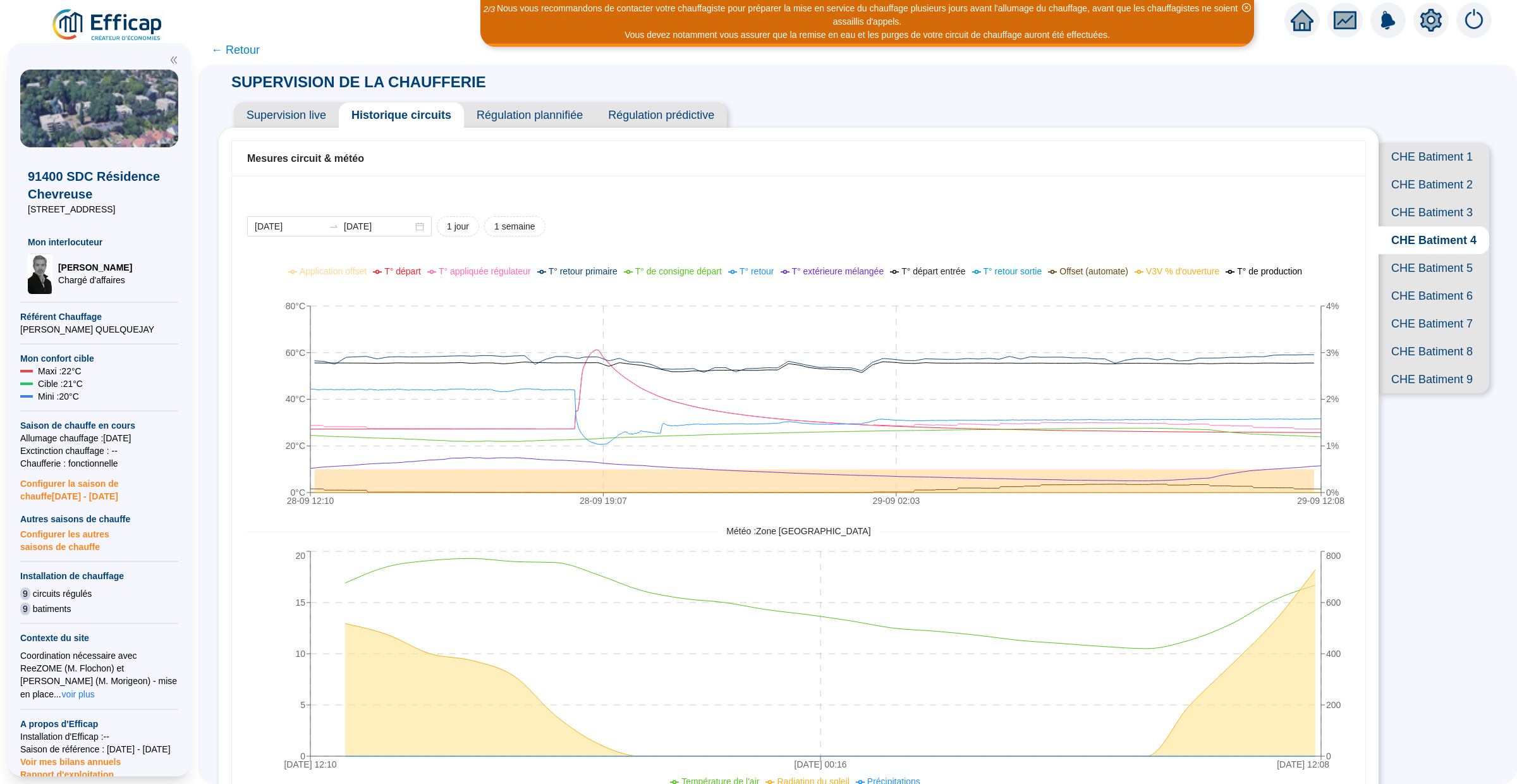
click at [1419, 220] on span "CHE Batiment 3" at bounding box center [1434, 212] width 110 height 28
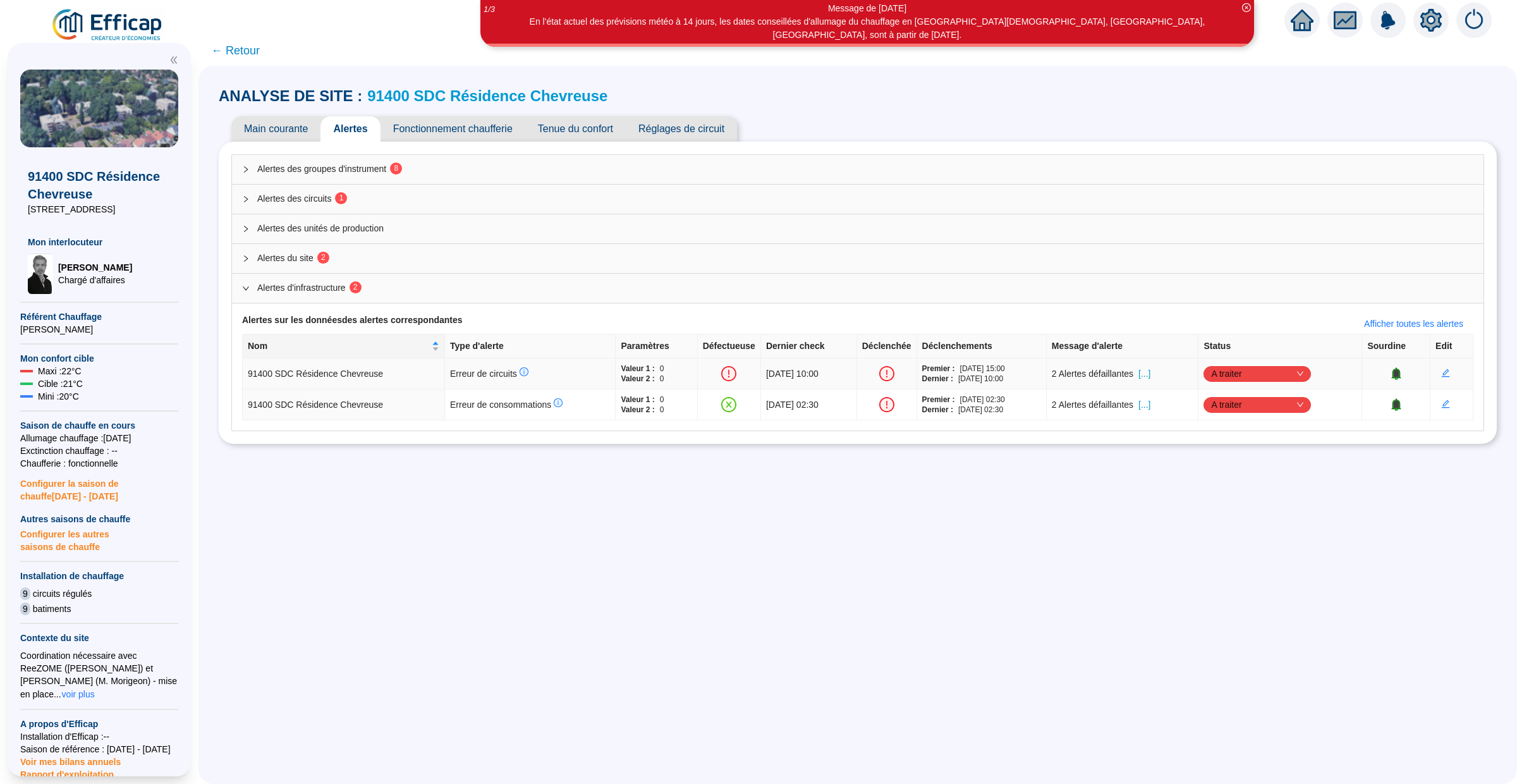
click at [1151, 377] on span "[...]" at bounding box center [1144, 373] width 12 height 13
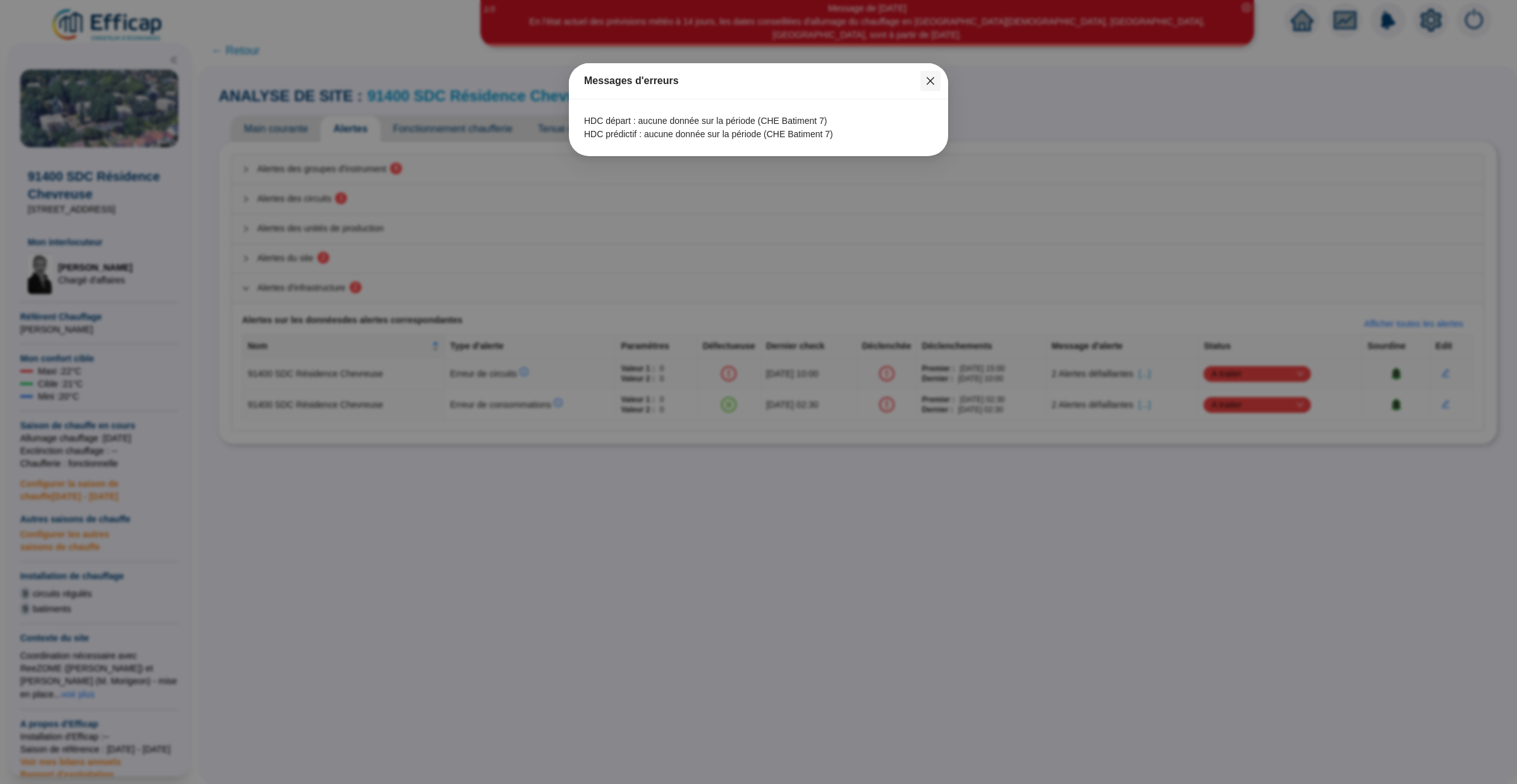
click at [930, 85] on icon "close" at bounding box center [931, 81] width 10 height 10
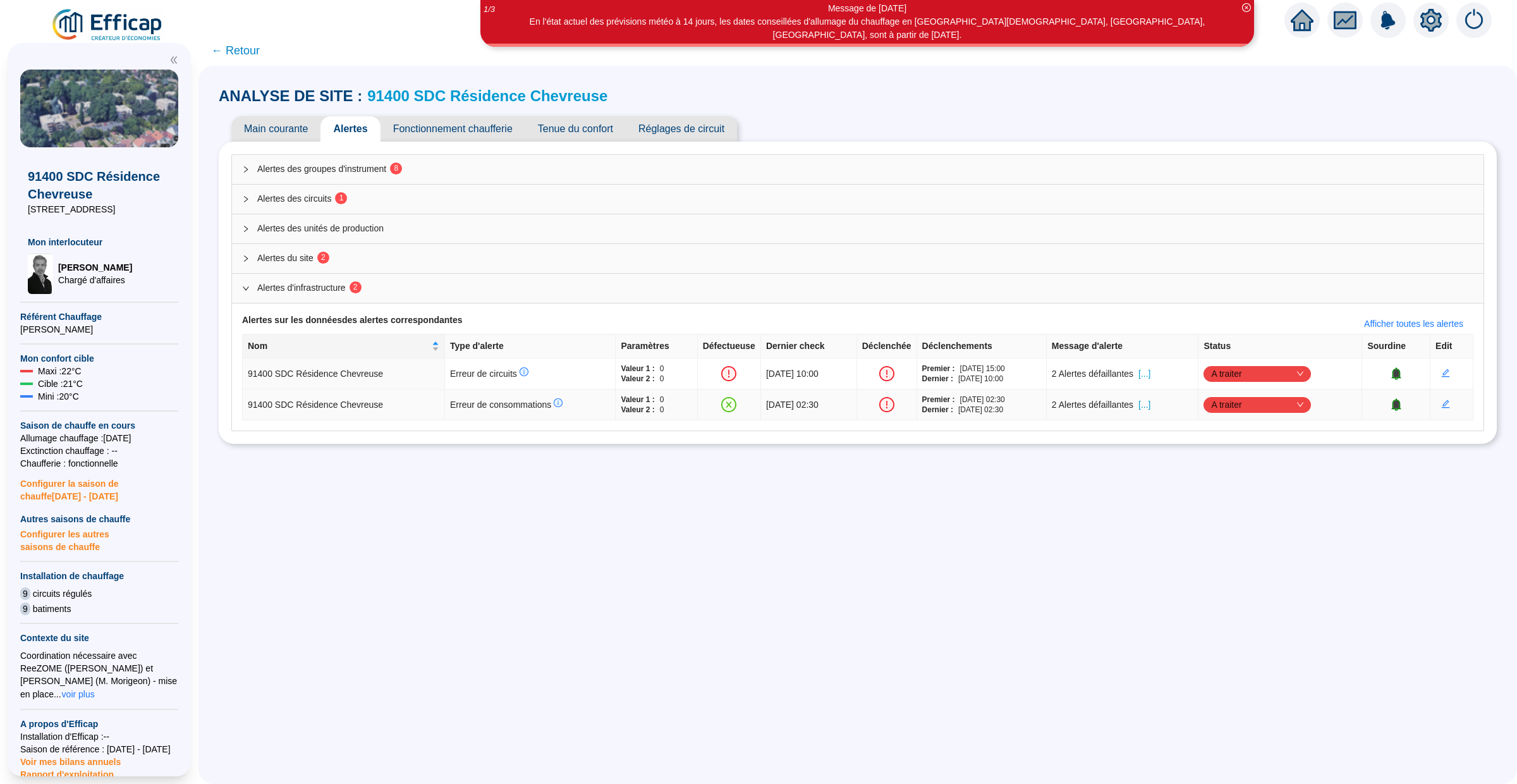
click at [1151, 406] on span "[...]" at bounding box center [1144, 405] width 12 height 13
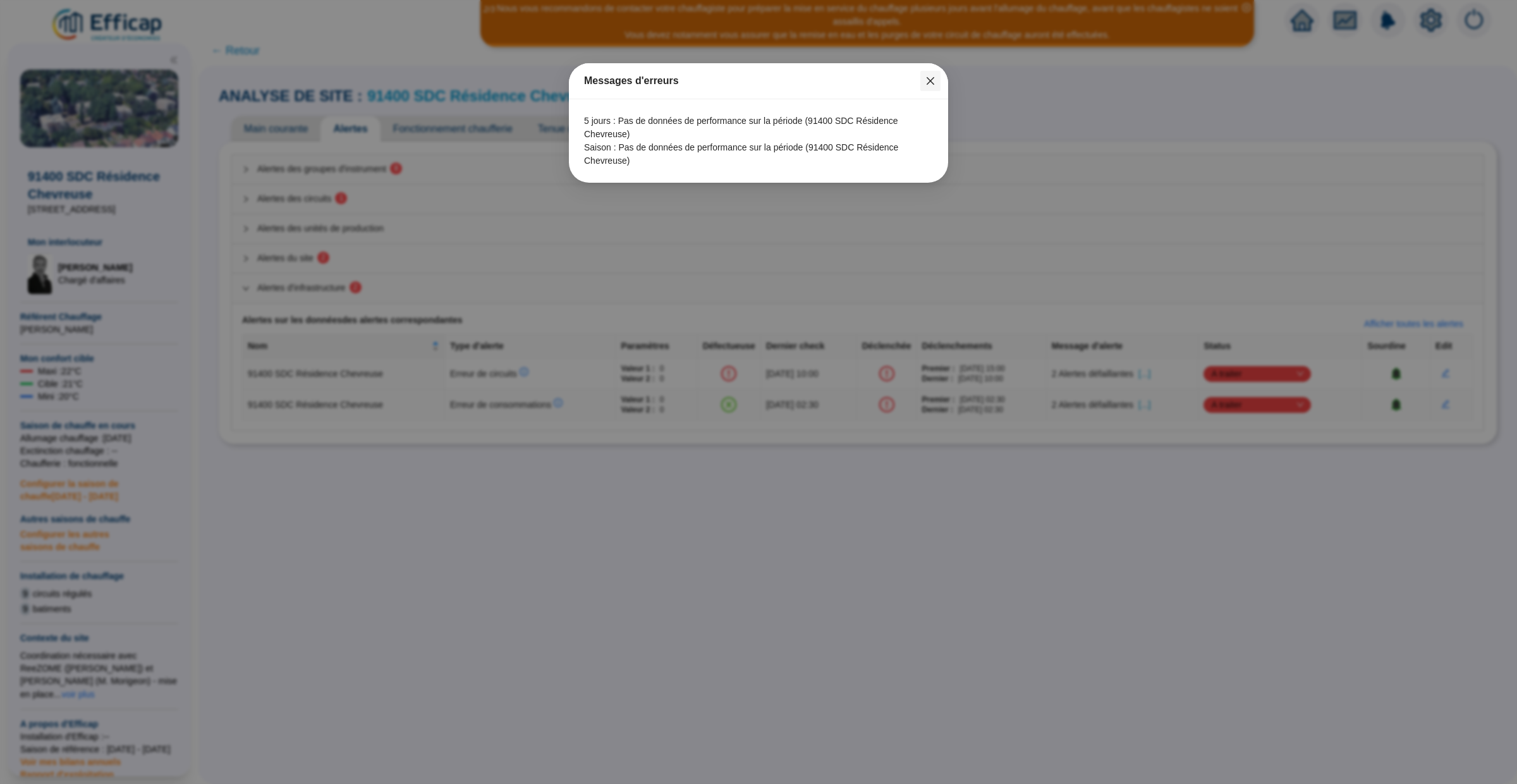
click at [933, 84] on icon "close" at bounding box center [931, 81] width 8 height 8
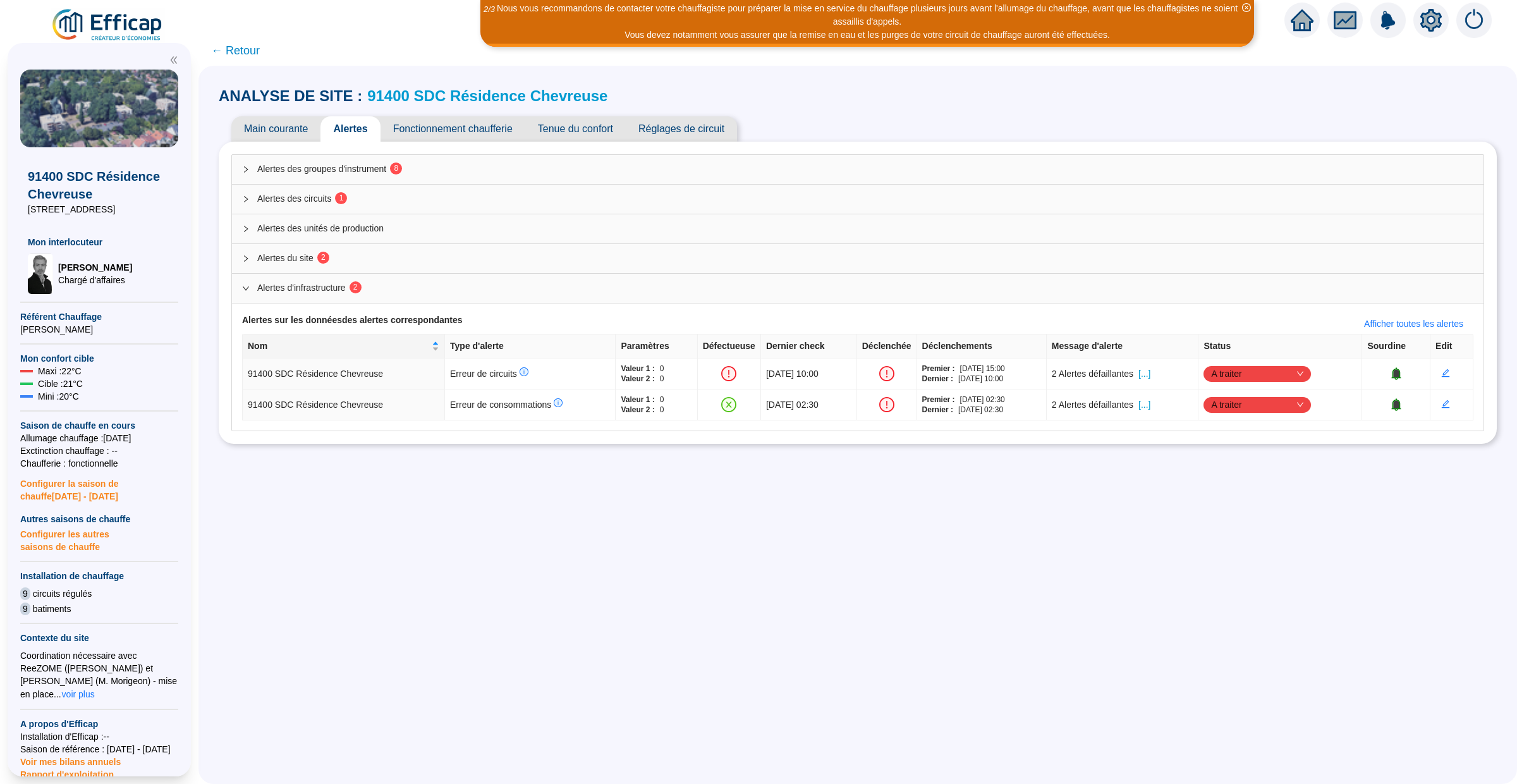
click at [246, 52] on span "← Retour" at bounding box center [235, 50] width 48 height 18
